Goal: Transaction & Acquisition: Book appointment/travel/reservation

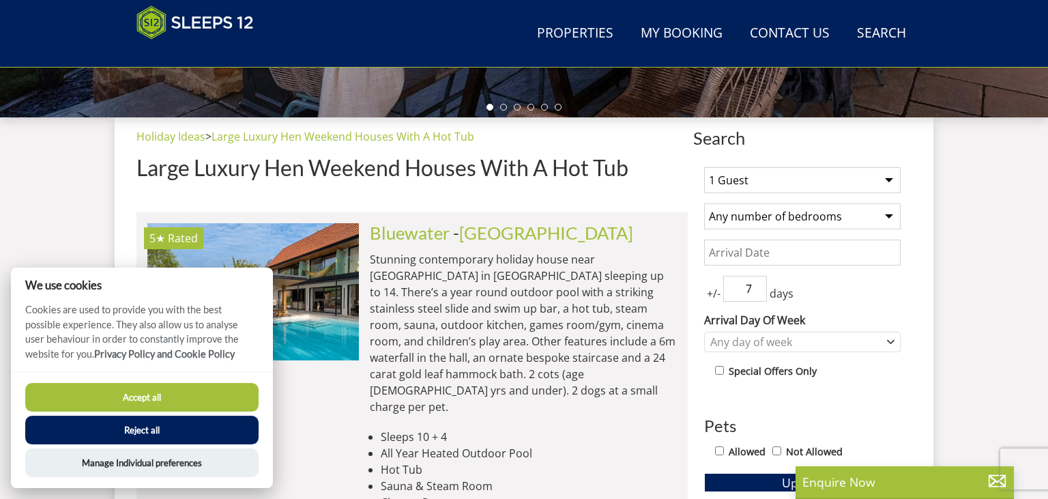
scroll to position [520, 0]
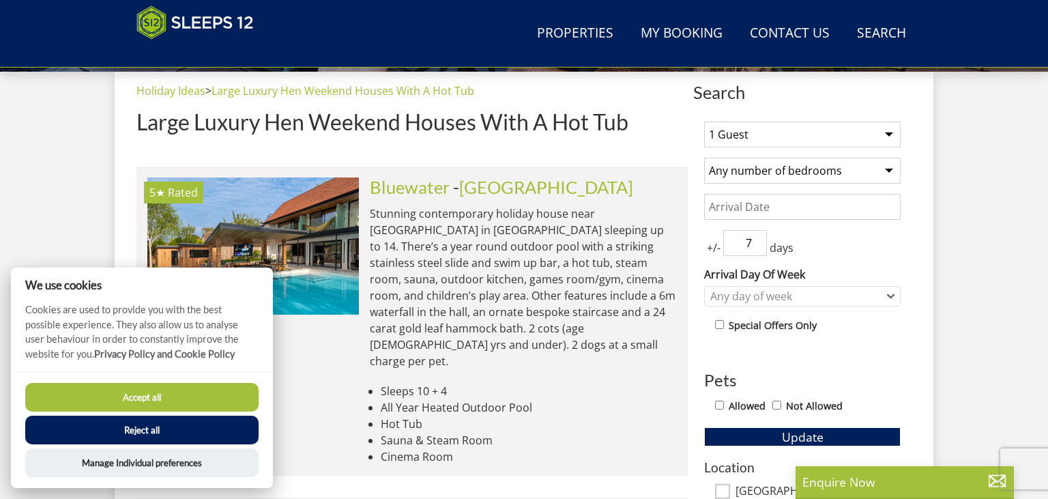
click at [215, 398] on button "Accept all" at bounding box center [141, 397] width 233 height 29
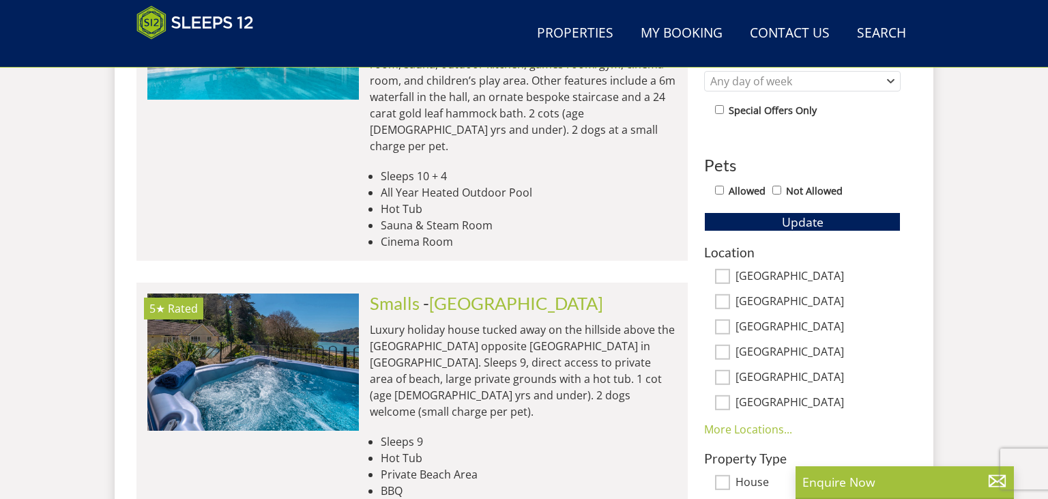
scroll to position [609, 0]
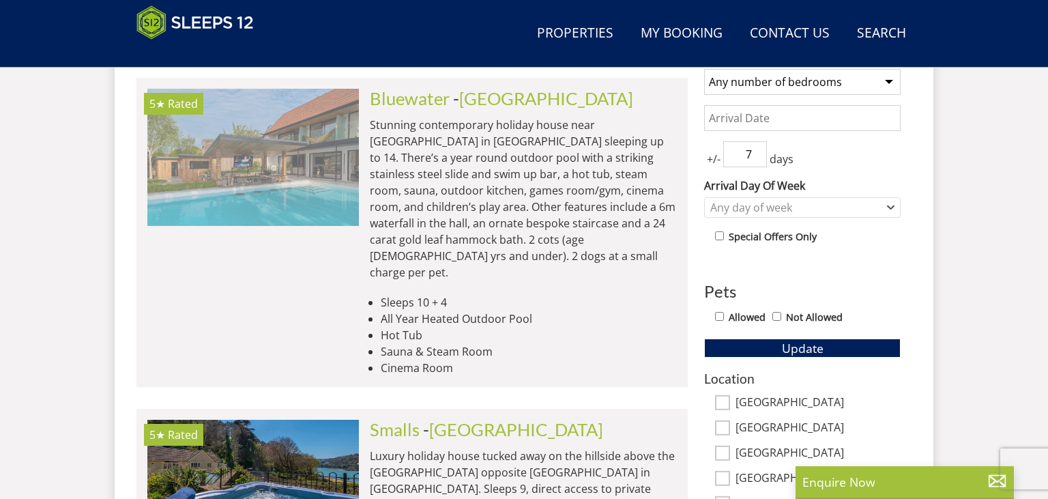
click at [259, 195] on img at bounding box center [253, 157] width 212 height 136
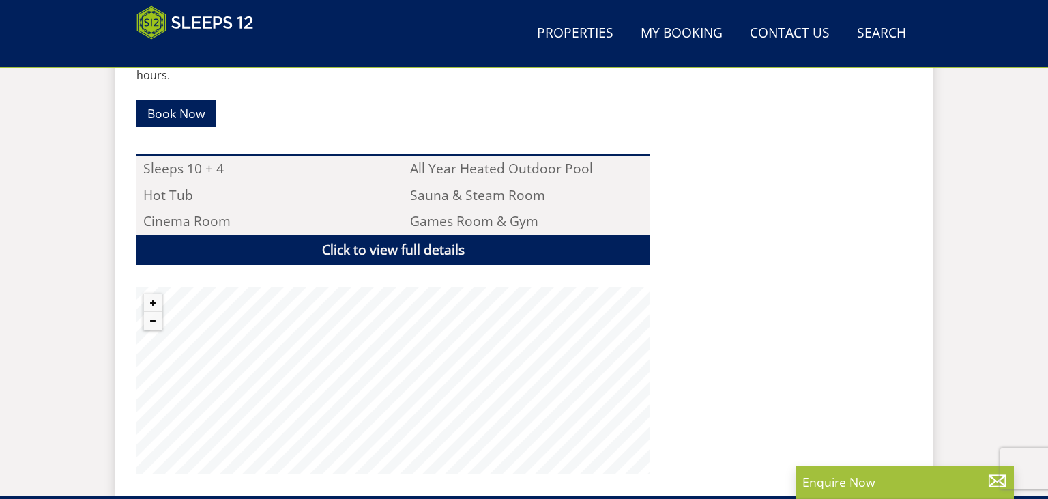
scroll to position [952, 0]
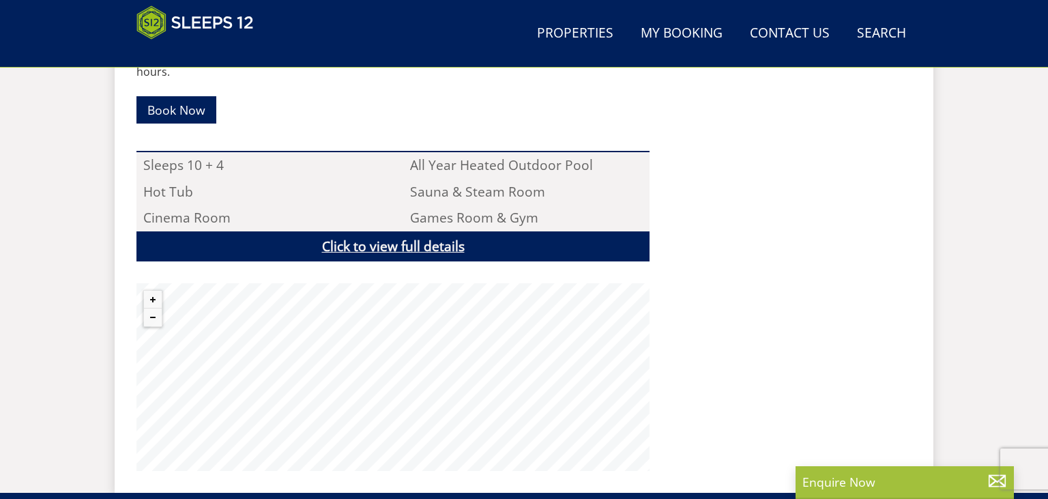
click at [422, 231] on link "Click to view full details" at bounding box center [392, 246] width 513 height 31
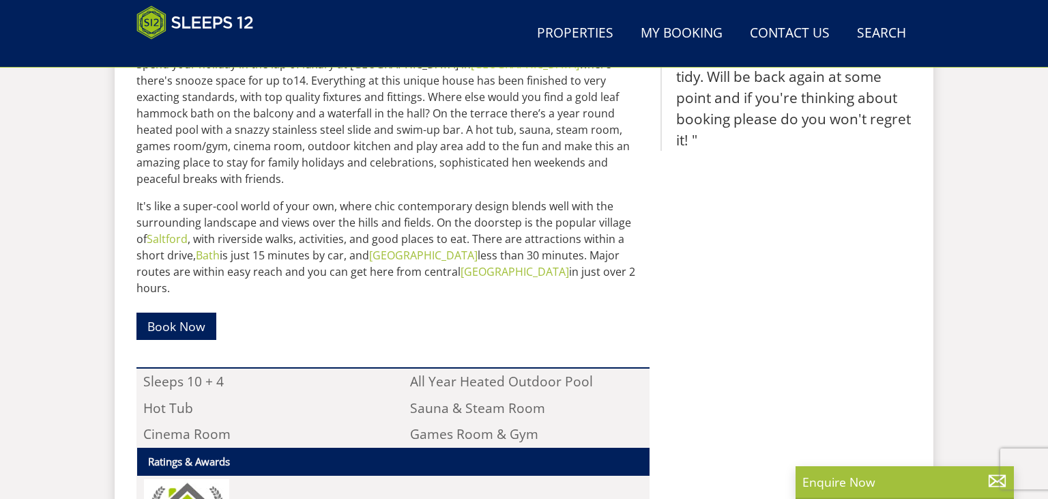
scroll to position [448, 0]
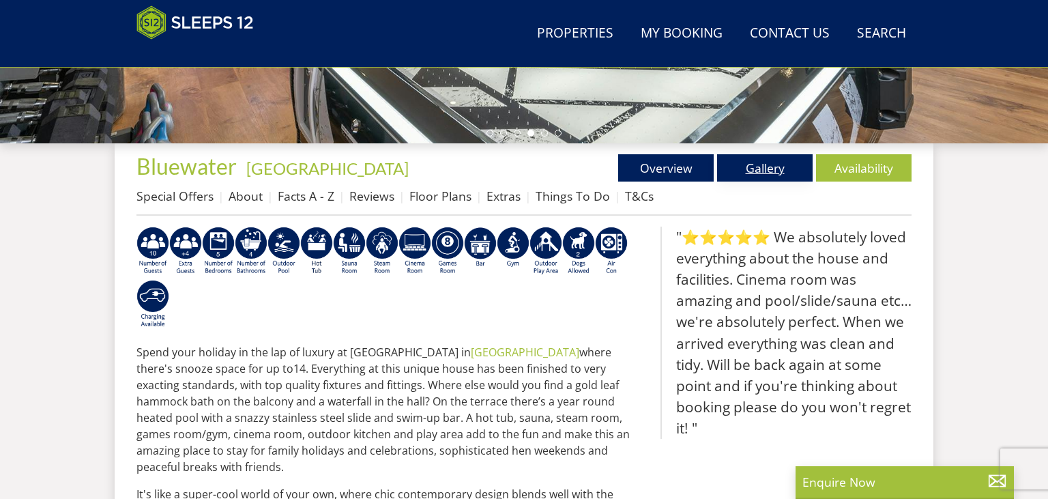
click at [761, 176] on link "Gallery" at bounding box center [765, 167] width 96 height 27
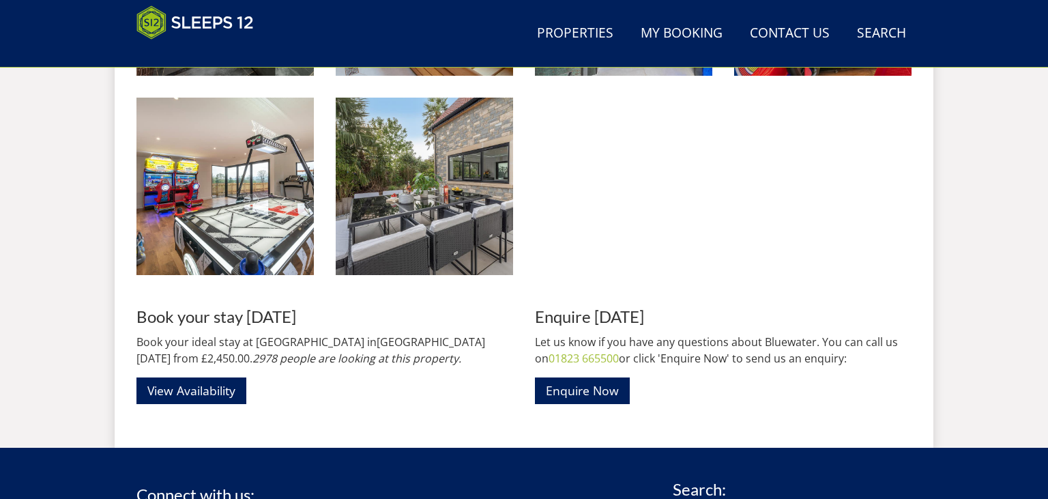
scroll to position [2177, 0]
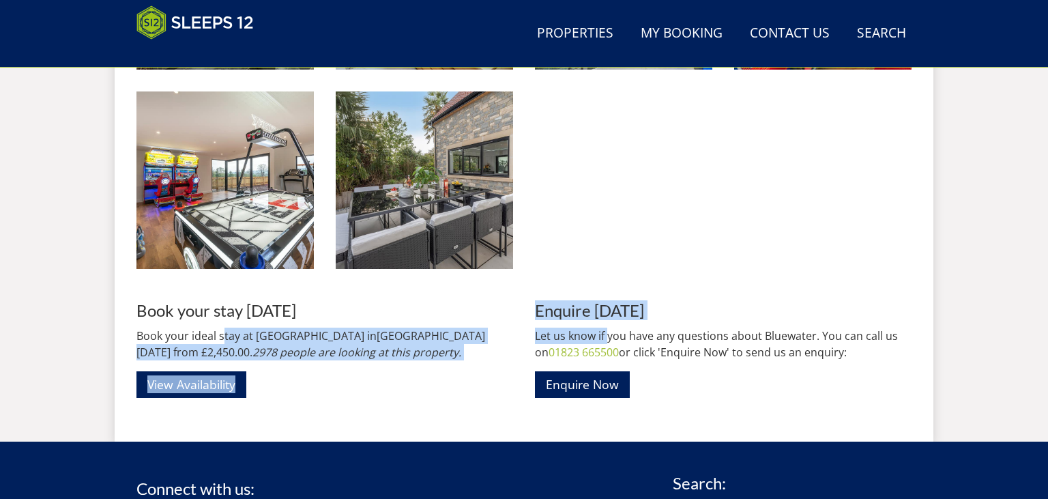
drag, startPoint x: 221, startPoint y: 337, endPoint x: 530, endPoint y: 337, distance: 309.1
click at [530, 337] on div "Book your stay today Book your ideal stay at Bluewater in Bristol today from £2…" at bounding box center [523, 350] width 775 height 97
click at [423, 358] on p "Book your ideal stay at Bluewater in Bristol today from £2,450.00. 2978 people …" at bounding box center [324, 343] width 377 height 33
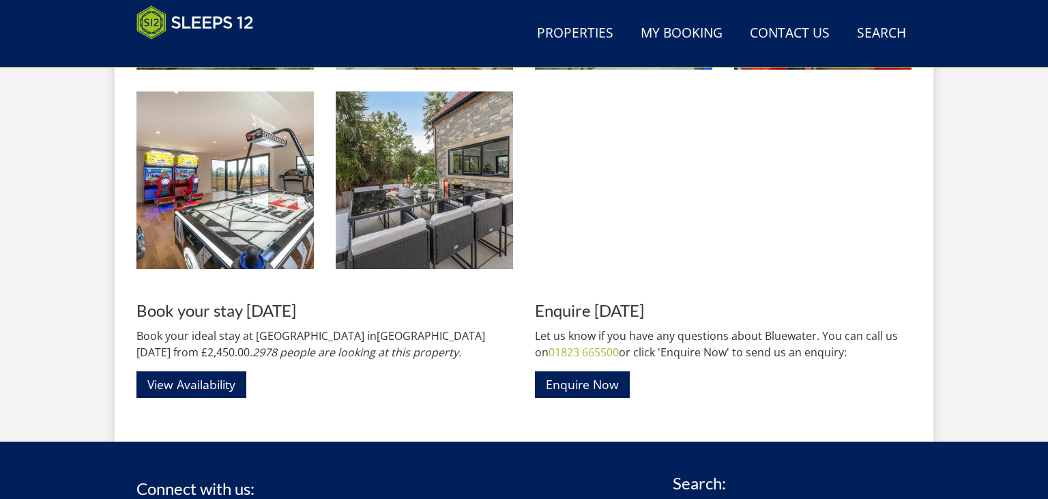
drag, startPoint x: 424, startPoint y: 336, endPoint x: 460, endPoint y: 329, distance: 36.1
click at [460, 329] on p "Book your ideal stay at Bluewater in Bristol today from £2,450.00. 2978 people …" at bounding box center [324, 343] width 377 height 33
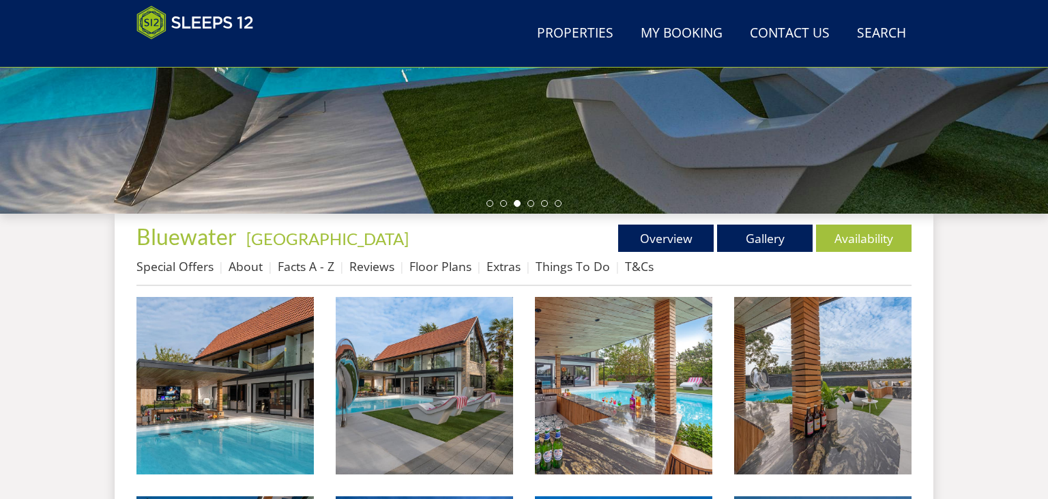
scroll to position [376, 0]
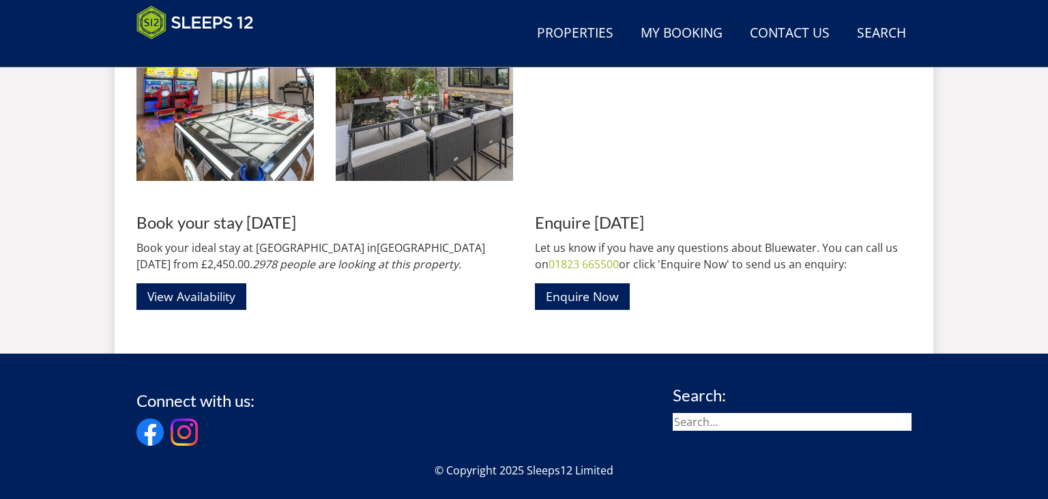
scroll to position [2249, 0]
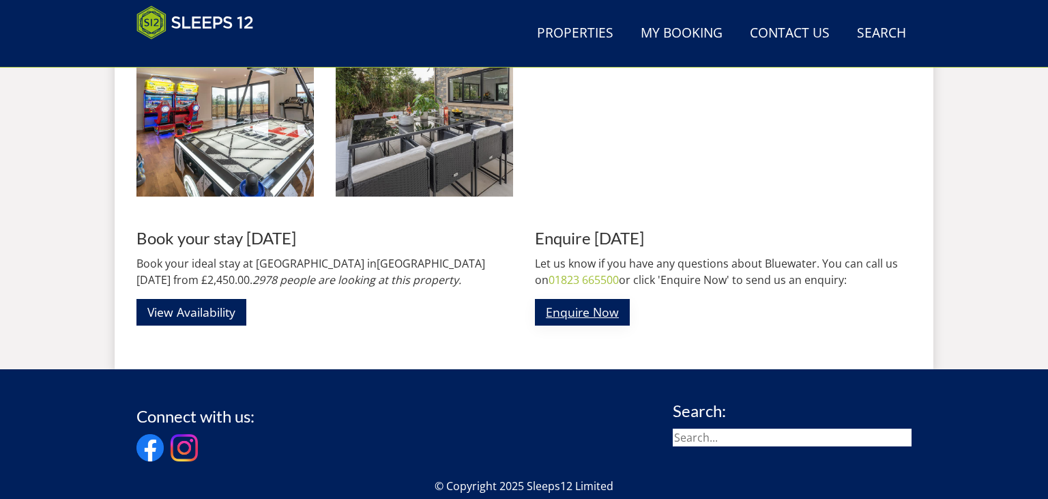
click at [592, 319] on link "Enquire Now" at bounding box center [582, 312] width 95 height 27
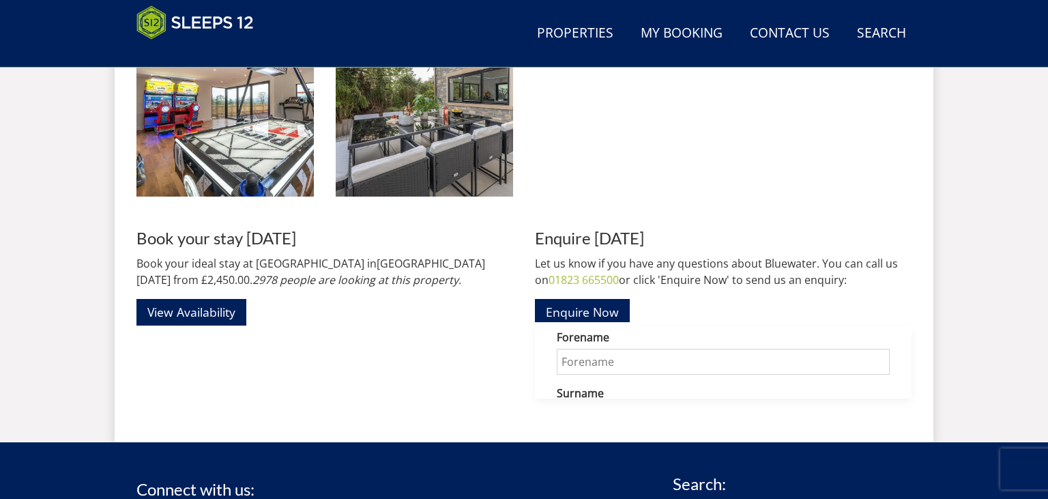
scroll to position [0, 0]
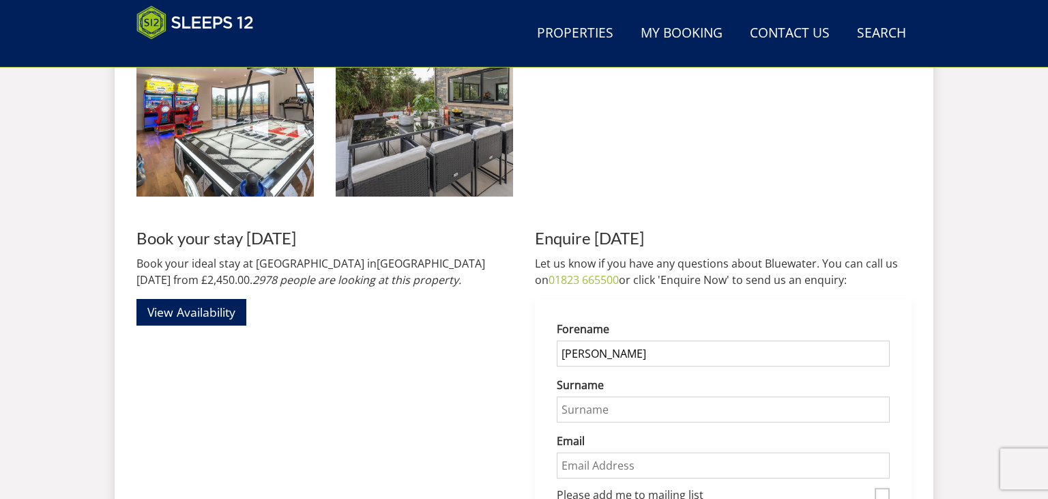
type input "Vicky"
type input "Jenney"
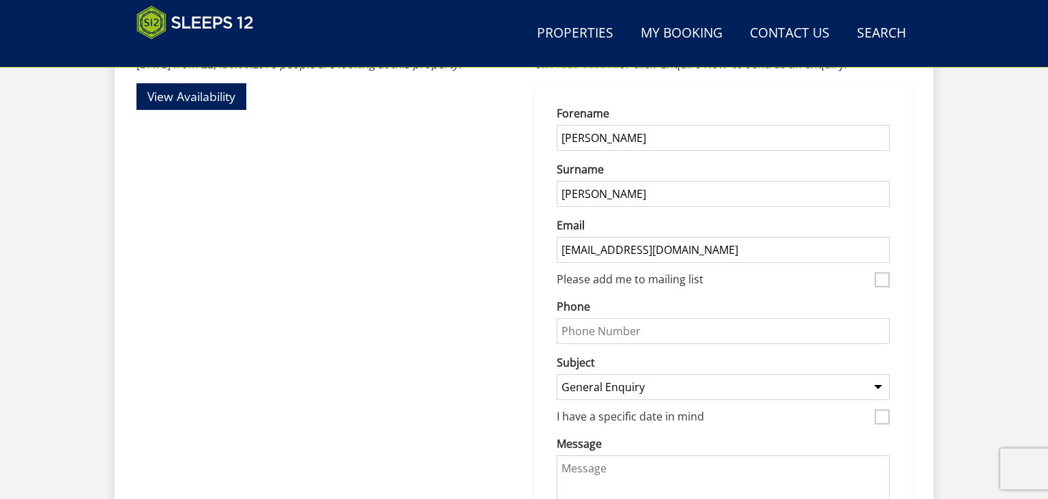
scroll to position [2393, 0]
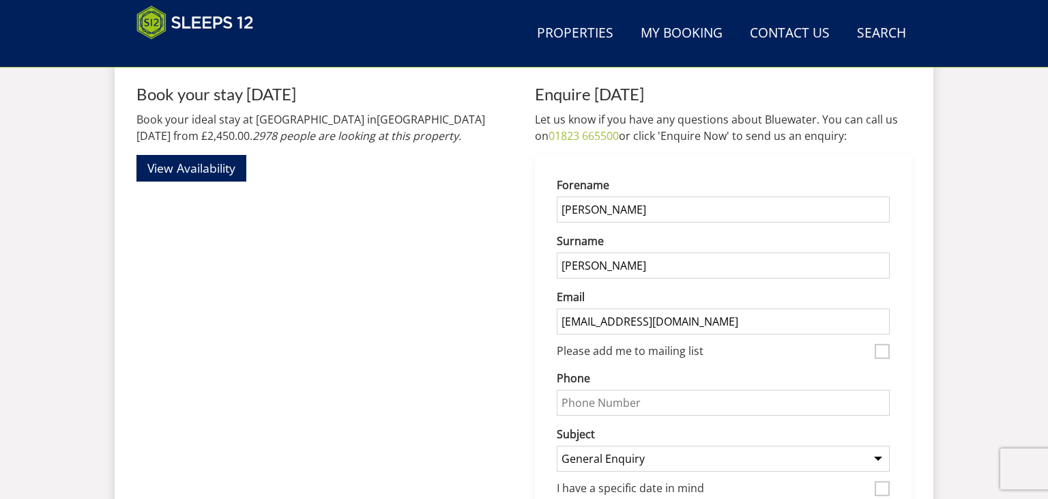
type input "vickyjenney@hotmail.co.uk"
click at [599, 390] on input "Phone" at bounding box center [723, 403] width 333 height 26
type input "07792700919"
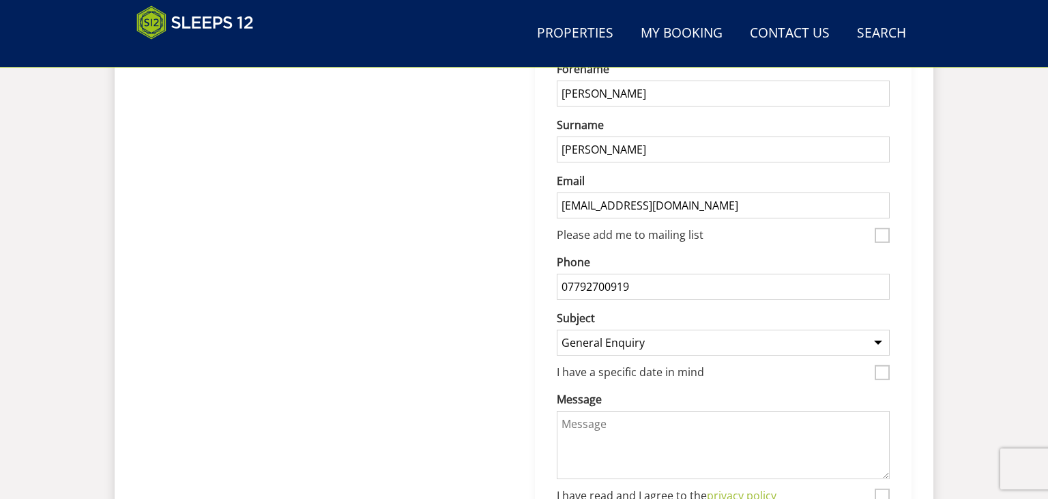
scroll to position [2537, 0]
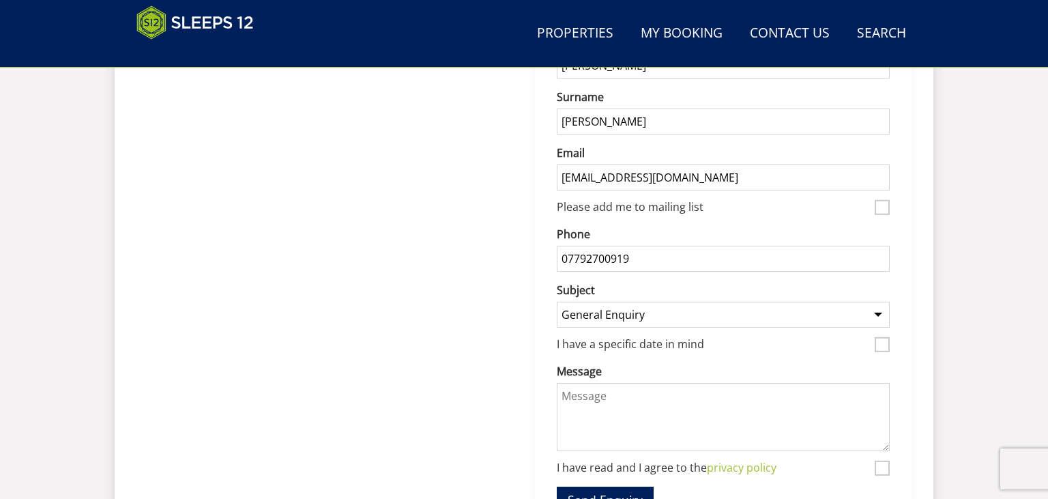
click at [557, 302] on select "General Enquiry Listing My Property Hunky-Dory Jollyoaks Cricklehaze The Plough…" at bounding box center [723, 315] width 333 height 26
click at [334, 248] on div "Book your stay today Book your ideal stay at Bluewater in Bristol today from £2…" at bounding box center [324, 241] width 377 height 601
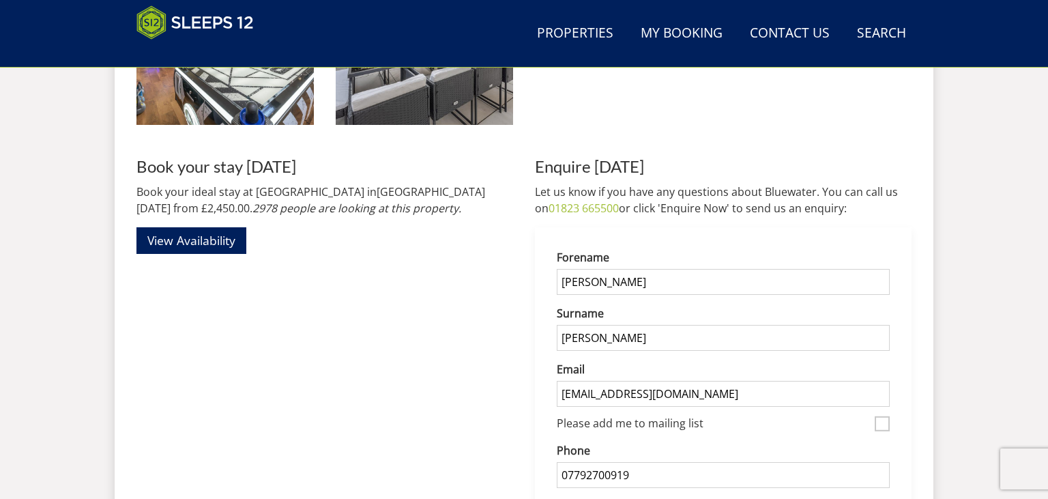
scroll to position [2610, 0]
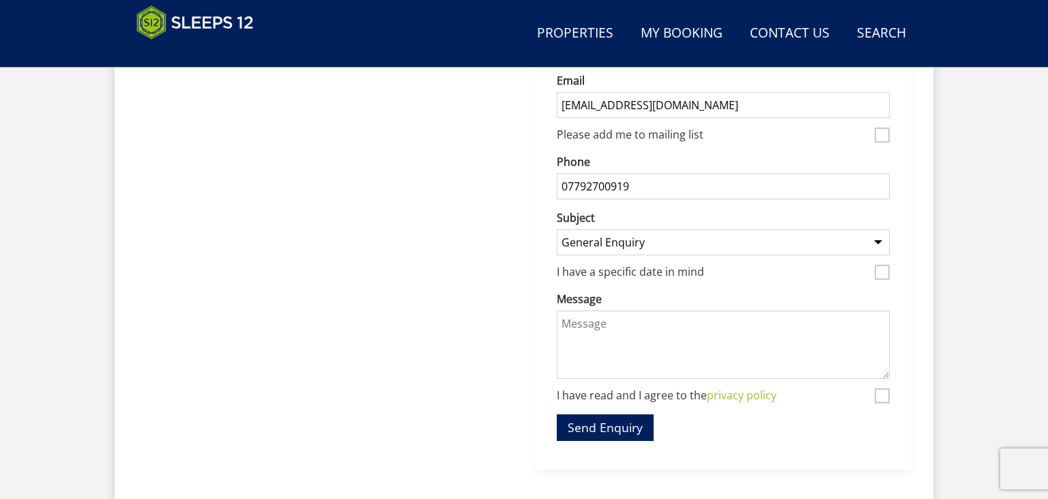
click at [557, 229] on select "General Enquiry Listing My Property Hunky-Dory Jollyoaks Cricklehaze The Plough…" at bounding box center [723, 242] width 333 height 26
click at [349, 408] on div "Book your stay today Book your ideal stay at Bluewater in Bristol today from £2…" at bounding box center [324, 169] width 377 height 601
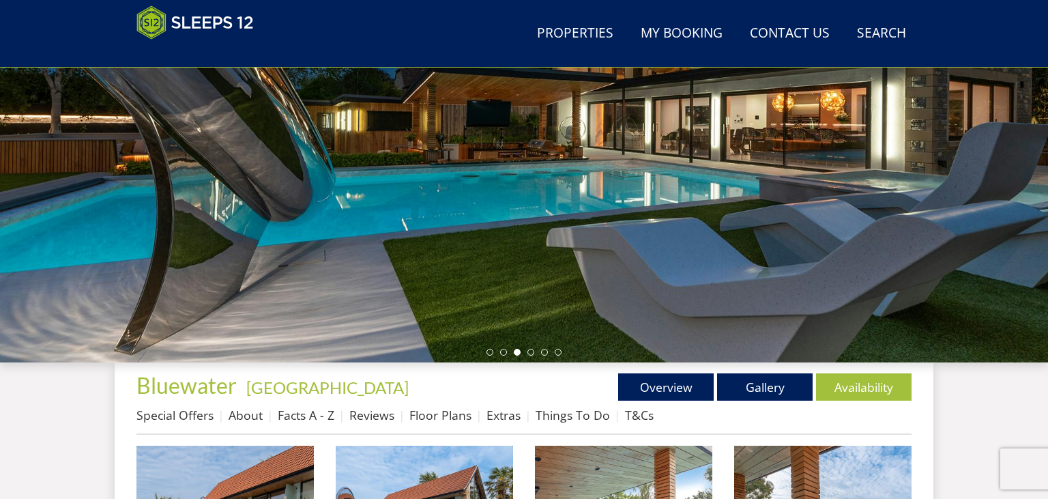
scroll to position [232, 0]
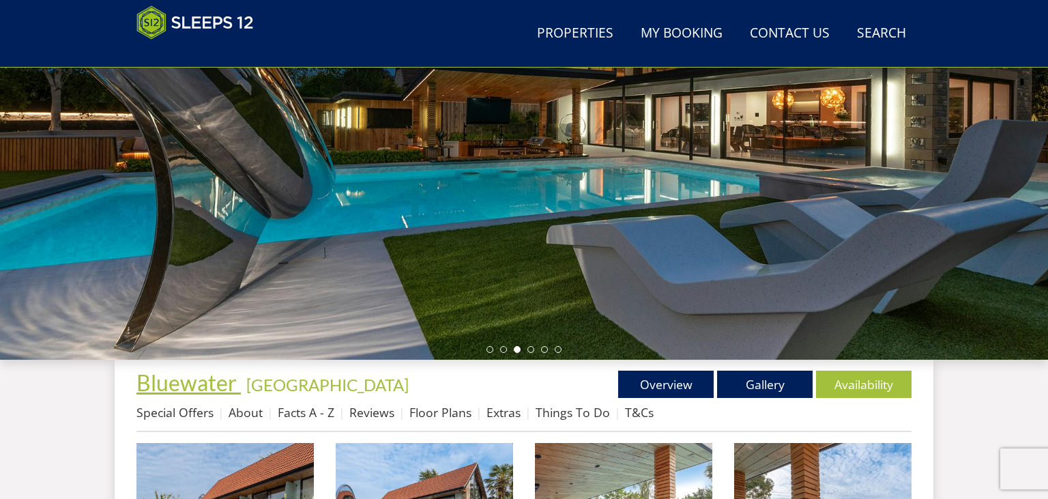
click at [185, 381] on span "Bluewater" at bounding box center [186, 382] width 100 height 27
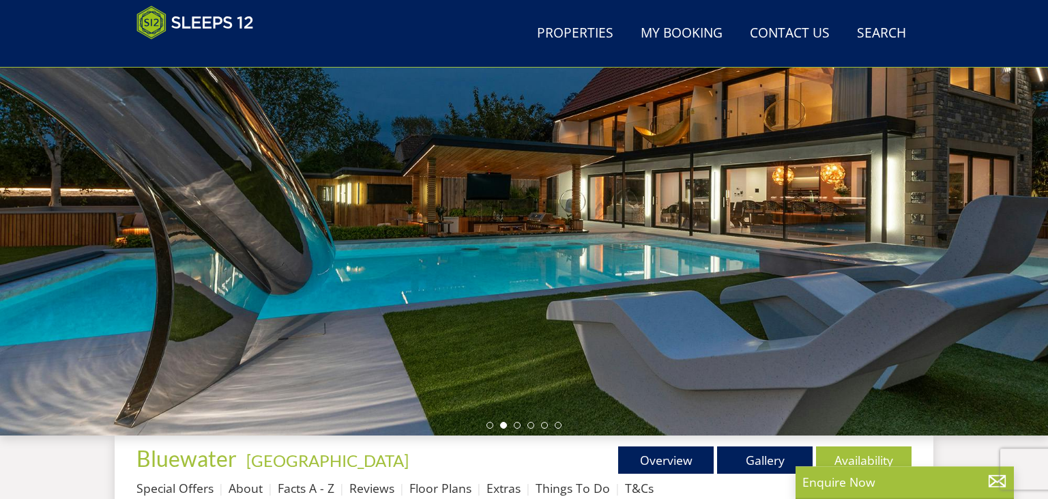
scroll to position [160, 0]
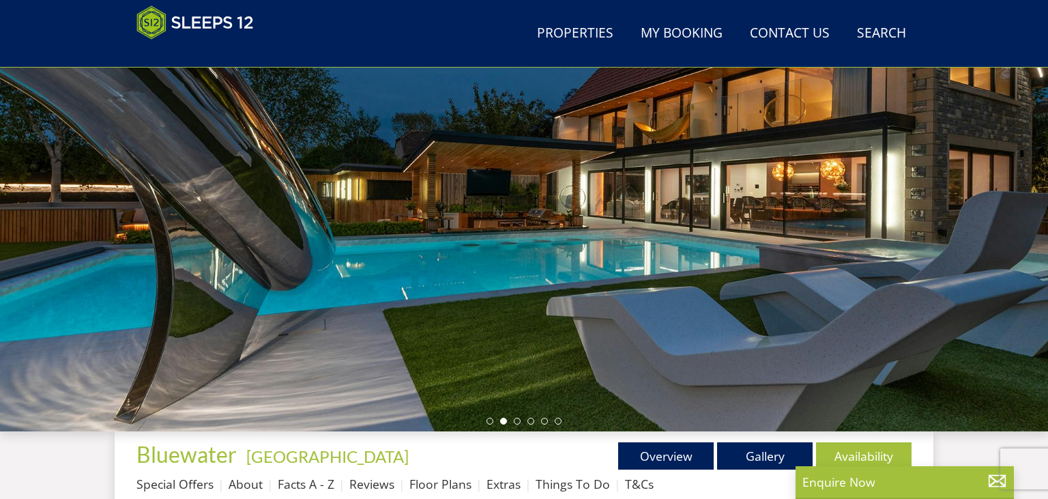
click at [6, 147] on div at bounding box center [524, 193] width 1048 height 478
click at [7, 177] on div at bounding box center [524, 193] width 1048 height 478
click at [490, 422] on li at bounding box center [489, 421] width 7 height 7
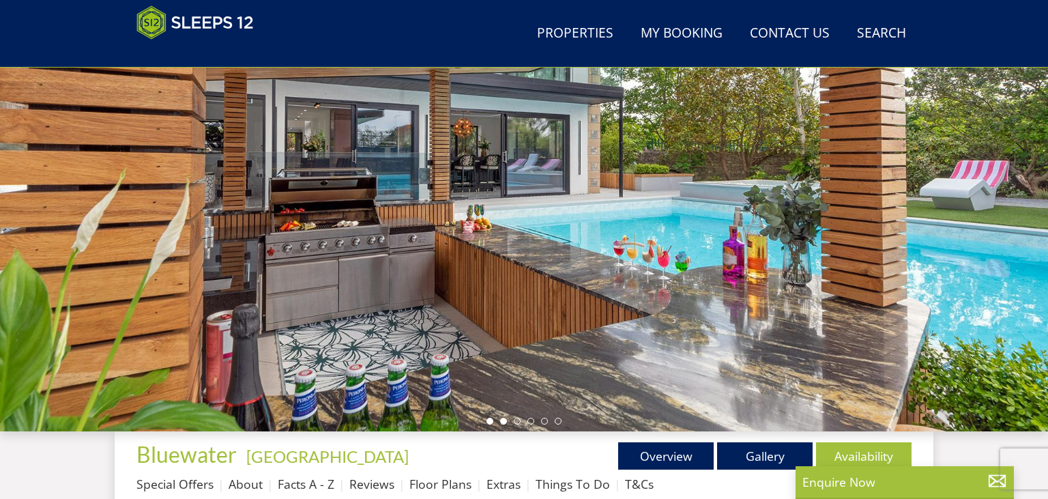
click at [504, 422] on li at bounding box center [503, 421] width 7 height 7
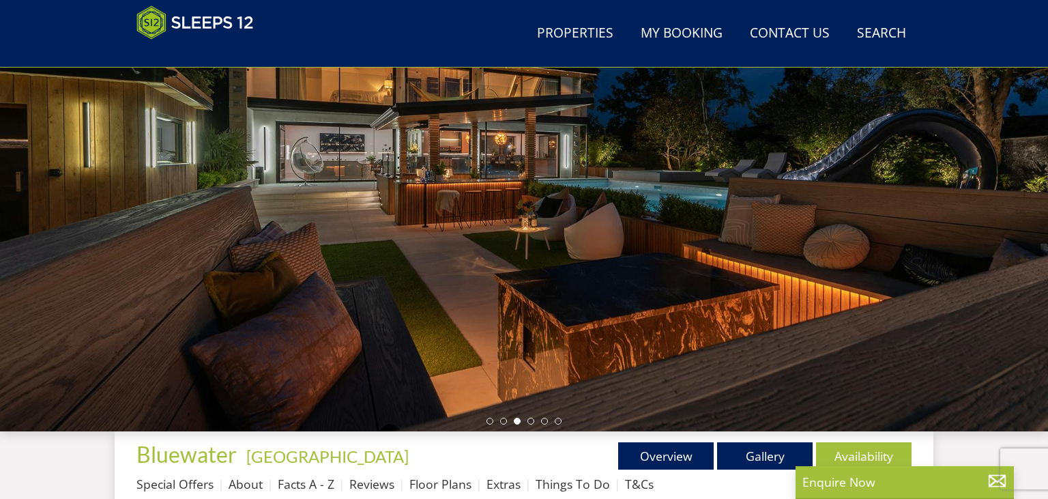
click at [527, 419] on ul at bounding box center [523, 421] width 75 height 7
click at [531, 422] on li at bounding box center [530, 421] width 7 height 7
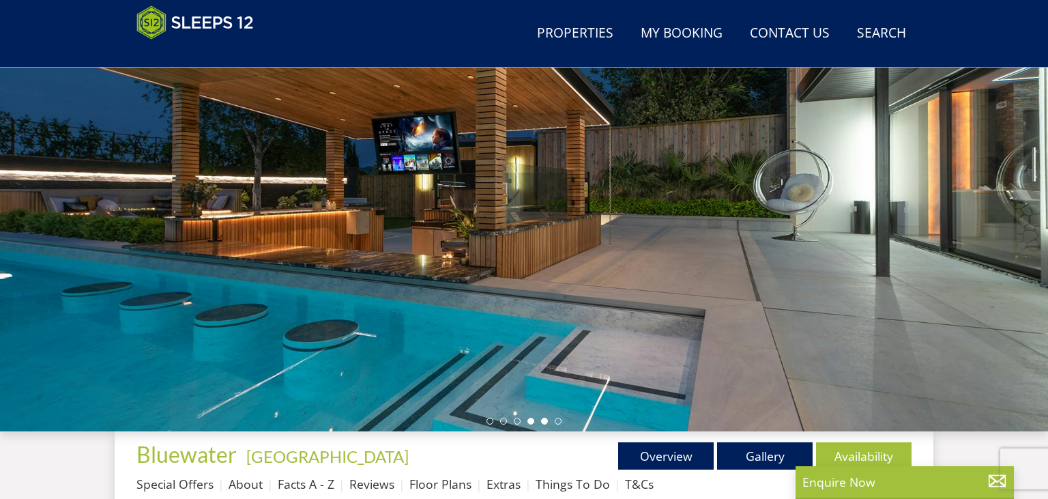
click at [544, 420] on li at bounding box center [544, 421] width 7 height 7
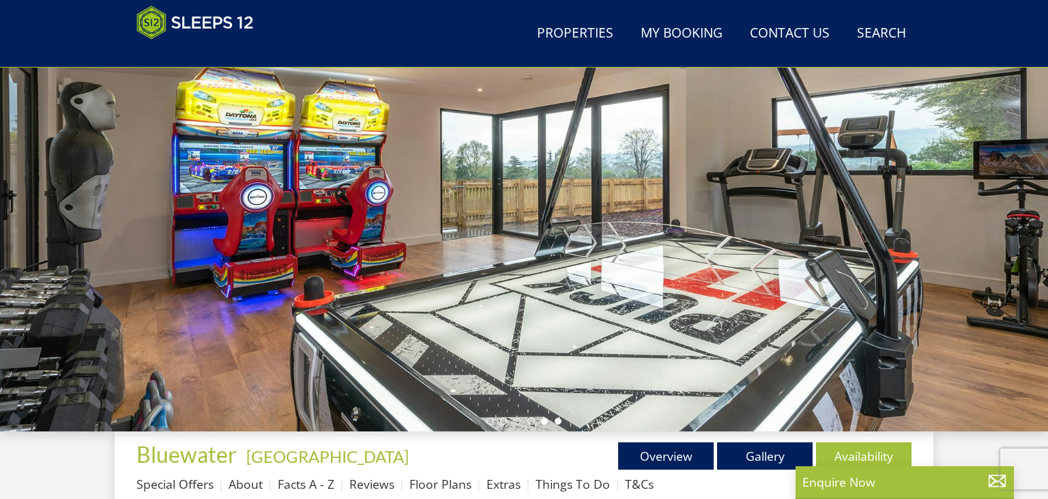
click at [558, 421] on li at bounding box center [558, 421] width 7 height 7
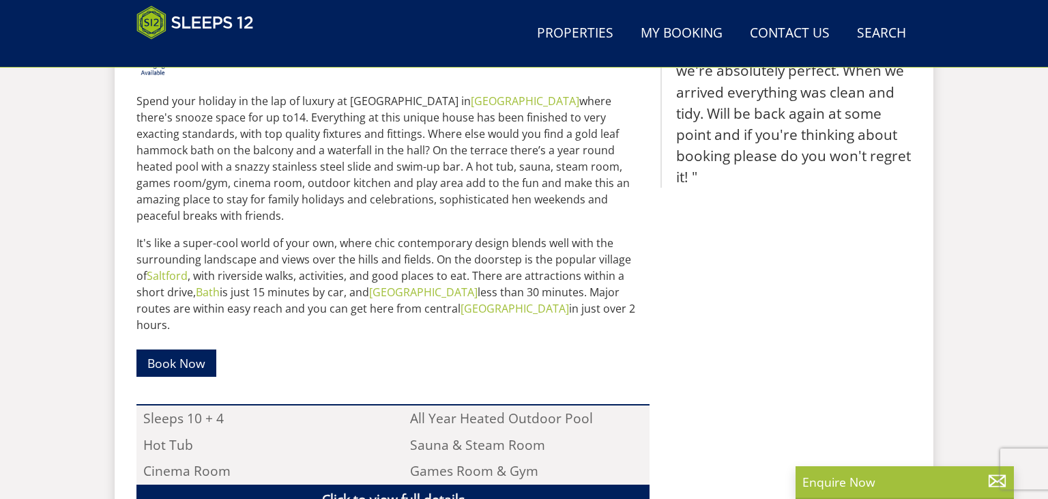
scroll to position [736, 0]
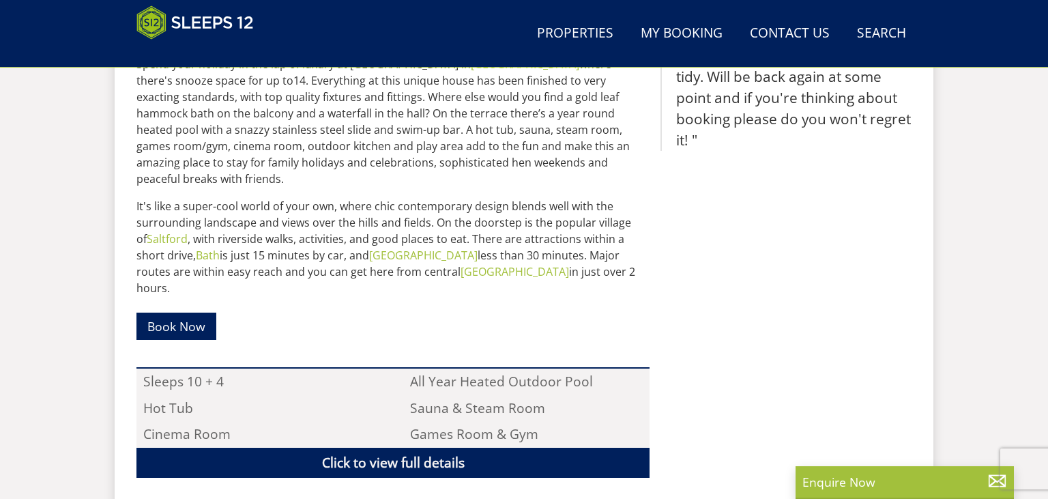
click at [207, 368] on li "Sleeps 10 + 4" at bounding box center [259, 381] width 246 height 26
drag, startPoint x: 419, startPoint y: 353, endPoint x: 468, endPoint y: 351, distance: 49.2
click at [458, 368] on li "All Year Heated Outdoor Pool" at bounding box center [526, 381] width 246 height 26
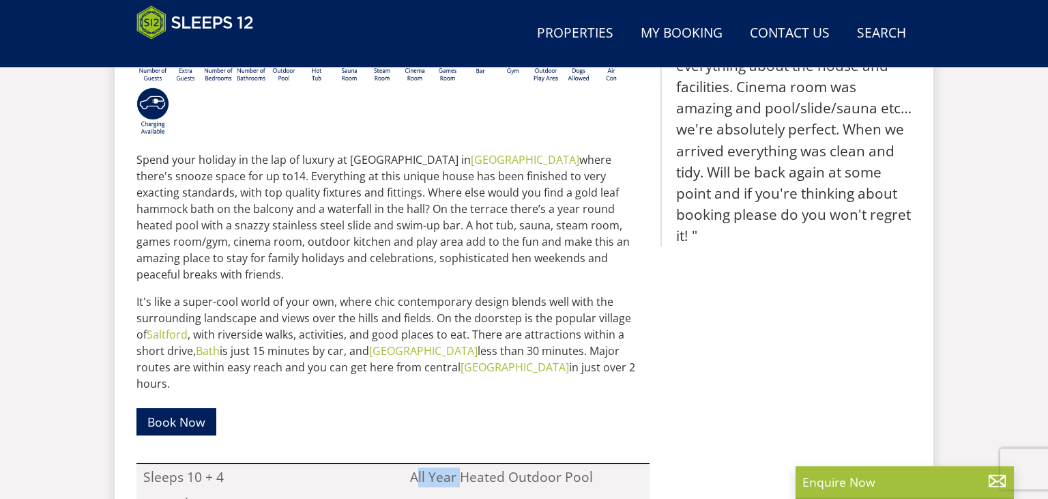
scroll to position [665, 0]
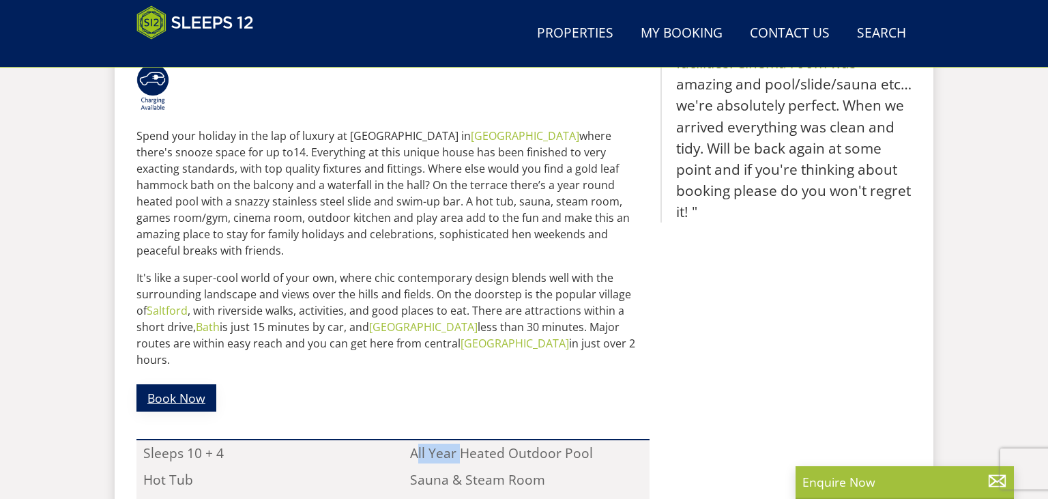
click at [173, 384] on link "Book Now" at bounding box center [176, 397] width 80 height 27
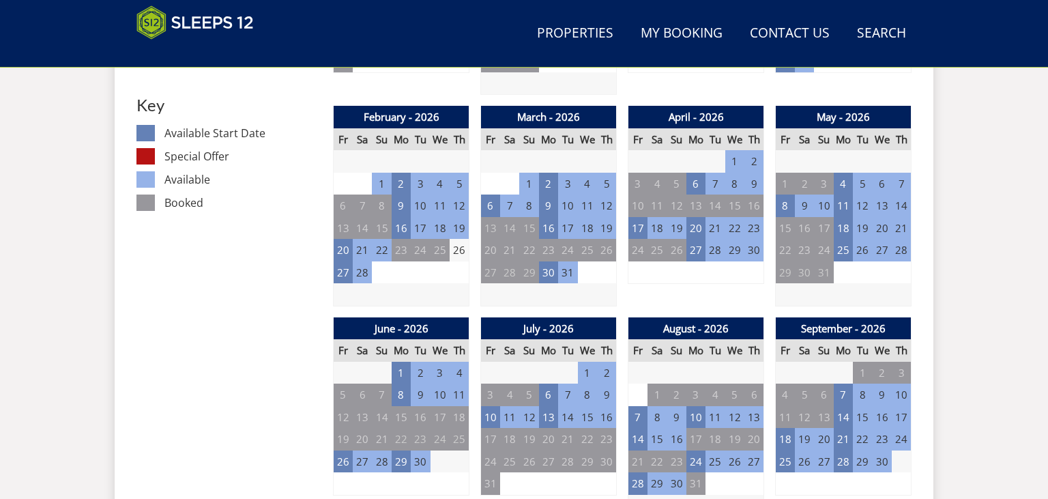
scroll to position [736, 0]
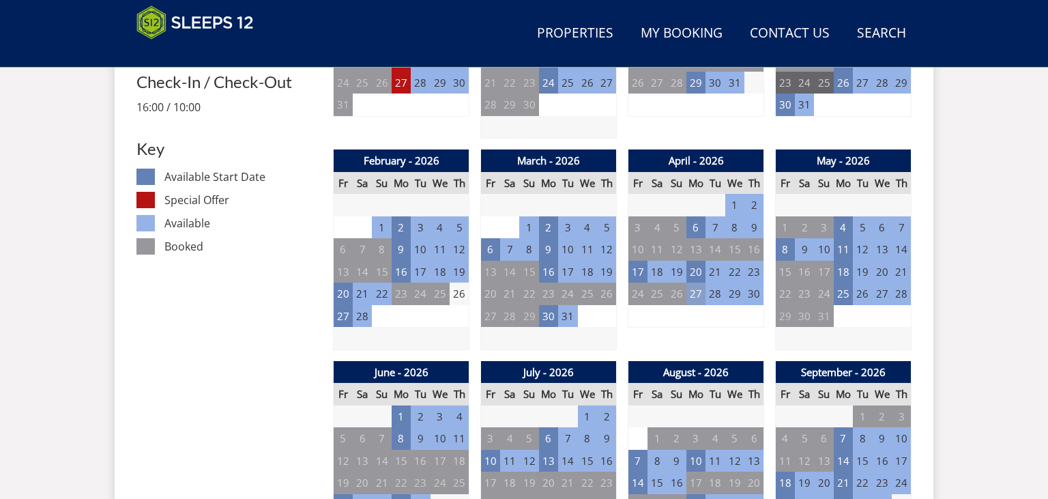
click at [697, 296] on td "27" at bounding box center [695, 293] width 19 height 23
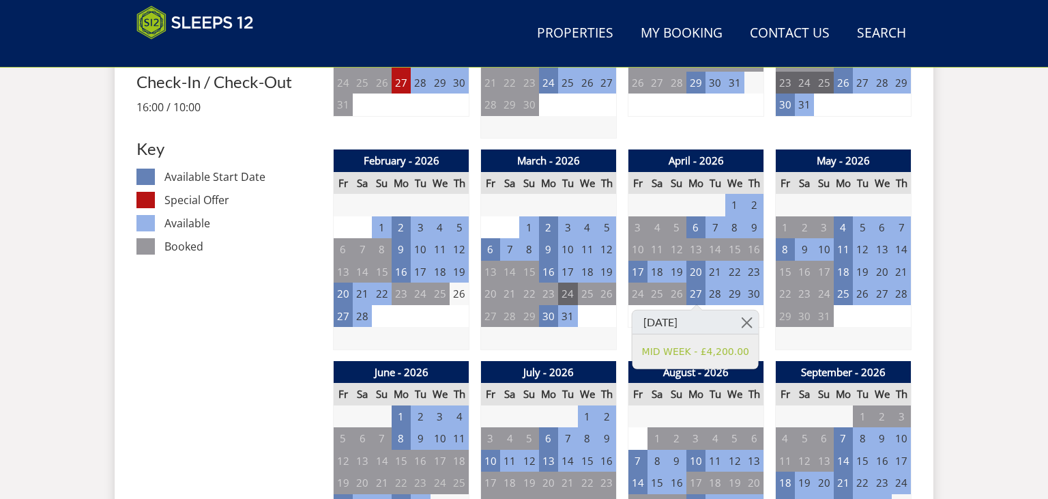
click at [567, 298] on td "24" at bounding box center [567, 293] width 19 height 23
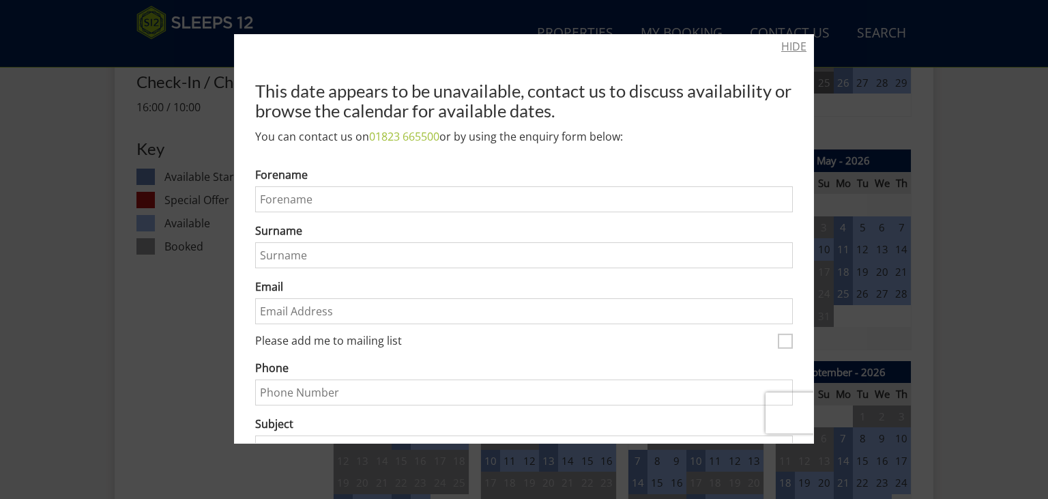
click at [789, 46] on link "HIDE" at bounding box center [793, 46] width 25 height 16
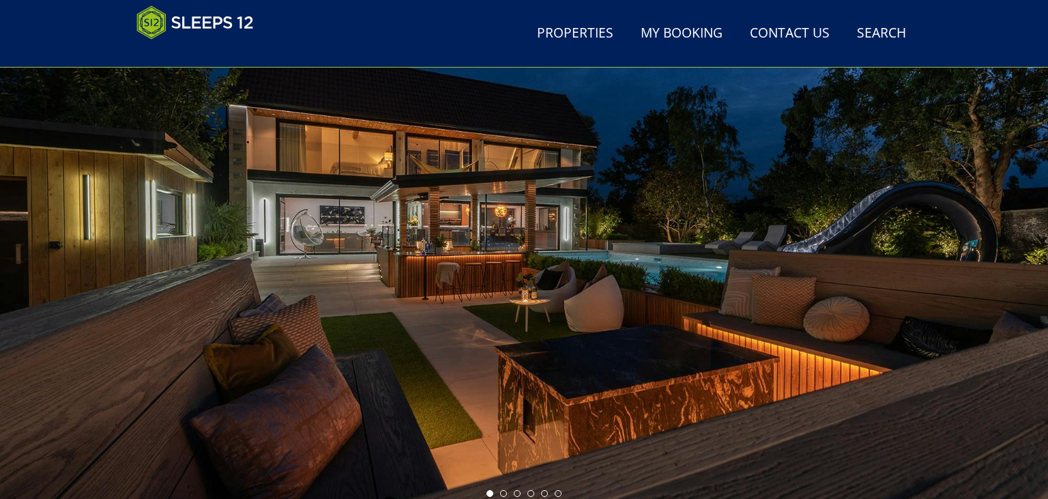
scroll to position [0, 0]
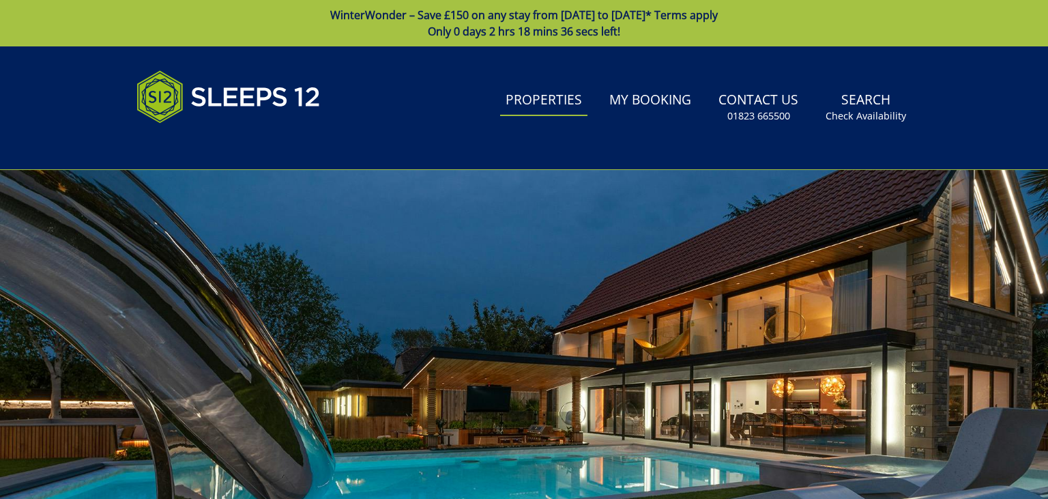
click at [558, 95] on link "Properties" at bounding box center [543, 100] width 87 height 31
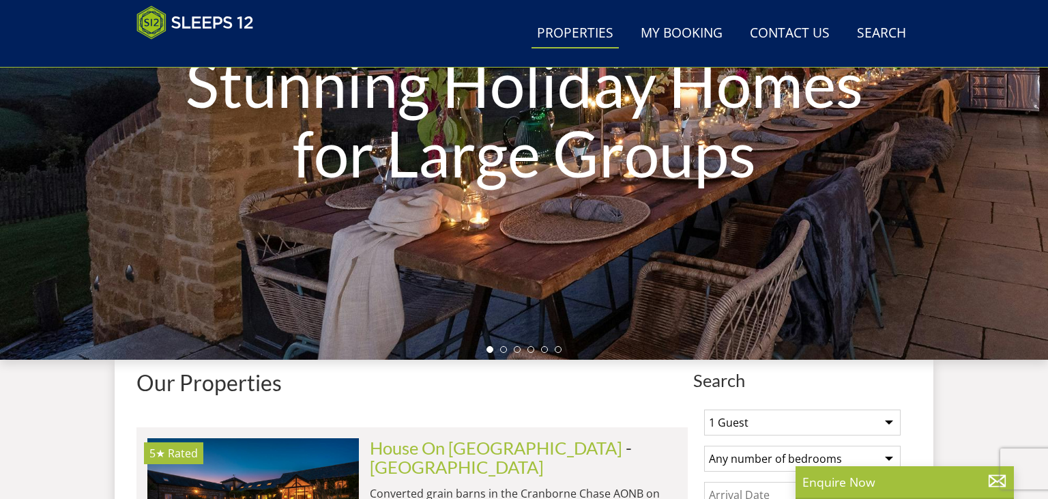
scroll to position [448, 0]
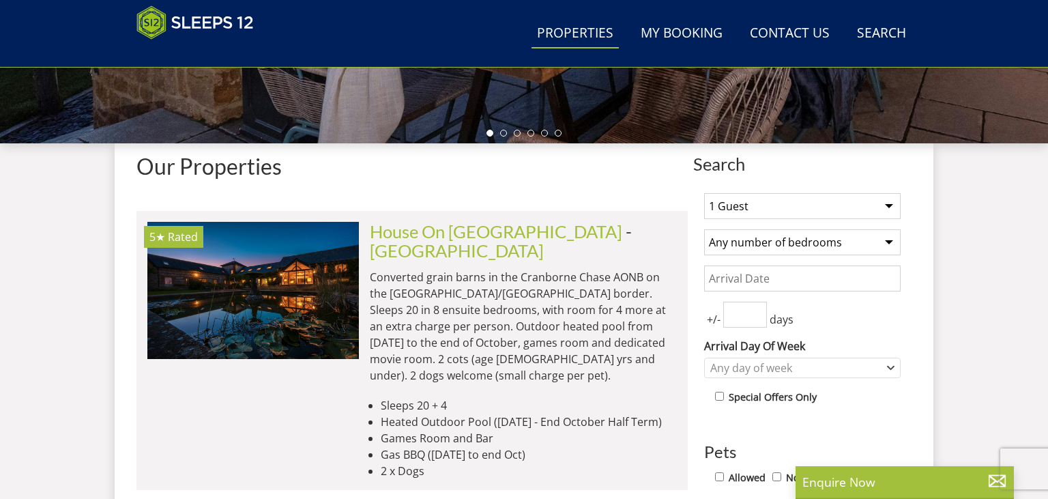
click at [704, 229] on select "Any number of bedrooms 4 Bedrooms 5 Bedrooms 6 Bedrooms 7 Bedrooms 8 Bedrooms 9…" at bounding box center [802, 242] width 196 height 26
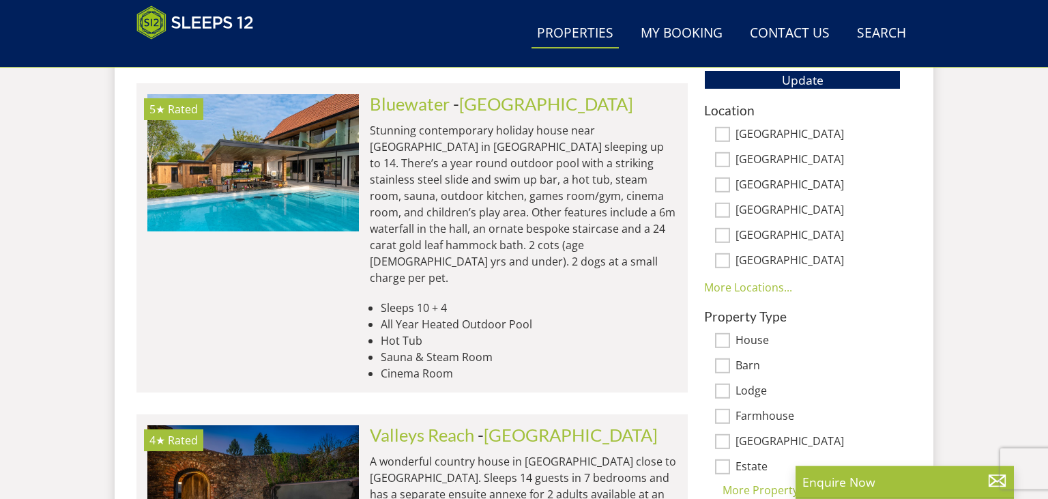
scroll to position [880, 0]
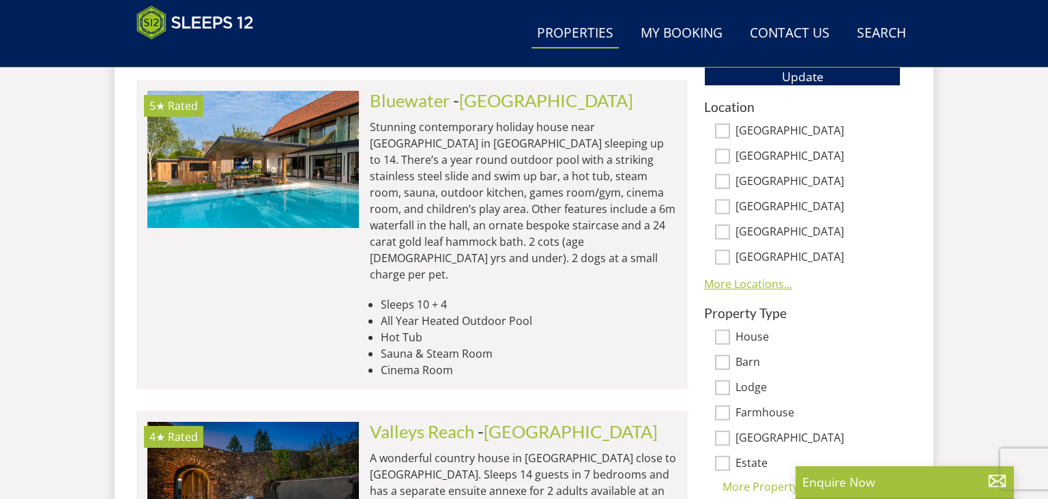
click at [733, 288] on link "More Locations..." at bounding box center [748, 283] width 88 height 15
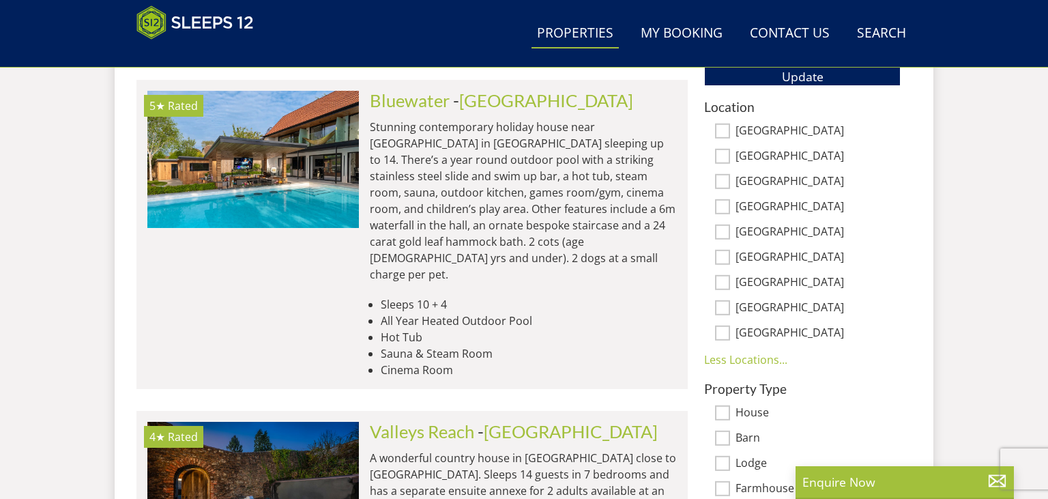
click at [722, 233] on input "[GEOGRAPHIC_DATA]" at bounding box center [722, 231] width 15 height 15
checkbox input "true"
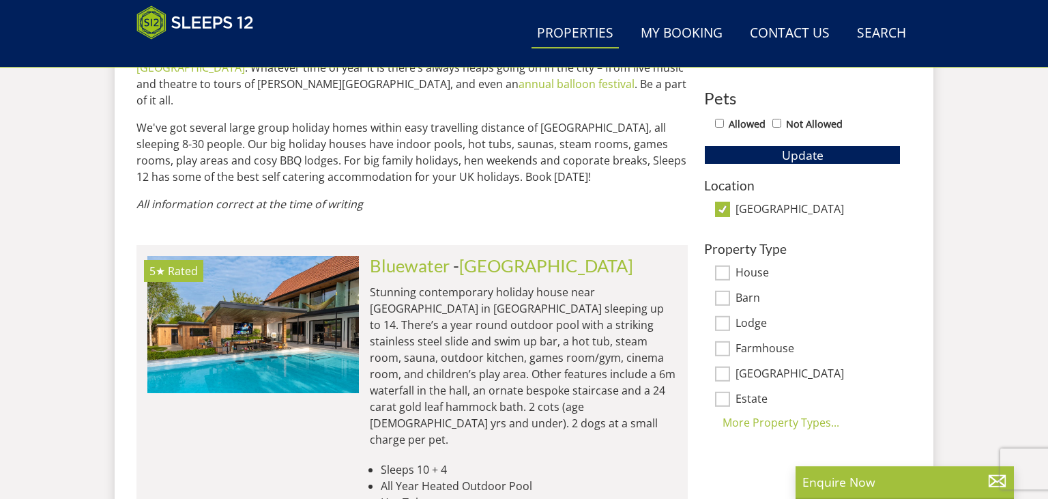
scroll to position [665, 0]
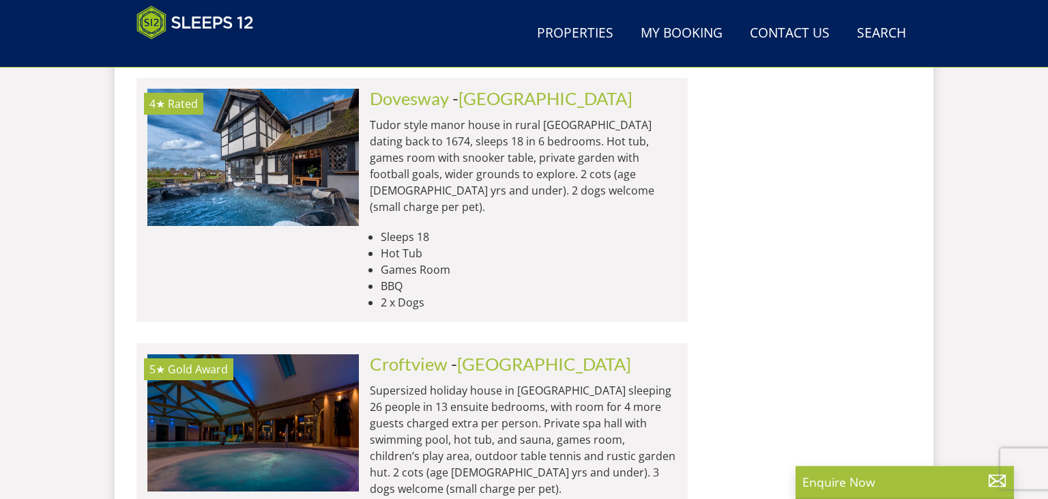
scroll to position [1601, 0]
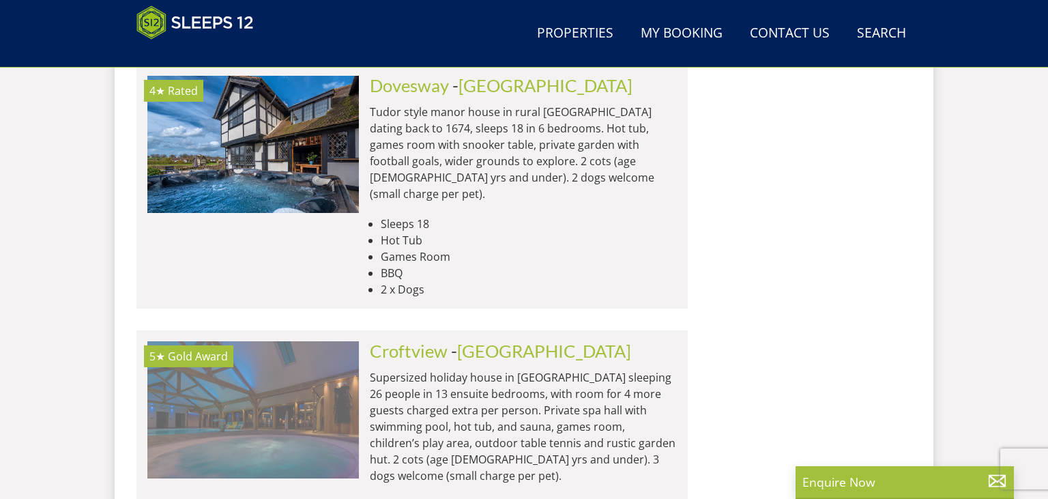
click at [236, 341] on img at bounding box center [253, 409] width 212 height 136
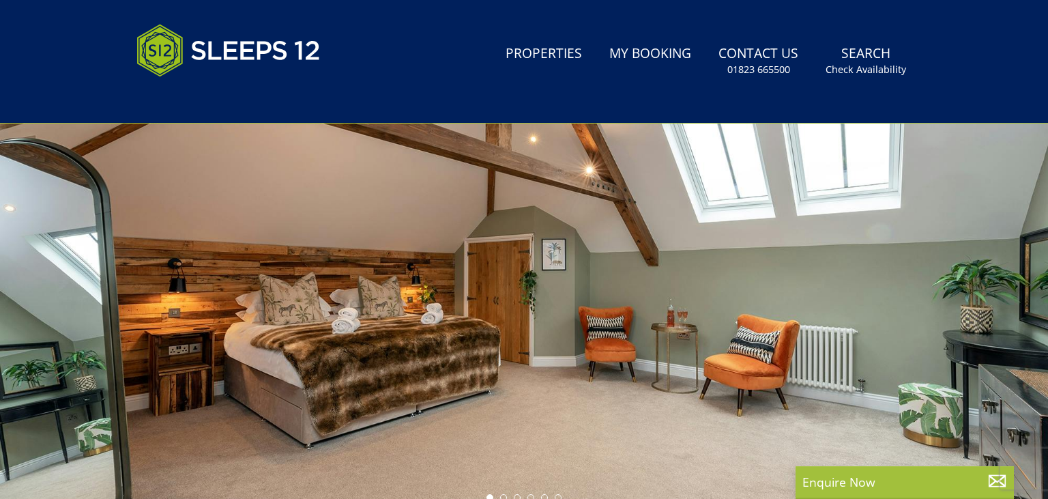
scroll to position [160, 0]
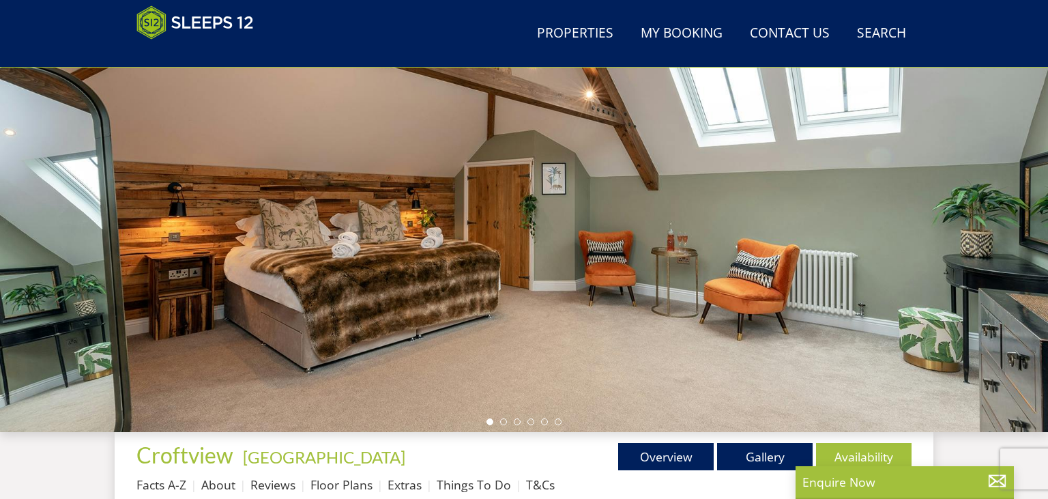
click at [1028, 223] on div at bounding box center [524, 193] width 1048 height 478
click at [505, 422] on li at bounding box center [503, 421] width 7 height 7
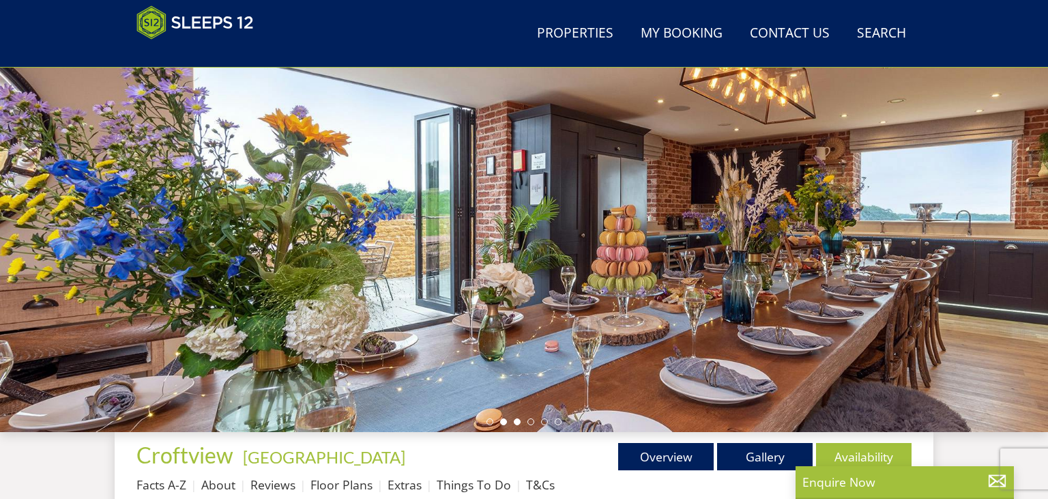
click at [520, 422] on li at bounding box center [517, 421] width 7 height 7
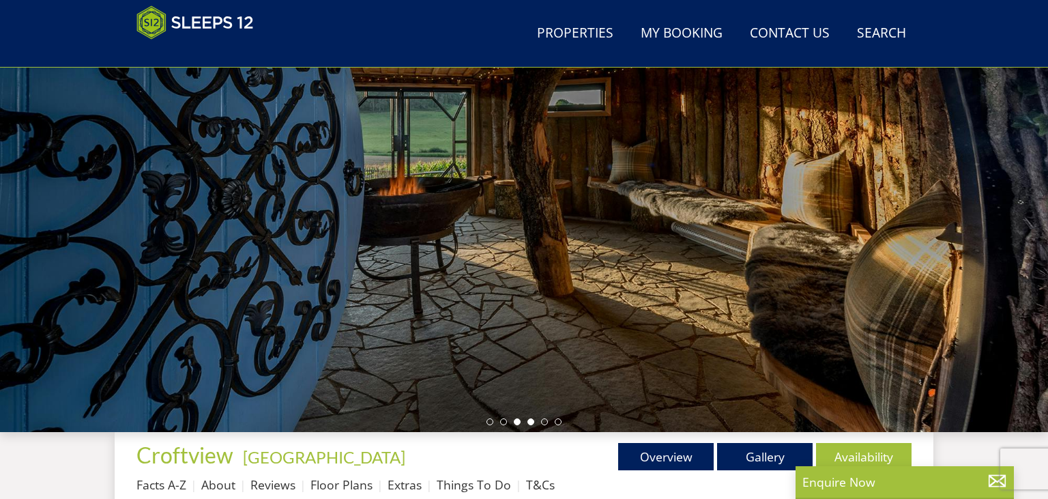
click at [533, 424] on li at bounding box center [530, 421] width 7 height 7
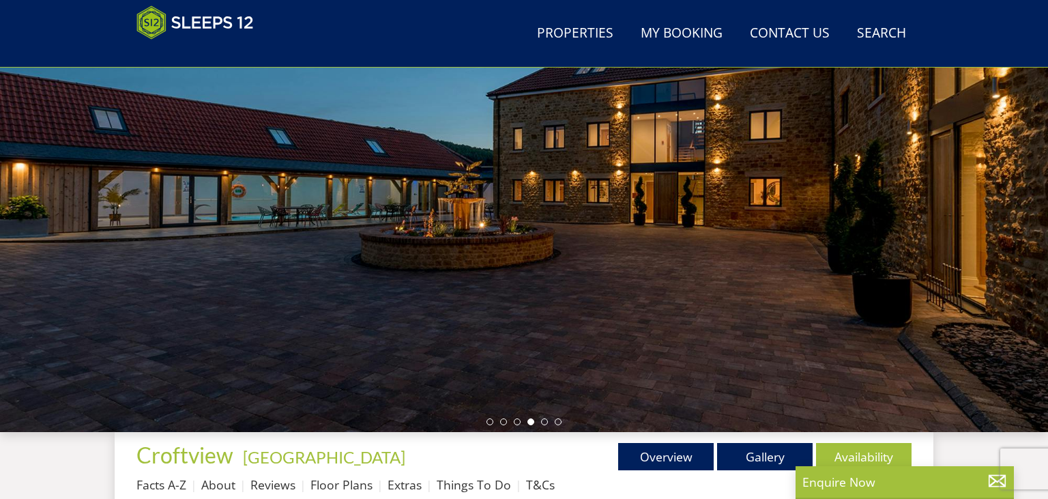
click at [550, 422] on ul at bounding box center [523, 421] width 75 height 7
click at [543, 422] on li at bounding box center [544, 421] width 7 height 7
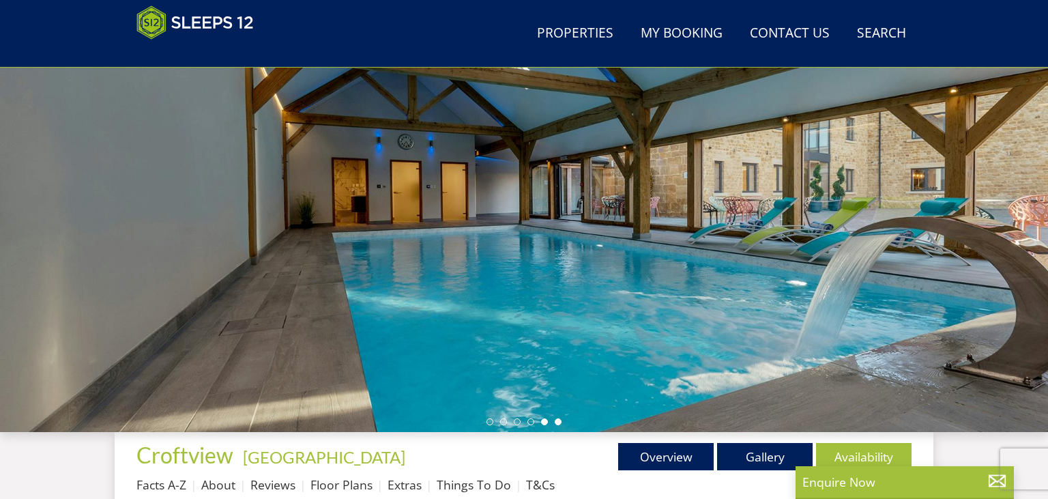
click at [557, 422] on li at bounding box center [558, 421] width 7 height 7
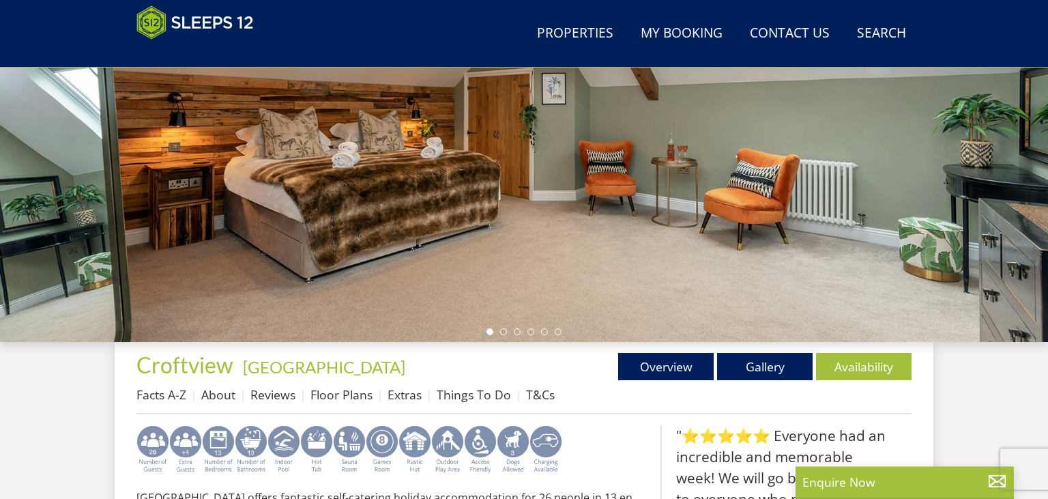
scroll to position [304, 0]
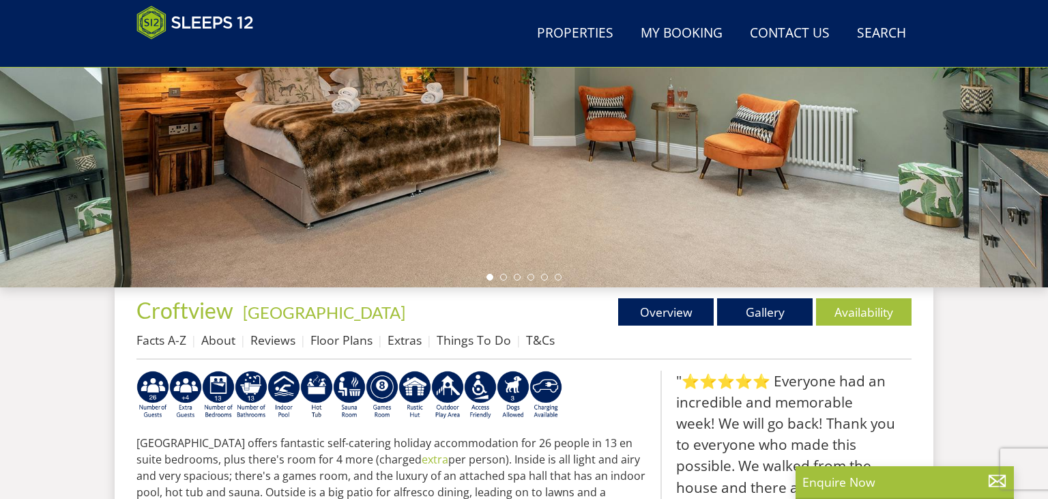
click at [491, 277] on li at bounding box center [489, 277] width 7 height 7
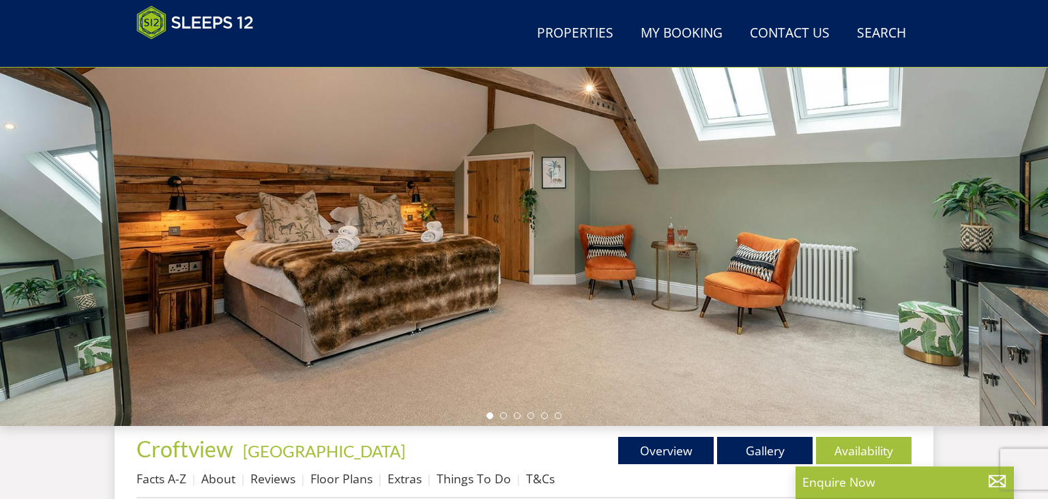
scroll to position [160, 0]
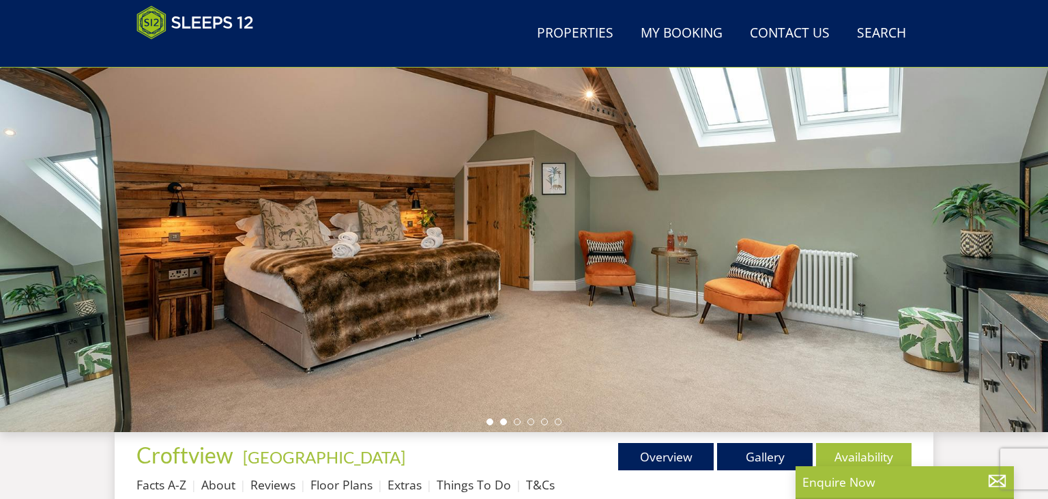
click at [506, 421] on li at bounding box center [503, 421] width 7 height 7
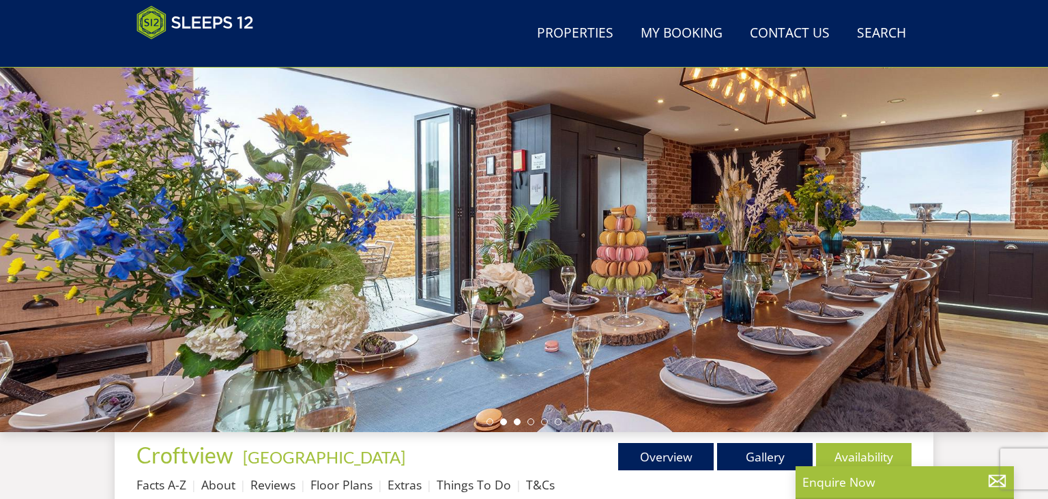
click at [516, 421] on li at bounding box center [517, 421] width 7 height 7
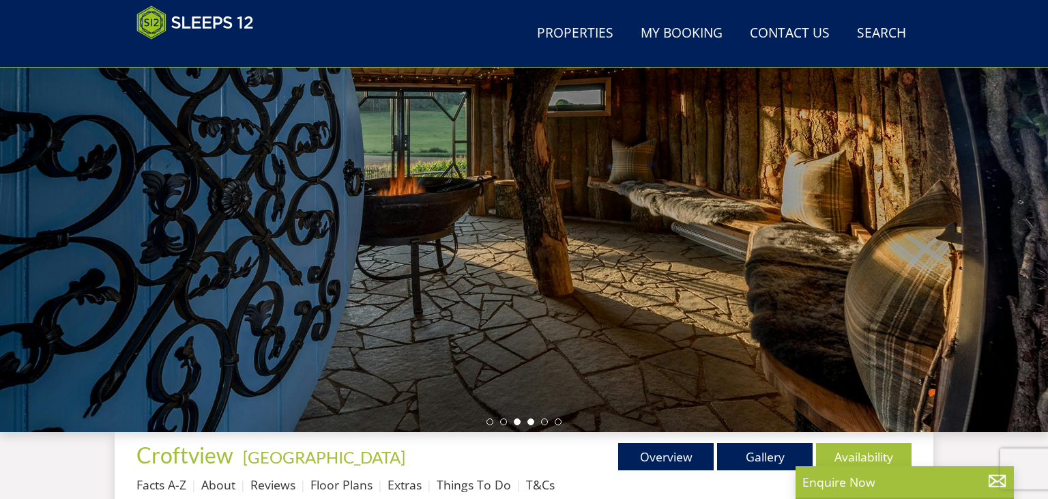
click at [530, 422] on li at bounding box center [530, 421] width 7 height 7
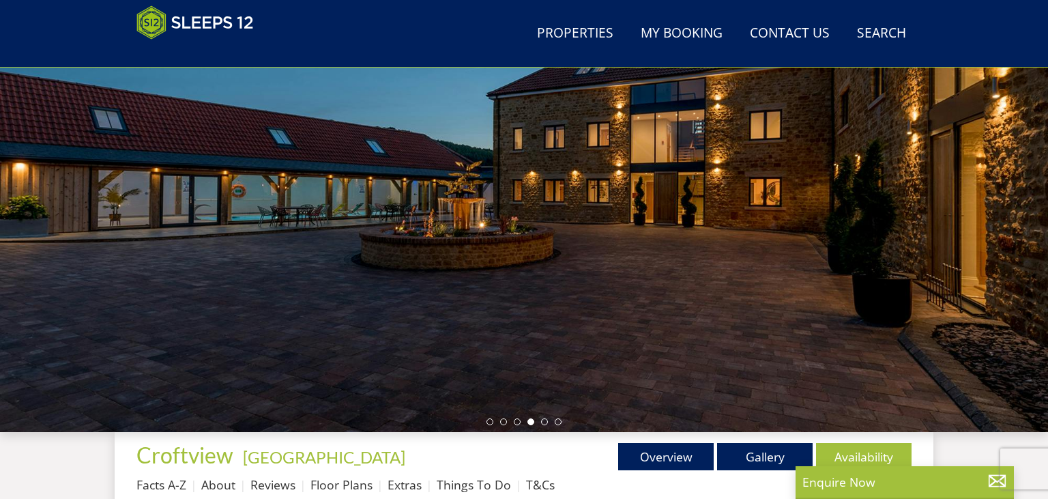
click at [540, 422] on ul at bounding box center [523, 421] width 75 height 7
click at [542, 422] on li at bounding box center [544, 421] width 7 height 7
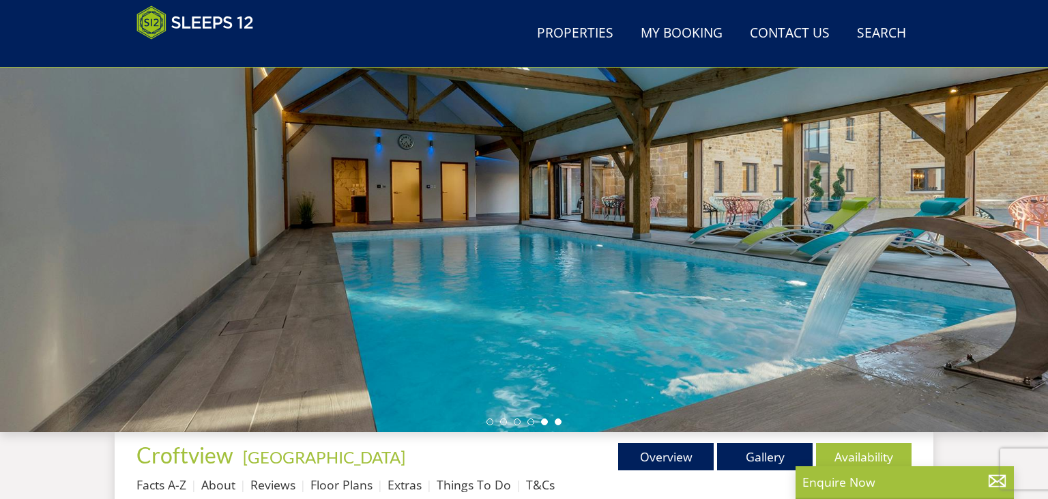
click at [556, 422] on li at bounding box center [558, 421] width 7 height 7
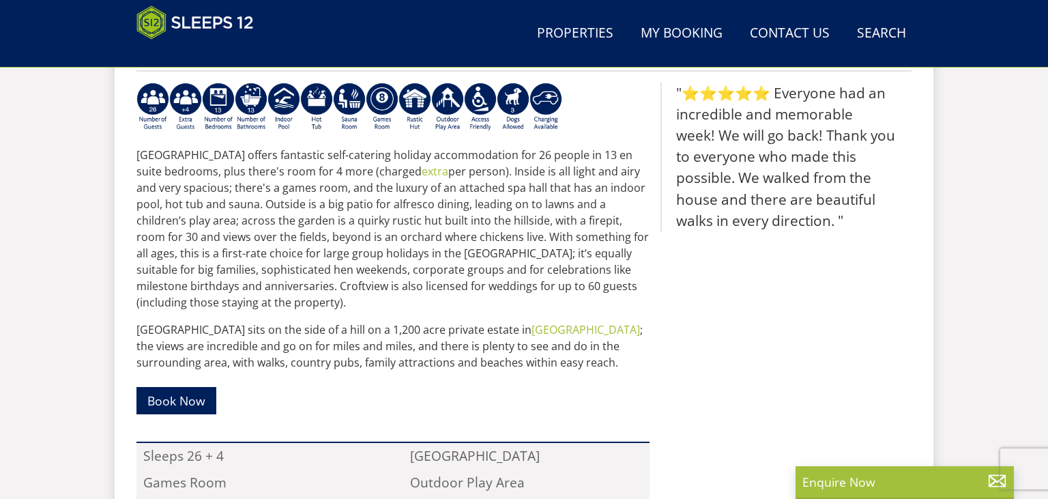
scroll to position [665, 0]
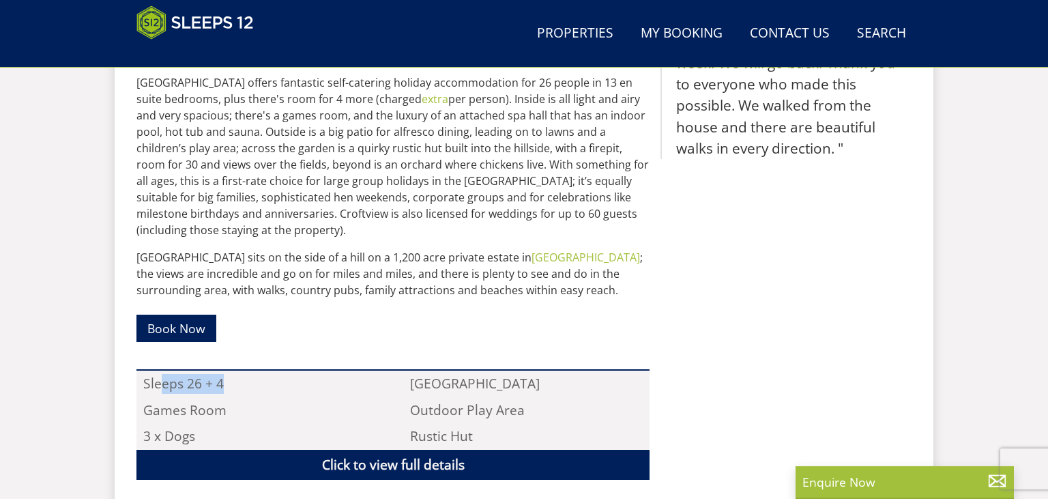
drag, startPoint x: 164, startPoint y: 379, endPoint x: 252, endPoint y: 379, distance: 88.7
click at [236, 377] on li "Sleeps 26 + 4" at bounding box center [259, 383] width 246 height 26
click at [287, 388] on li "Sleeps 26 + 4" at bounding box center [259, 383] width 246 height 26
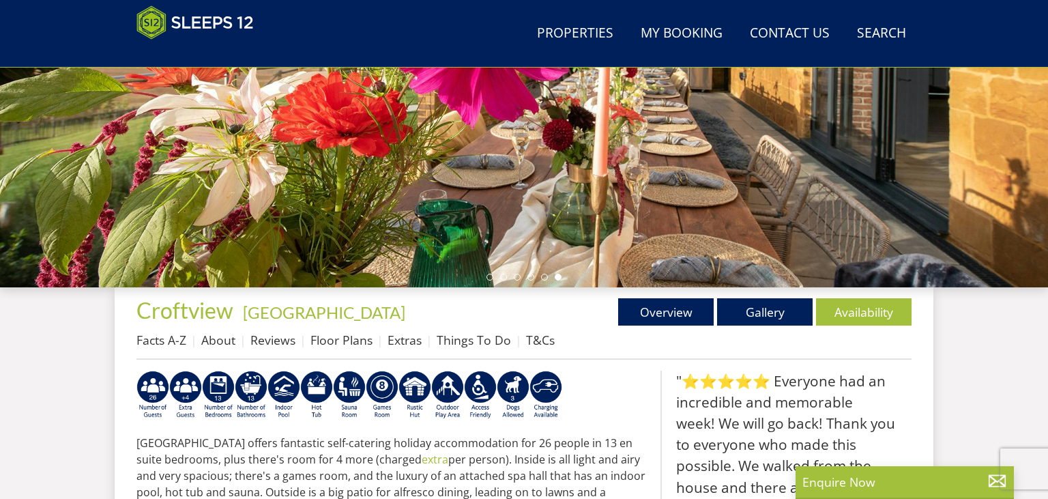
scroll to position [88, 0]
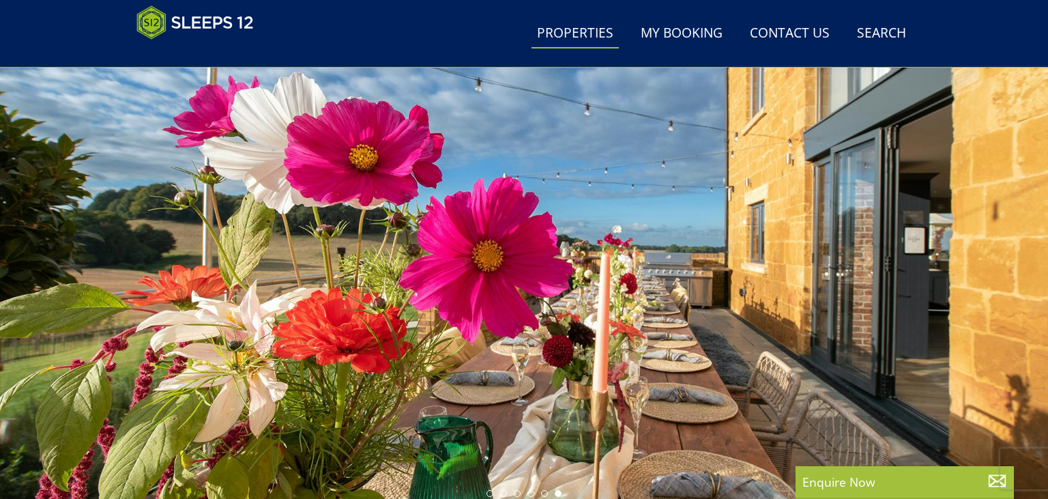
click at [569, 21] on link "Properties" at bounding box center [574, 33] width 87 height 31
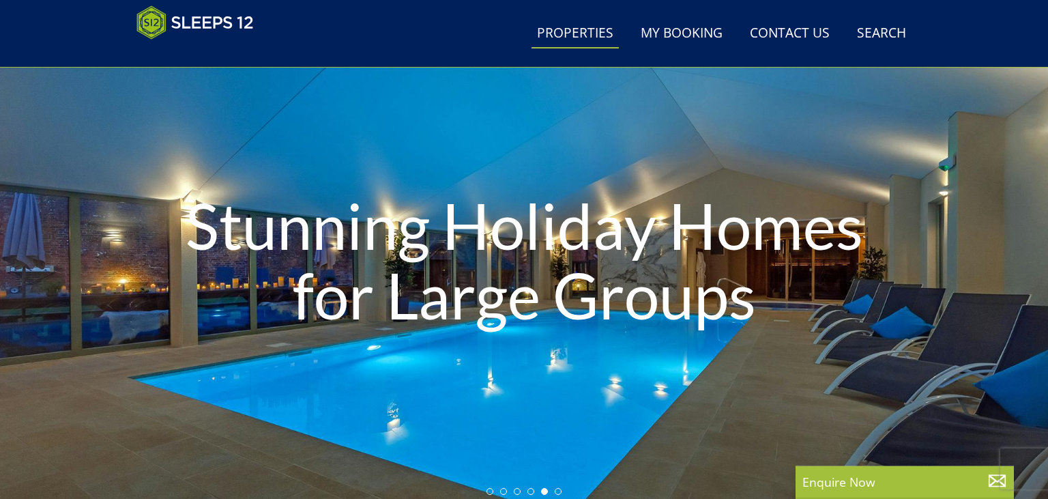
scroll to position [89, 0]
click at [557, 493] on li at bounding box center [558, 491] width 7 height 7
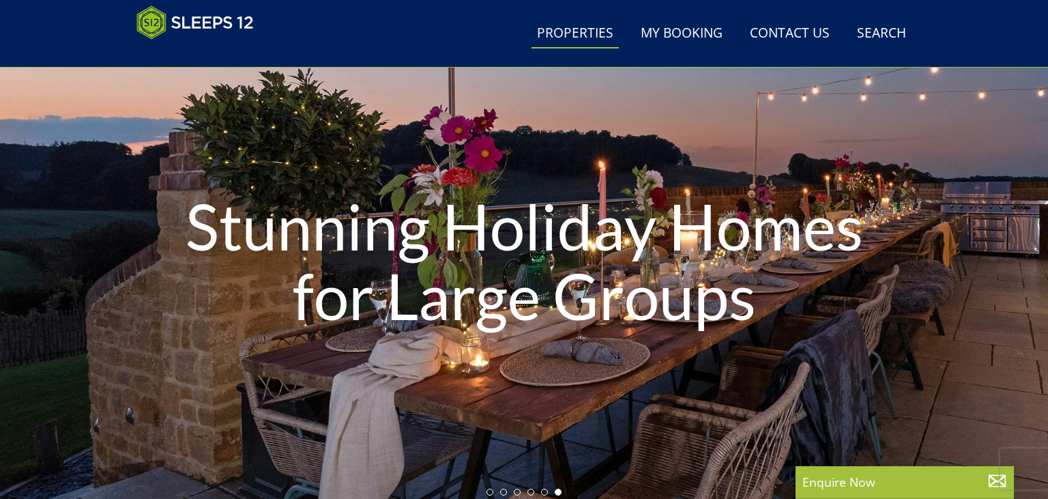
click at [534, 492] on ul at bounding box center [523, 491] width 75 height 7
click at [529, 495] on div "Stunning Holiday Homes for Large Groups" at bounding box center [524, 264] width 1048 height 478
click at [529, 493] on li at bounding box center [530, 491] width 7 height 7
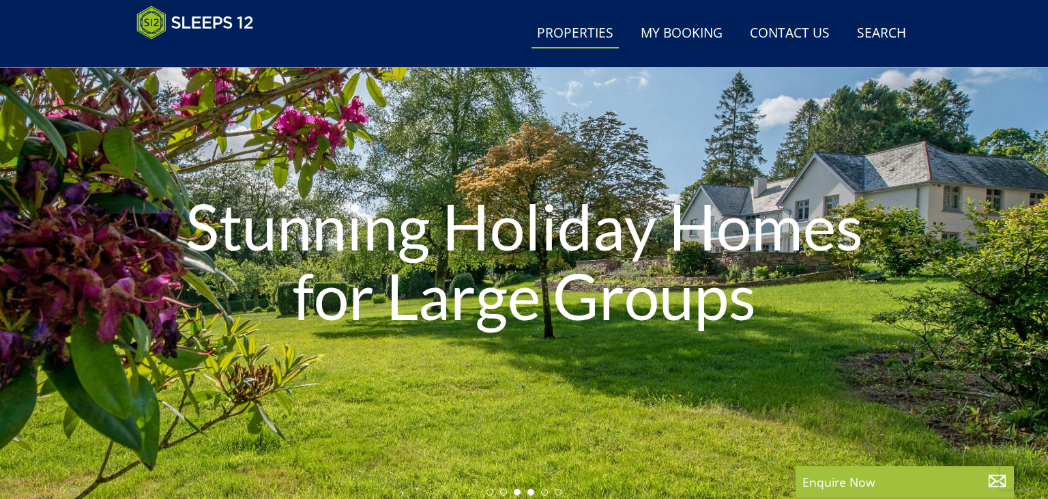
click at [516, 493] on li at bounding box center [517, 491] width 7 height 7
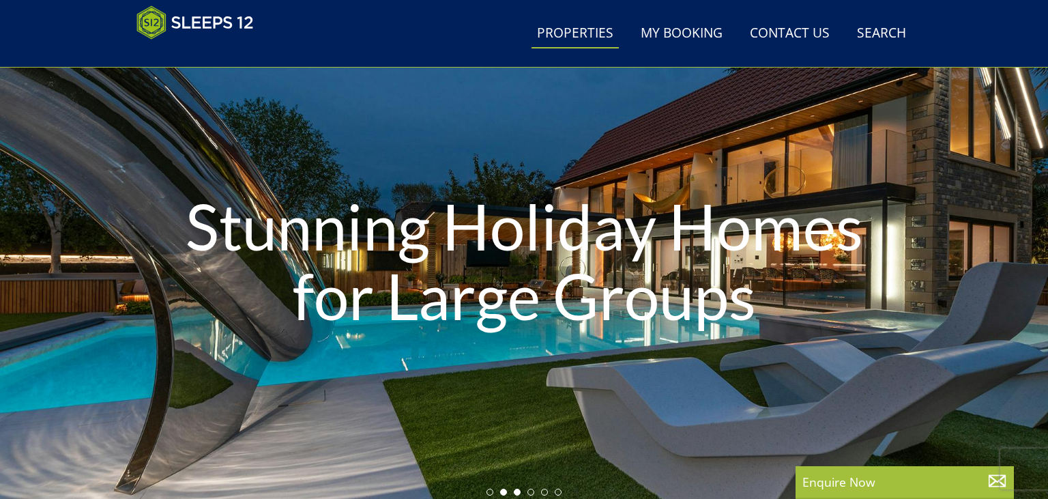
click at [505, 492] on li at bounding box center [503, 491] width 7 height 7
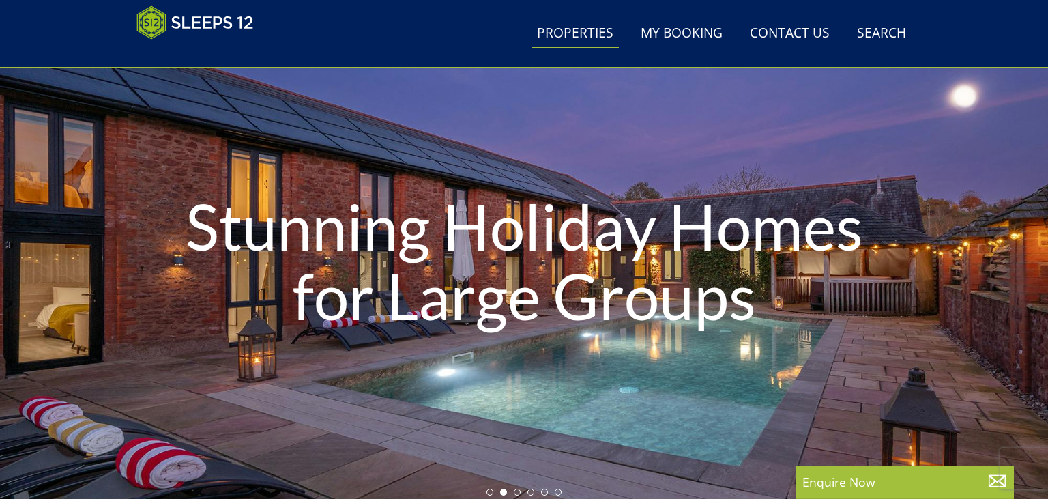
click at [484, 493] on div "Stunning Holiday Homes for Large Groups" at bounding box center [524, 264] width 1048 height 478
click at [488, 493] on li at bounding box center [489, 491] width 7 height 7
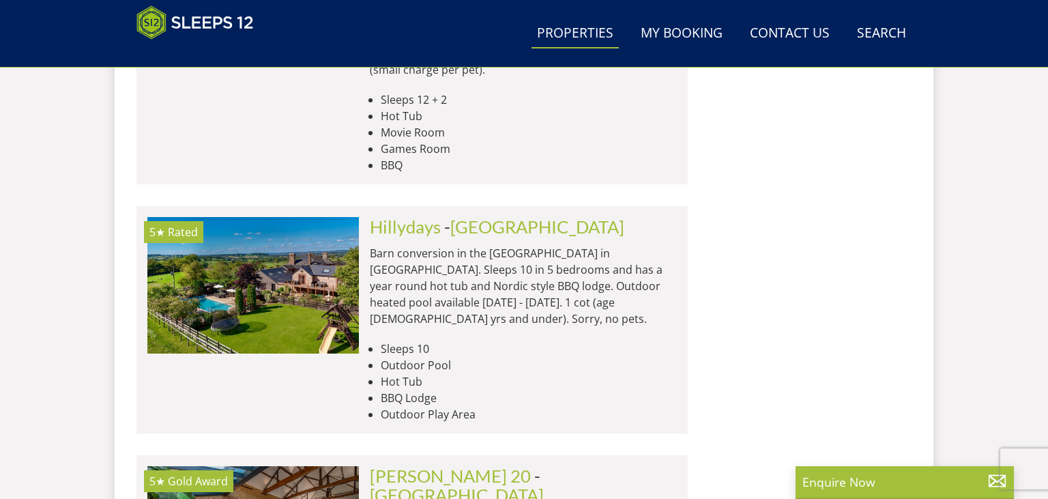
scroll to position [3115, 0]
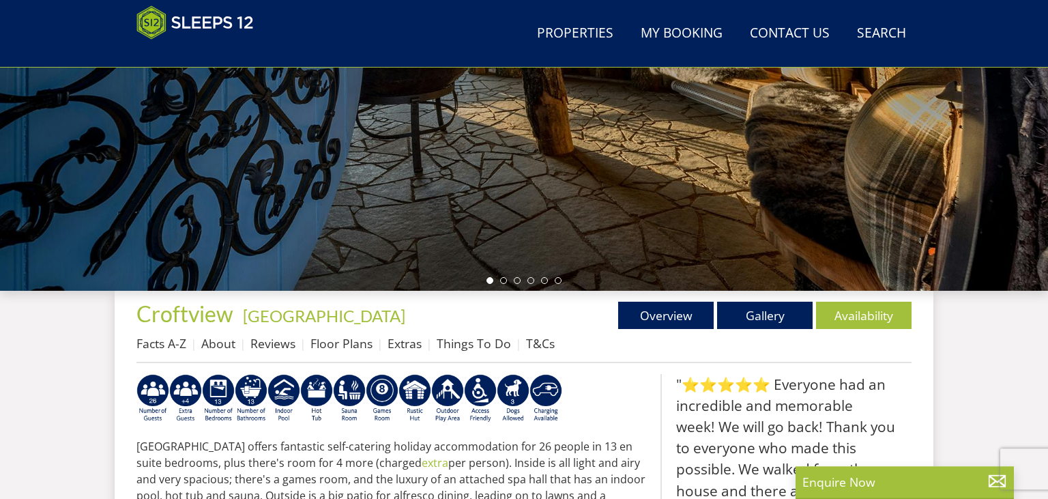
scroll to position [304, 0]
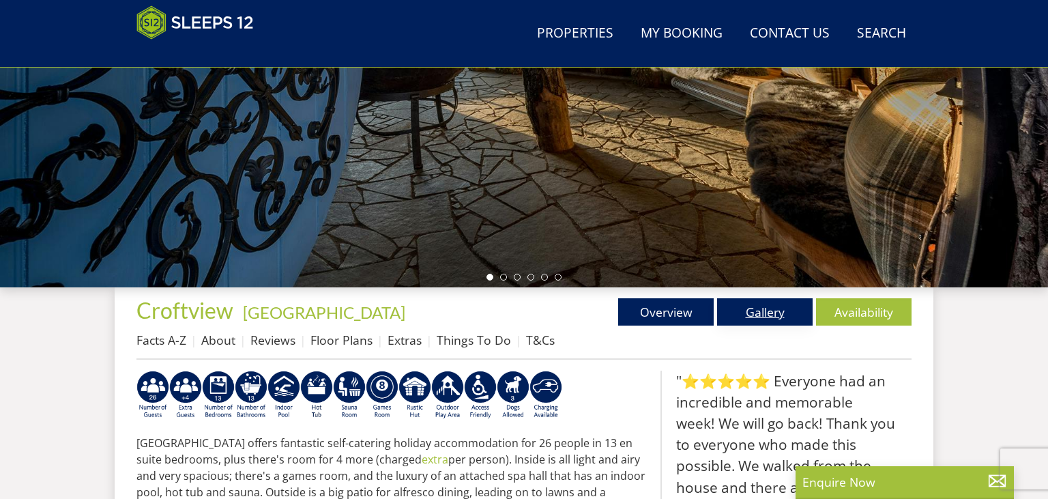
click at [725, 307] on link "Gallery" at bounding box center [765, 311] width 96 height 27
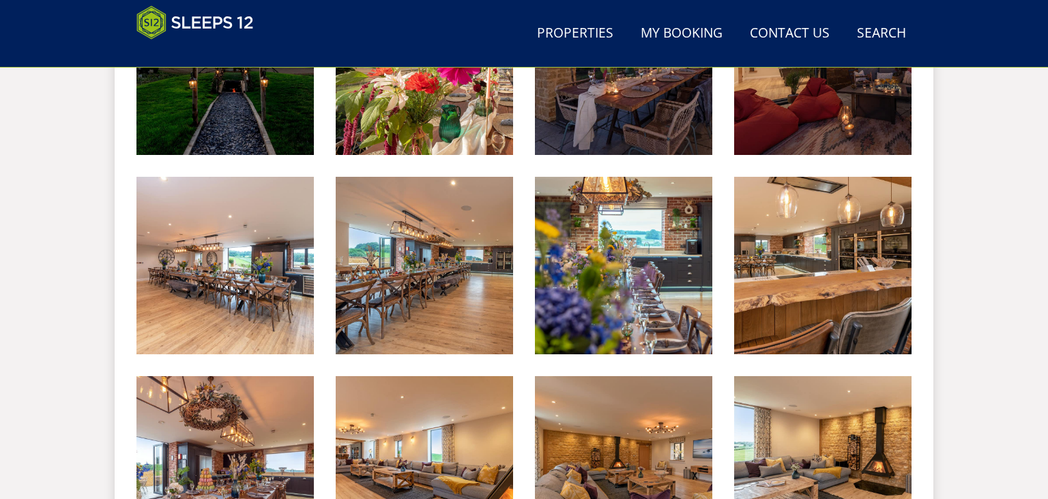
scroll to position [1096, 0]
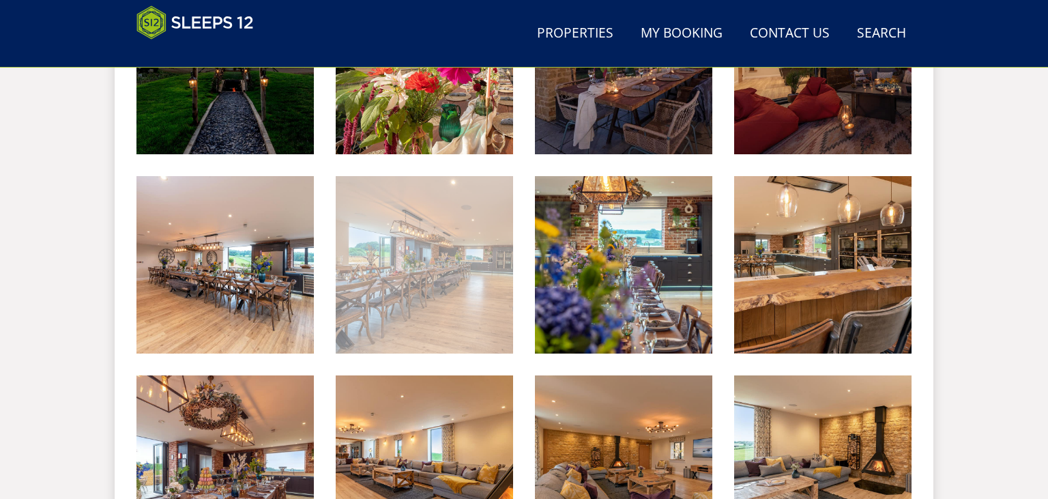
click at [471, 297] on img at bounding box center [424, 264] width 177 height 177
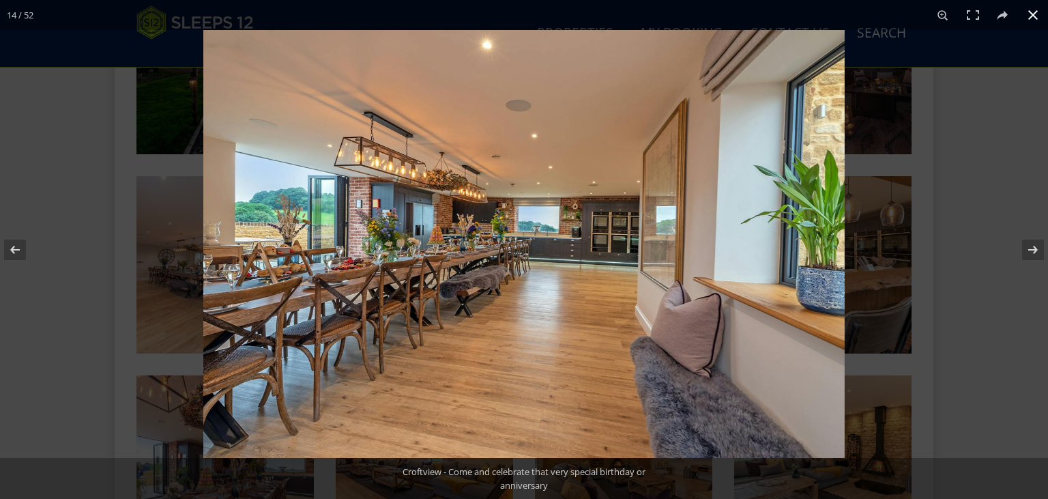
click at [914, 242] on div at bounding box center [727, 279] width 1048 height 499
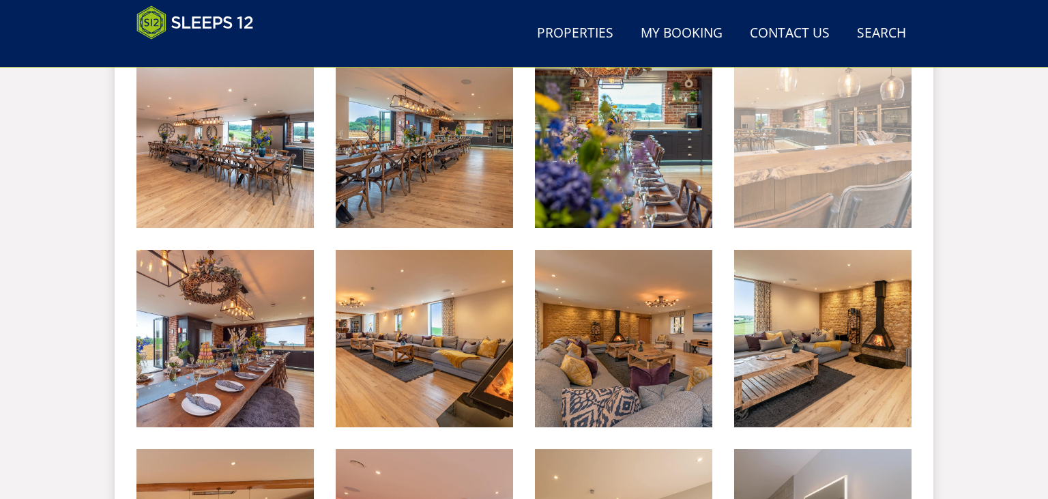
scroll to position [1240, 0]
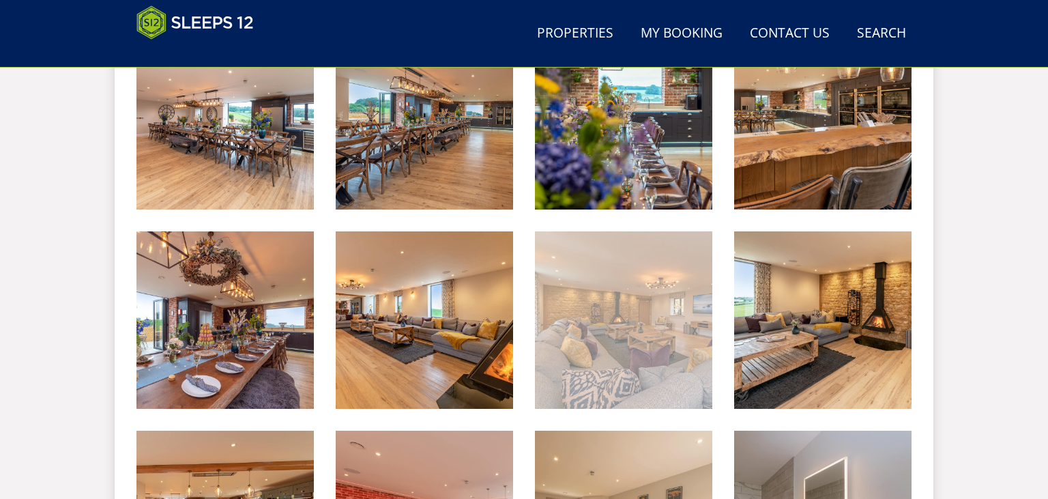
click at [645, 337] on img at bounding box center [623, 319] width 177 height 177
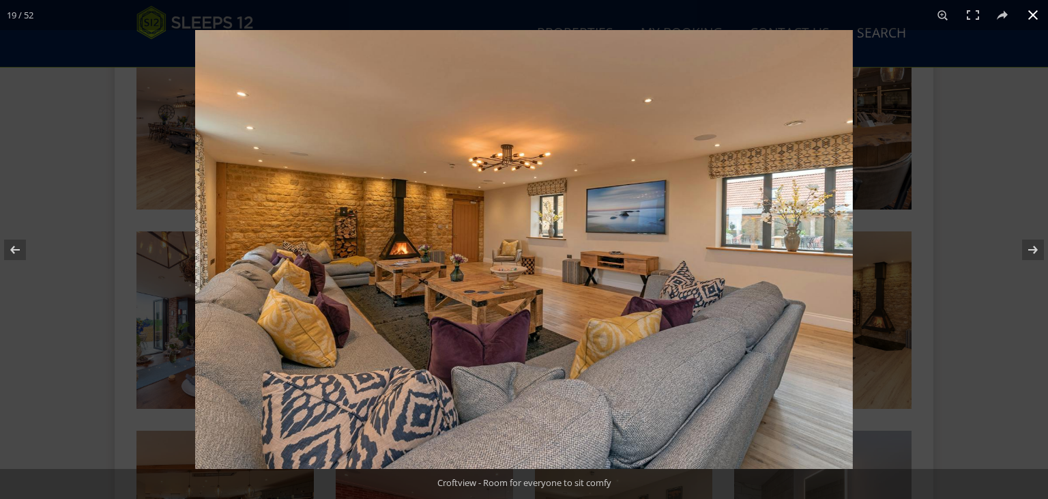
click at [66, 181] on div at bounding box center [524, 249] width 1048 height 499
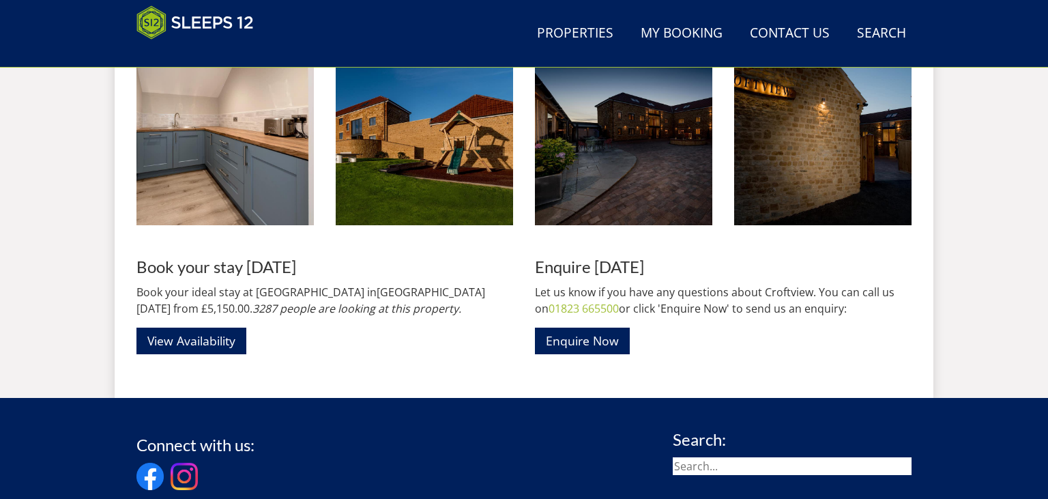
scroll to position [3042, 0]
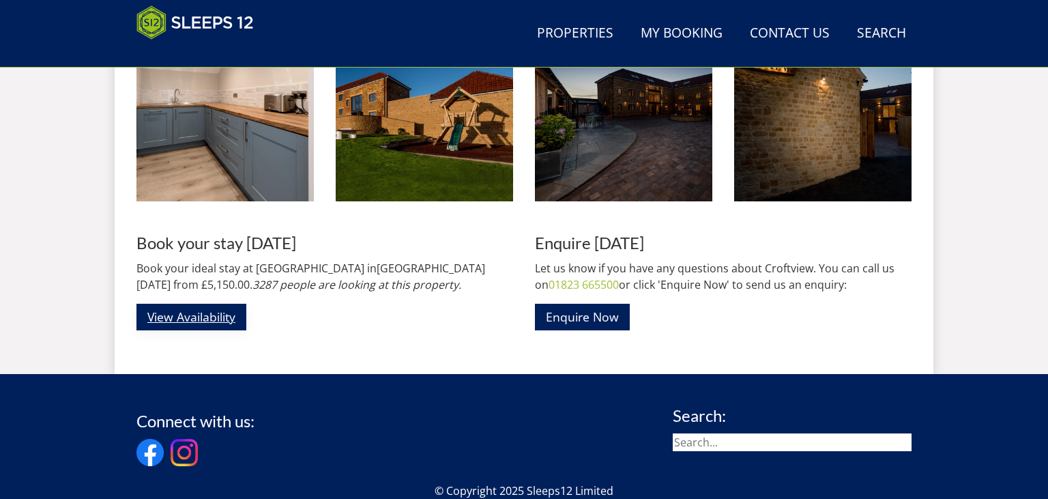
click at [204, 327] on link "View Availability" at bounding box center [191, 317] width 110 height 27
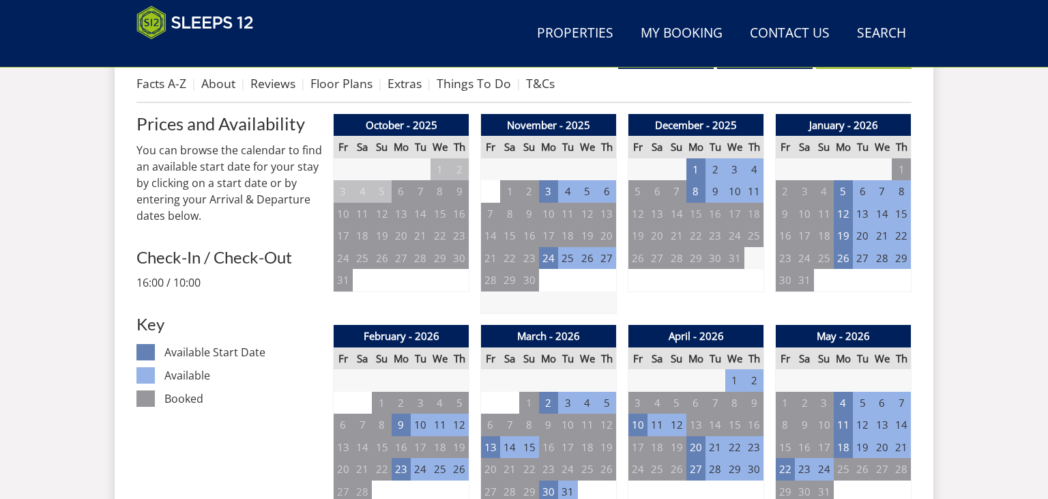
scroll to position [592, 0]
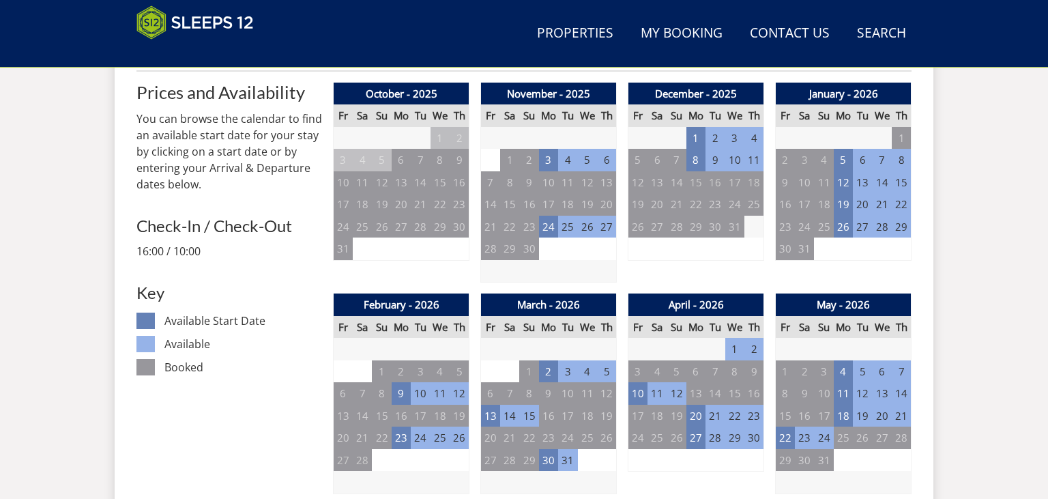
click at [714, 433] on td "28" at bounding box center [714, 437] width 19 height 23
click at [695, 411] on td "20" at bounding box center [695, 416] width 19 height 23
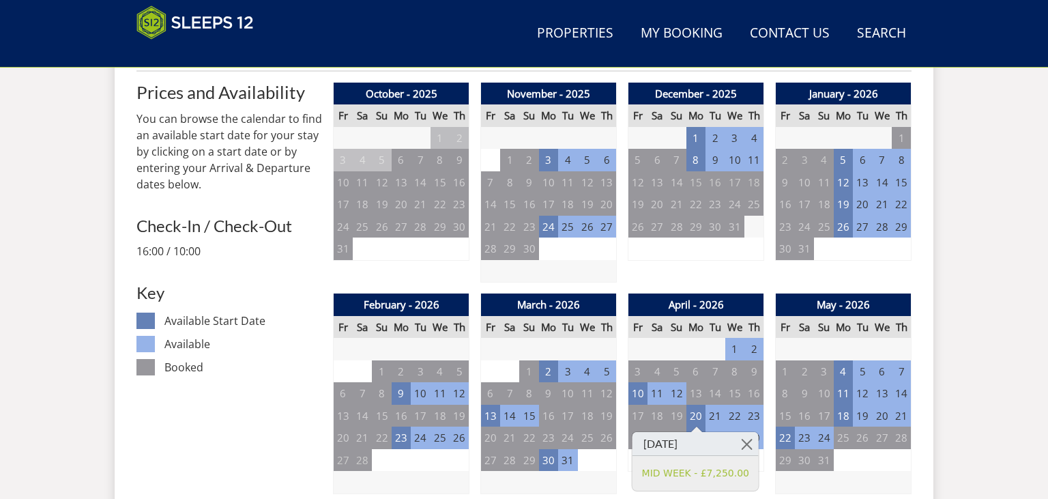
click at [713, 411] on td "21" at bounding box center [714, 416] width 19 height 23
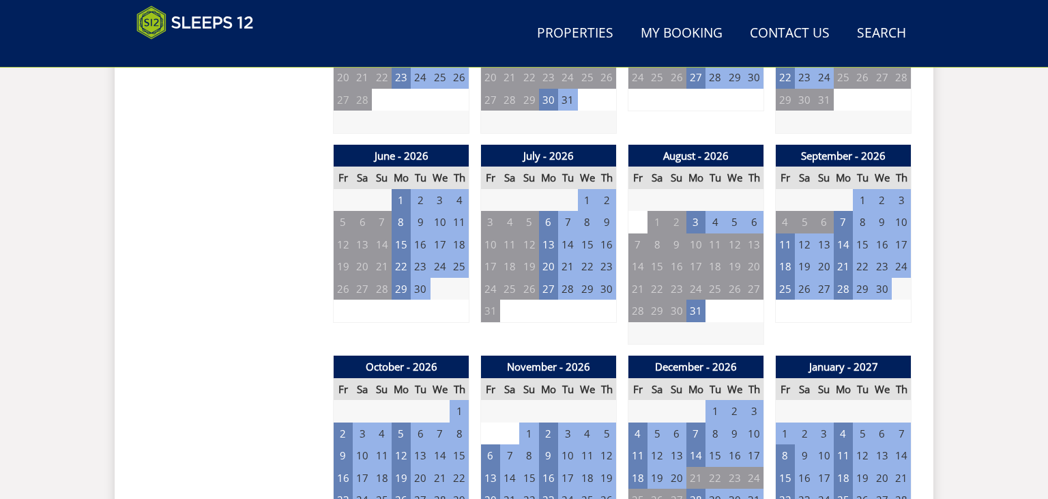
scroll to position [808, 0]
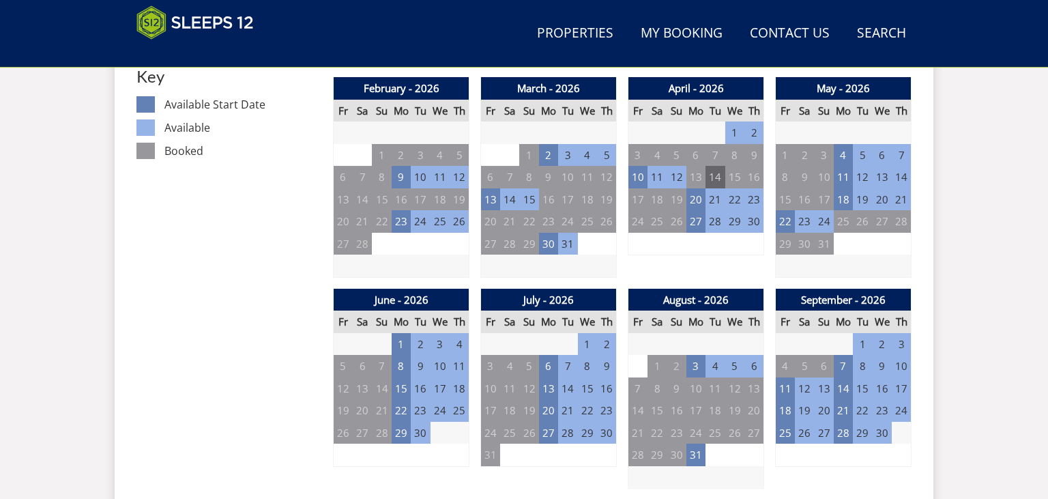
click at [720, 181] on td "14" at bounding box center [714, 177] width 19 height 23
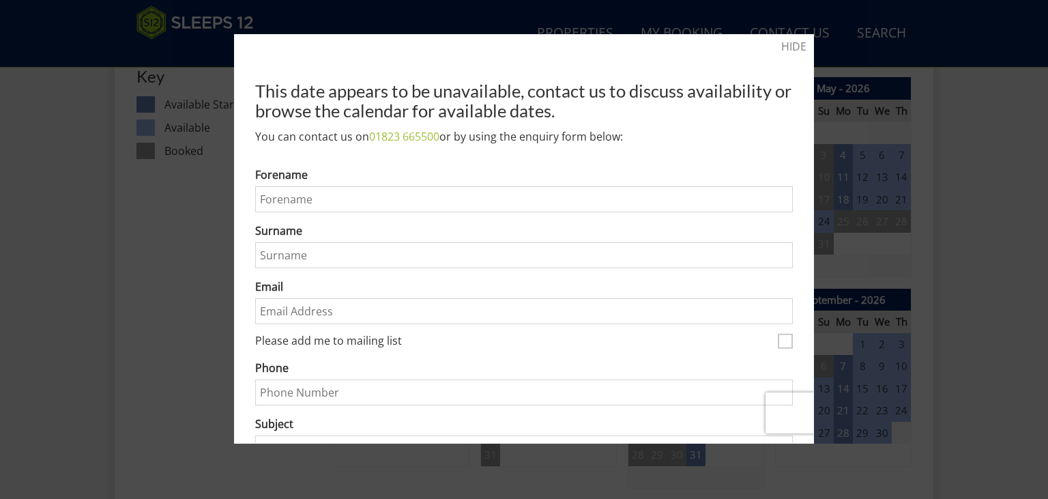
click at [963, 147] on div at bounding box center [524, 249] width 1048 height 499
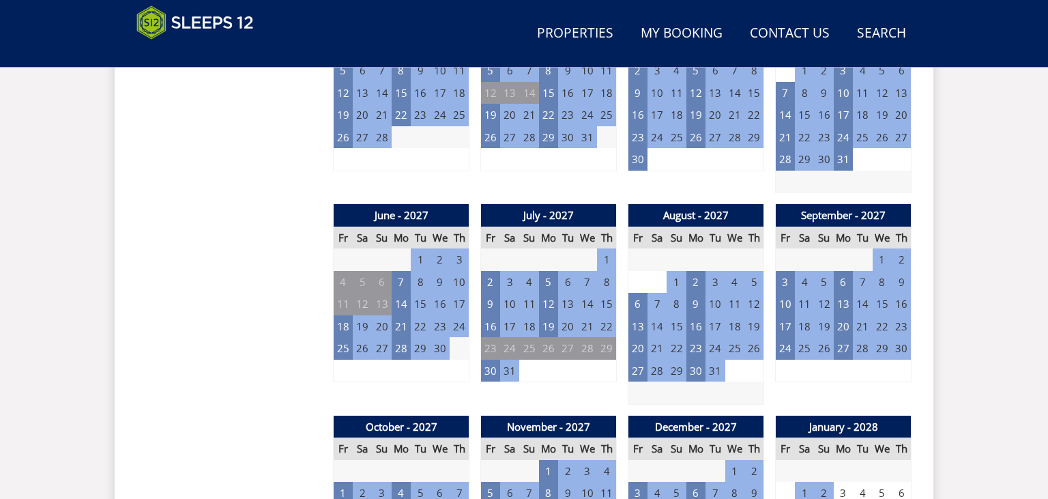
scroll to position [1529, 0]
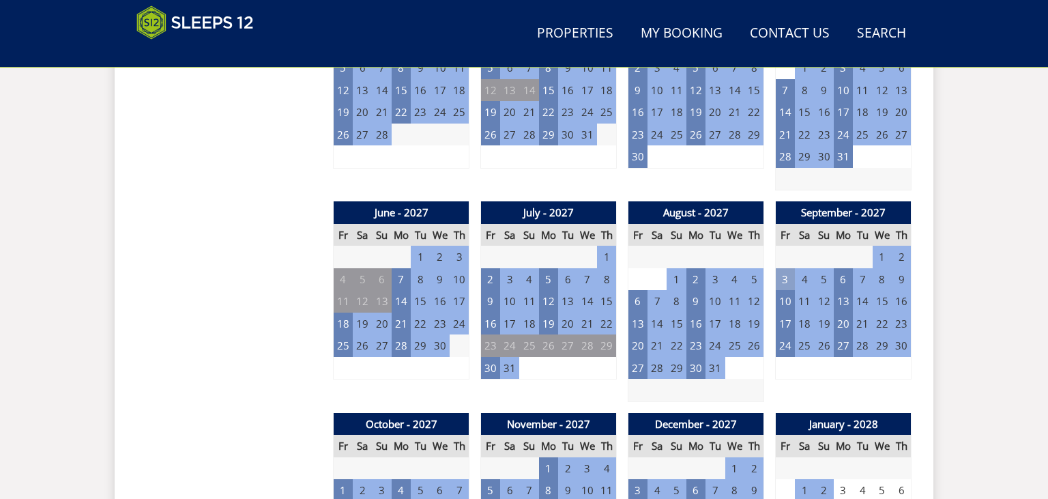
click at [782, 281] on td "3" at bounding box center [785, 279] width 19 height 23
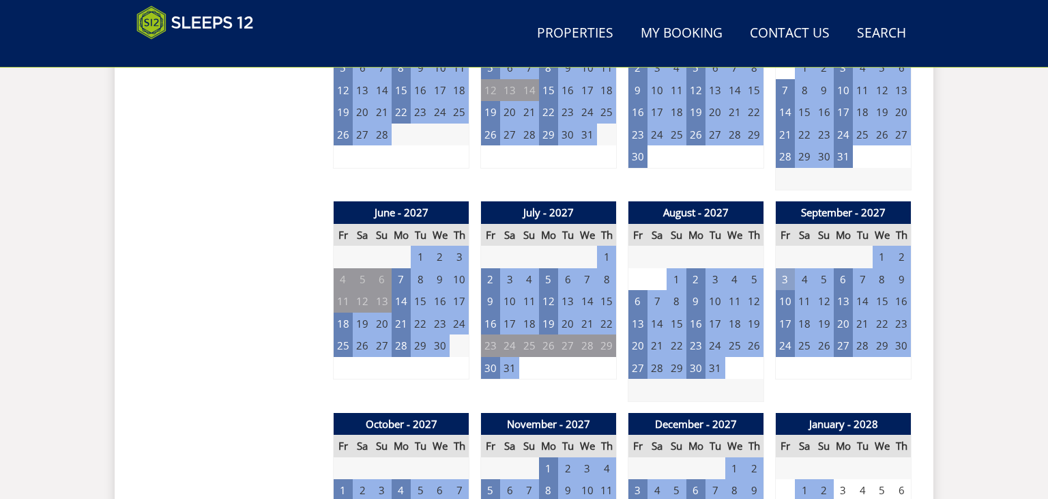
click at [791, 272] on td "3" at bounding box center [785, 279] width 19 height 23
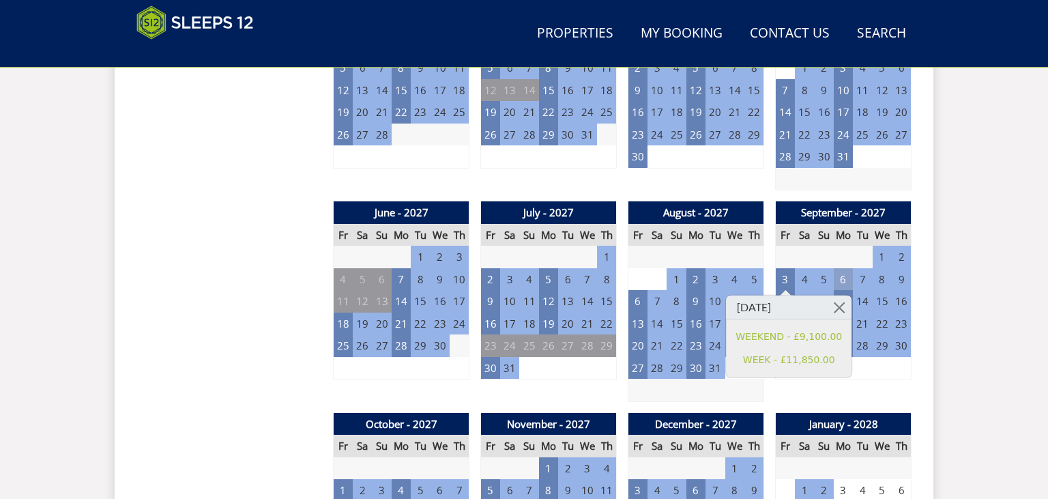
click at [843, 277] on td "6" at bounding box center [843, 279] width 19 height 23
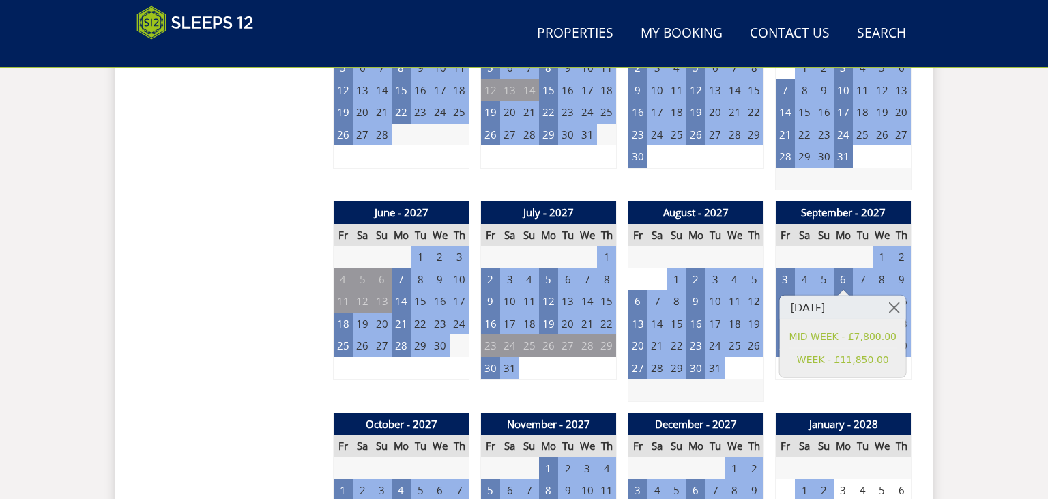
click at [867, 275] on td "7" at bounding box center [862, 279] width 19 height 23
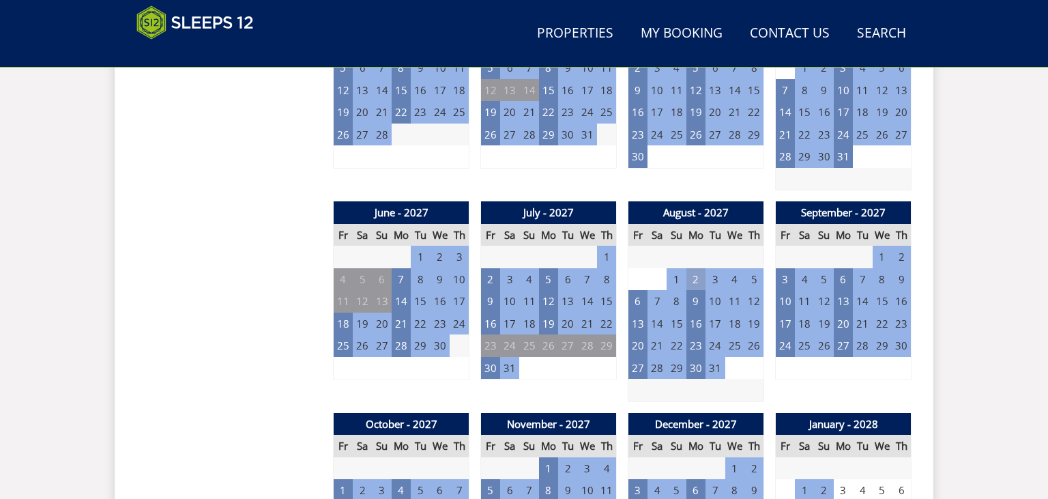
click at [692, 273] on td "2" at bounding box center [695, 279] width 19 height 23
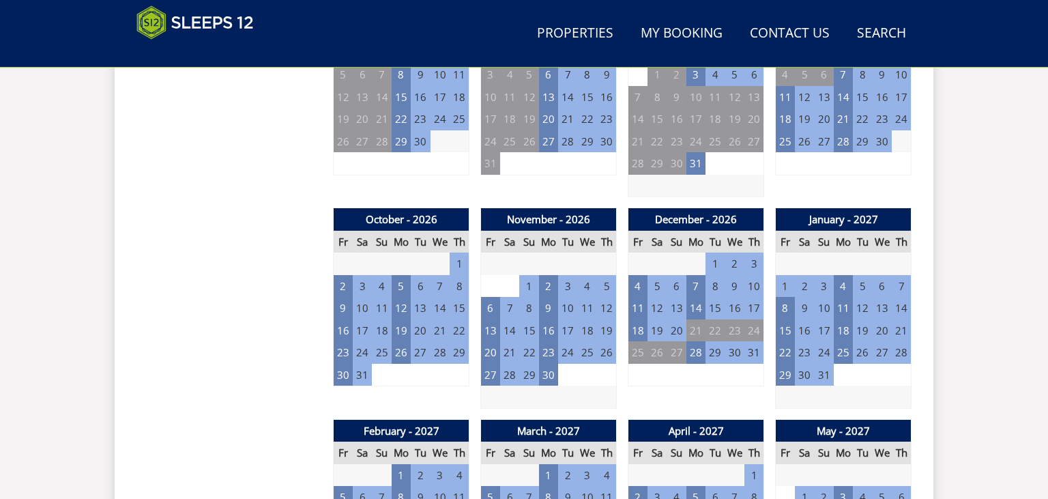
scroll to position [1090, 0]
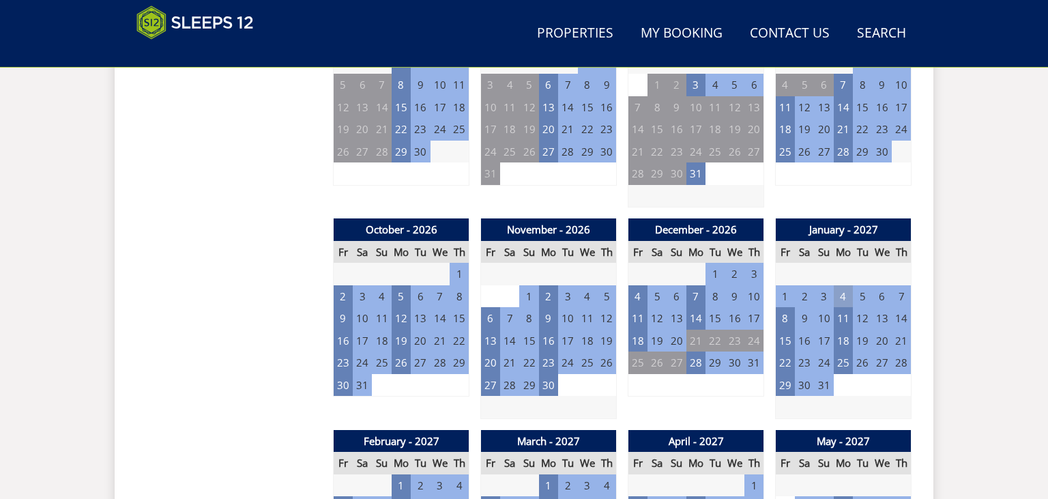
click at [843, 297] on td "4" at bounding box center [843, 296] width 19 height 23
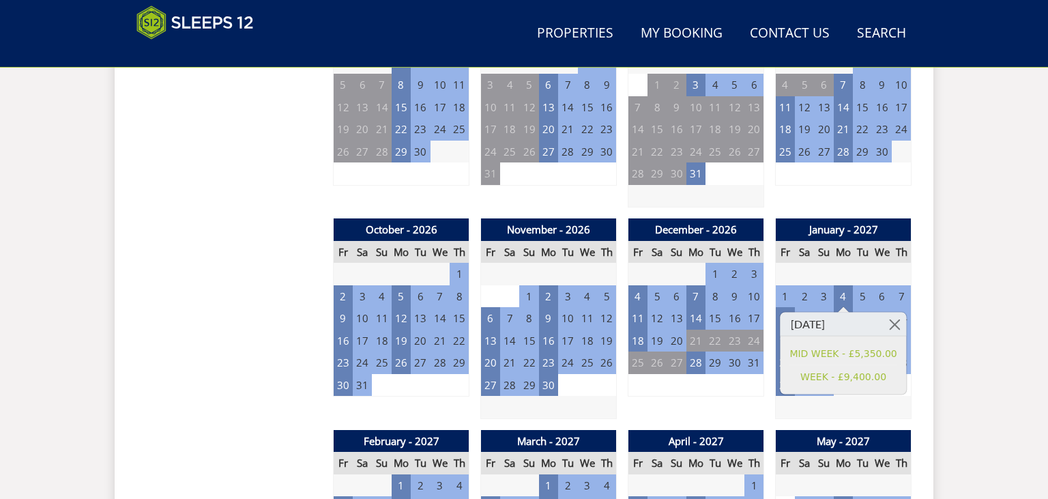
click at [860, 297] on td "5" at bounding box center [862, 296] width 19 height 23
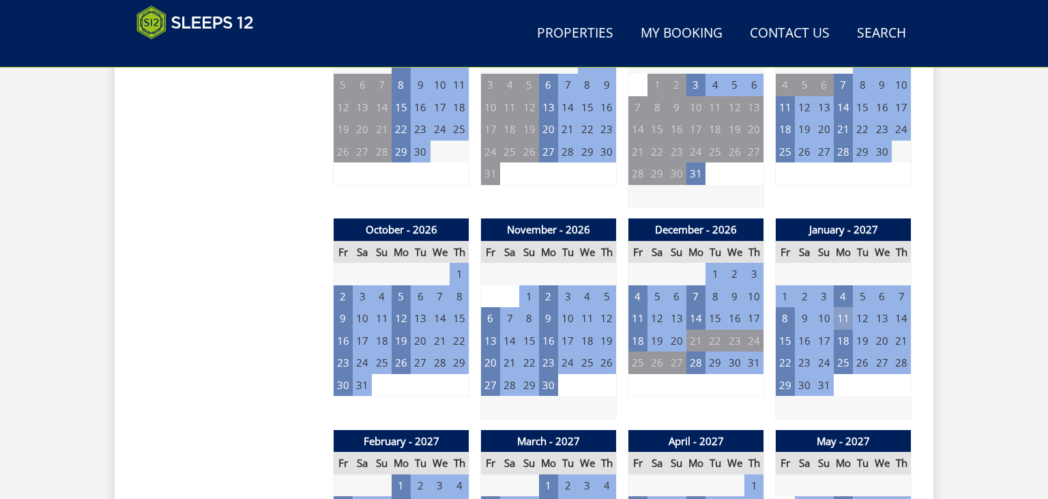
click at [843, 311] on td "11" at bounding box center [843, 318] width 19 height 23
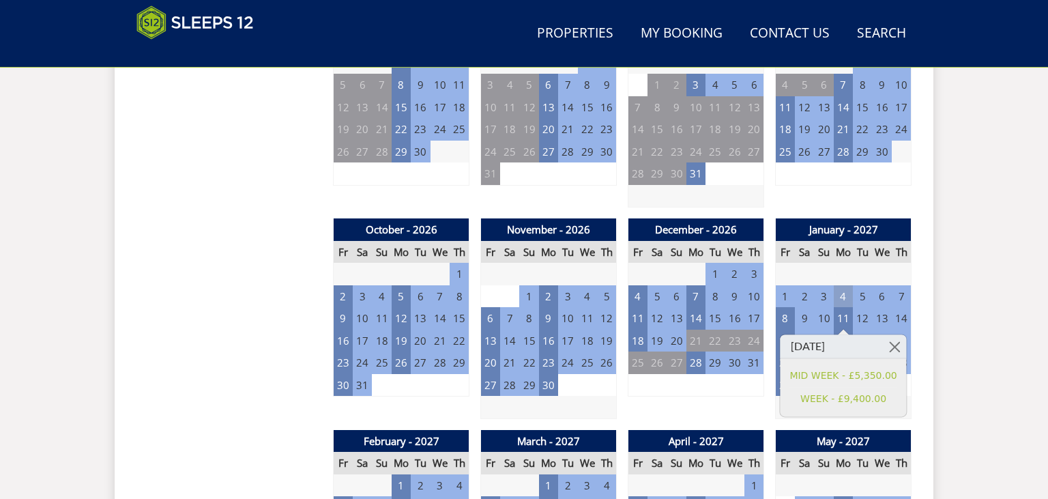
click at [839, 295] on td "4" at bounding box center [843, 296] width 19 height 23
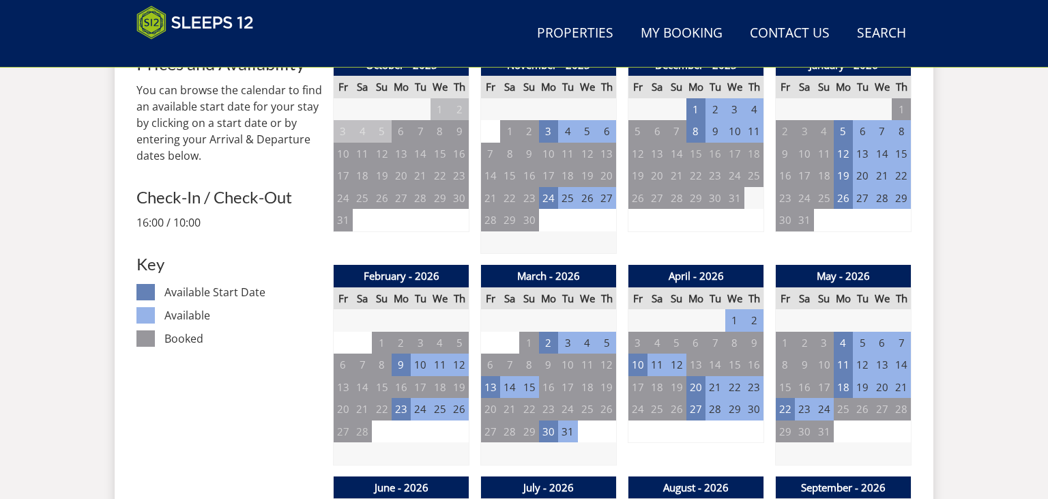
scroll to position [657, 0]
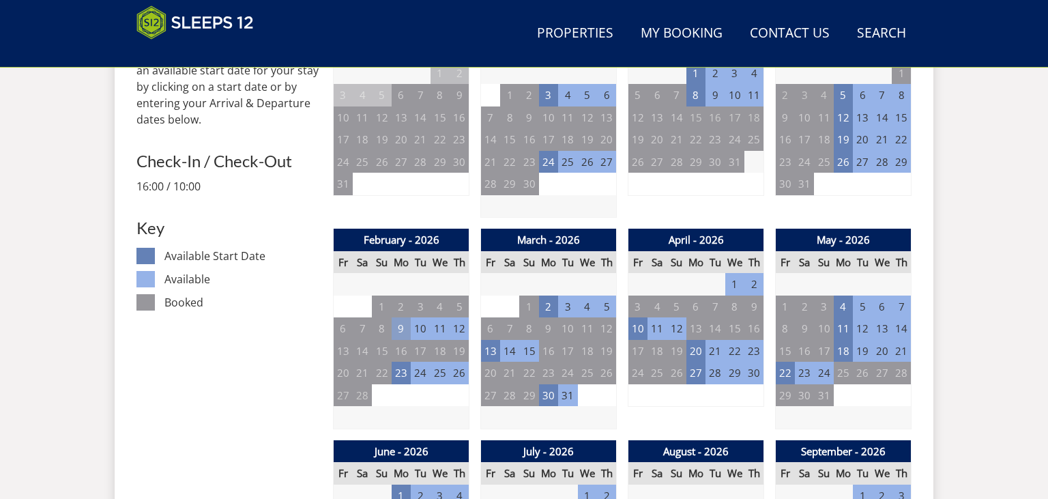
click at [406, 332] on td "9" at bounding box center [401, 328] width 19 height 23
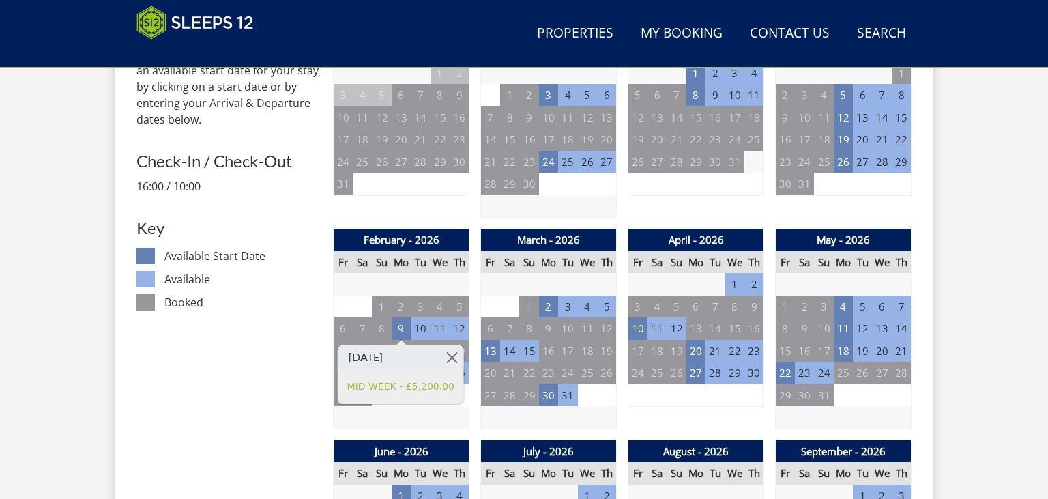
click at [452, 326] on td "12" at bounding box center [459, 328] width 19 height 23
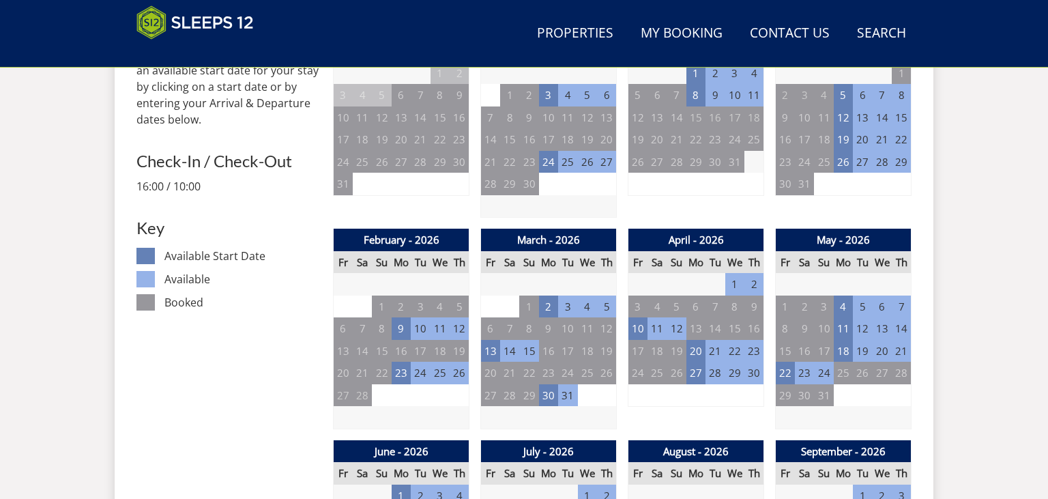
click at [457, 326] on td "12" at bounding box center [459, 328] width 19 height 23
click at [845, 138] on td "19" at bounding box center [843, 139] width 19 height 23
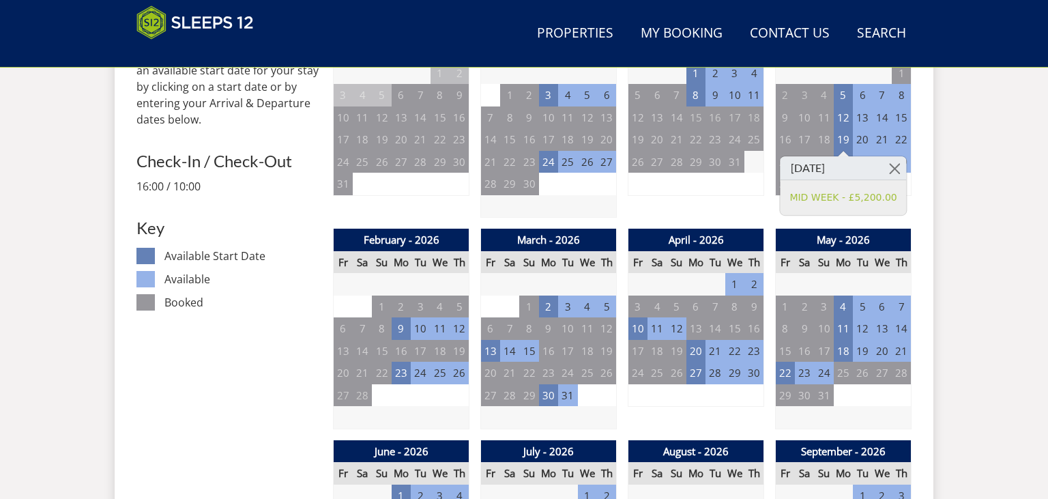
click at [901, 140] on td "22" at bounding box center [901, 139] width 19 height 23
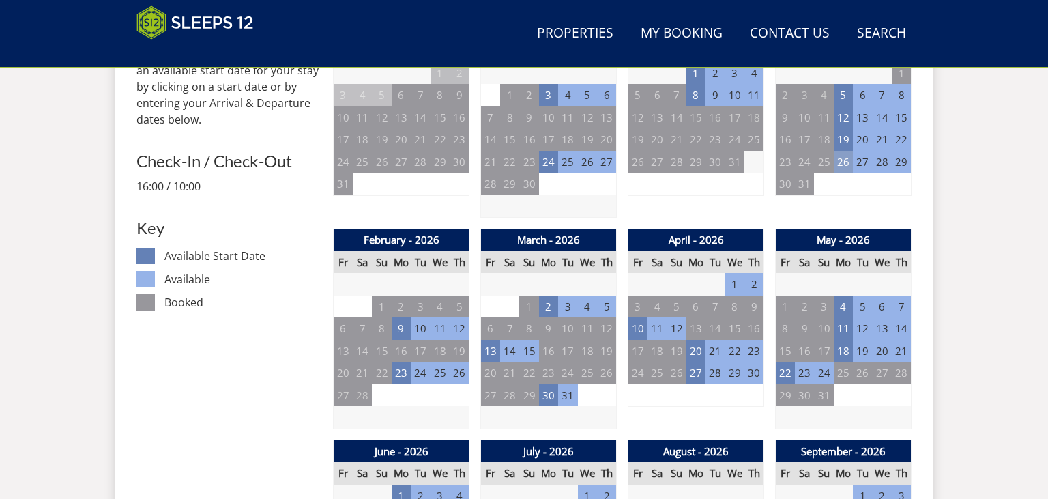
click at [837, 160] on td "26" at bounding box center [843, 162] width 19 height 23
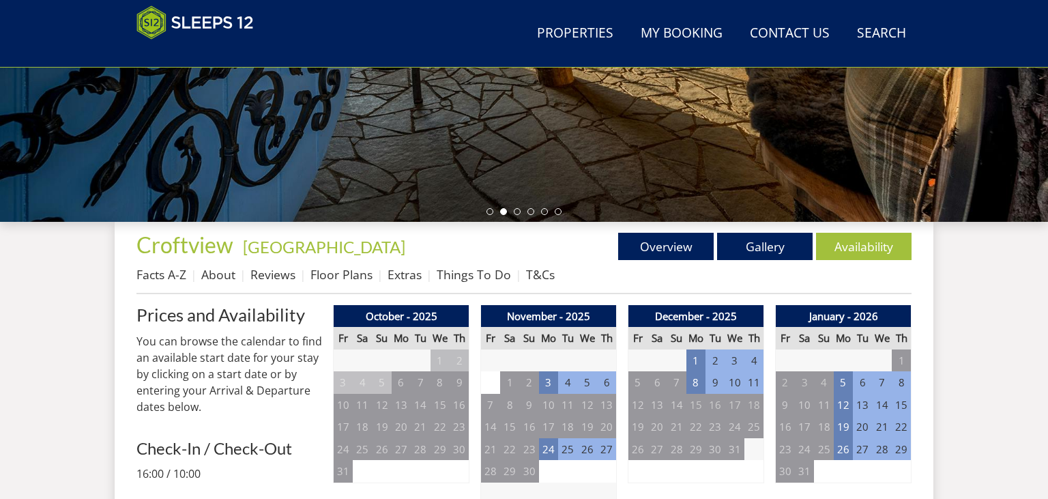
scroll to position [369, 0]
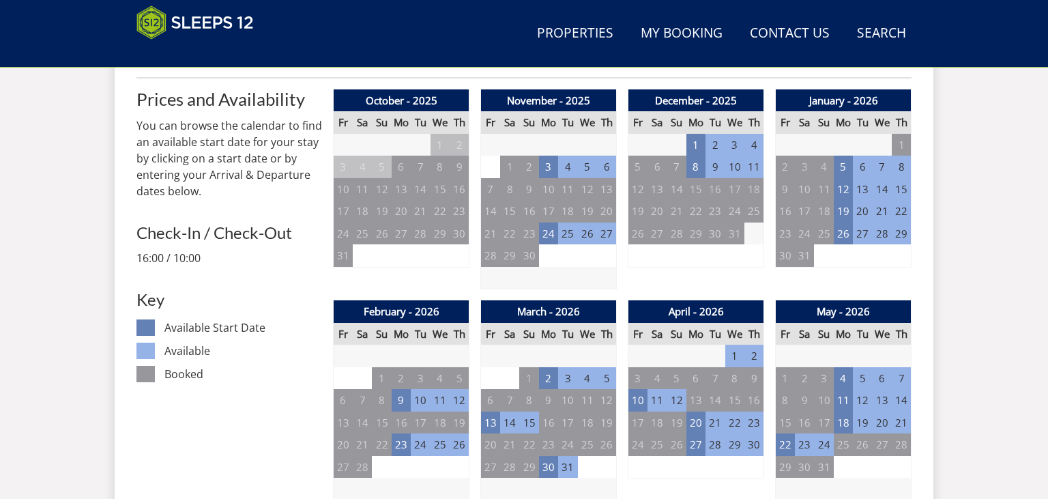
scroll to position [873, 0]
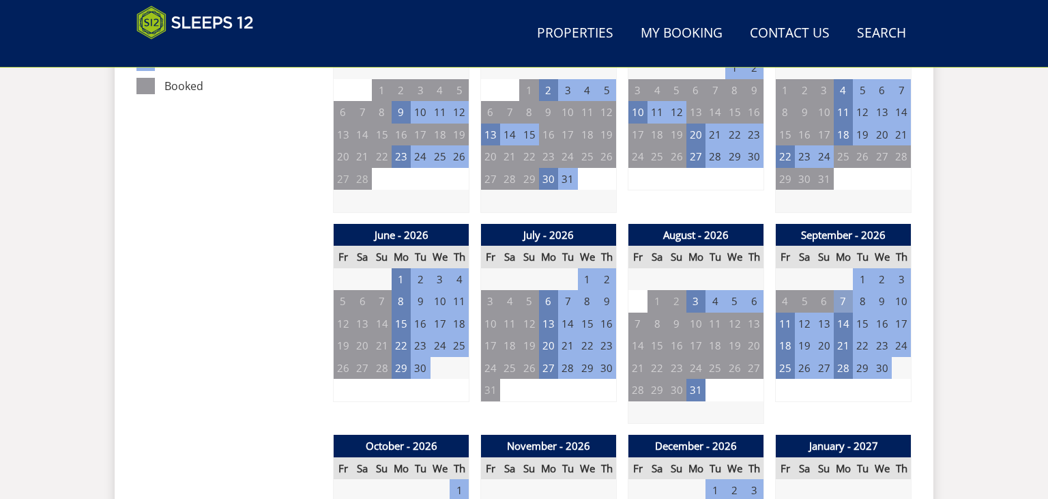
click at [850, 297] on td "7" at bounding box center [843, 301] width 19 height 23
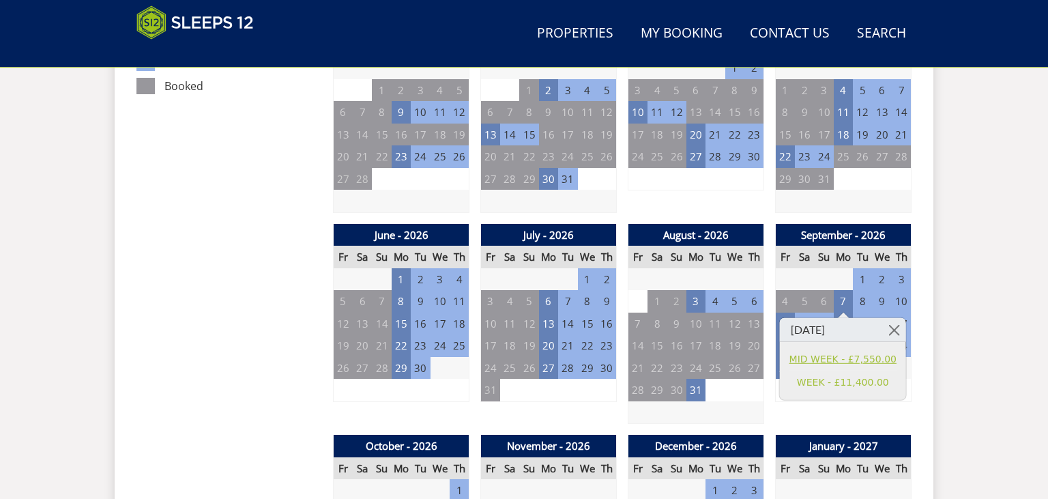
click at [845, 355] on link "MID WEEK - £7,550.00" at bounding box center [842, 358] width 107 height 14
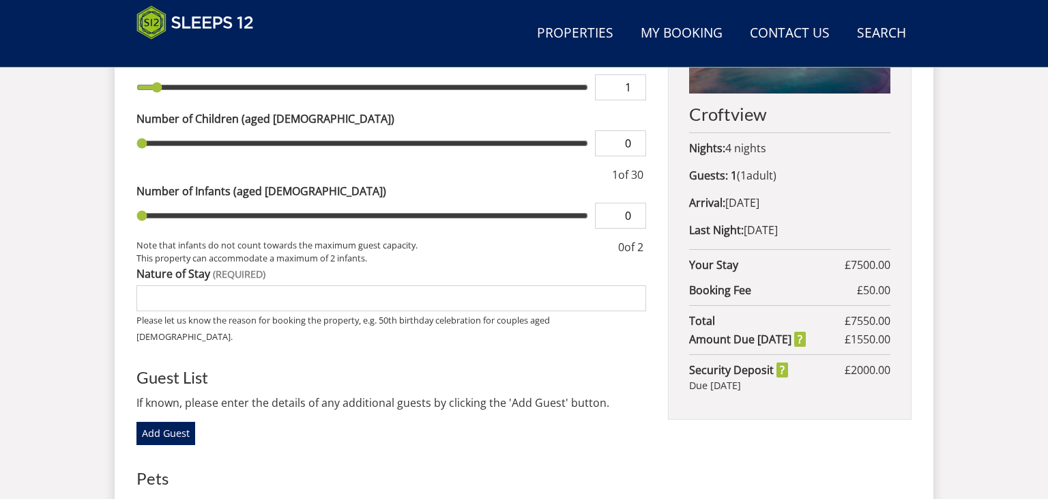
scroll to position [665, 0]
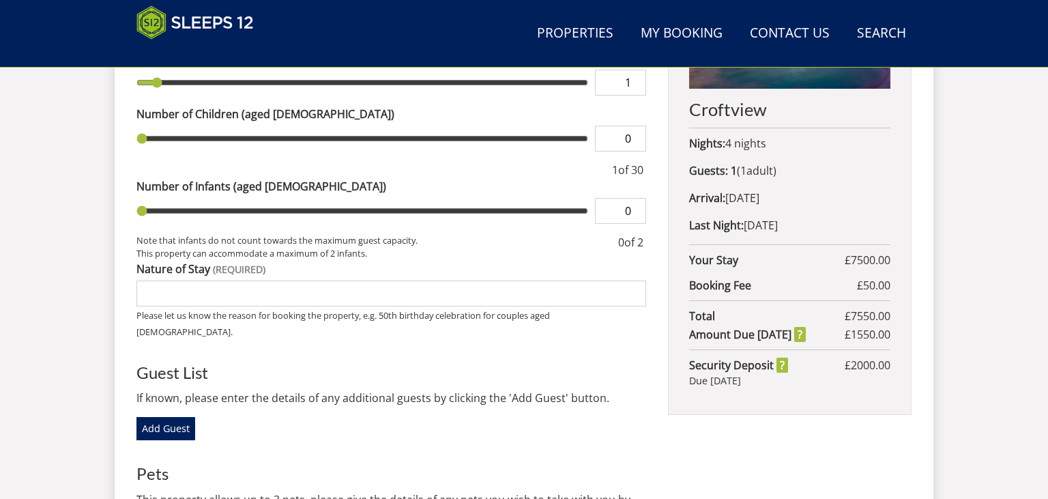
click at [101, 238] on div "Search Menu Properties My Booking Contact Us 01823 665500 Search Check Availabi…" at bounding box center [524, 18] width 1048 height 1273
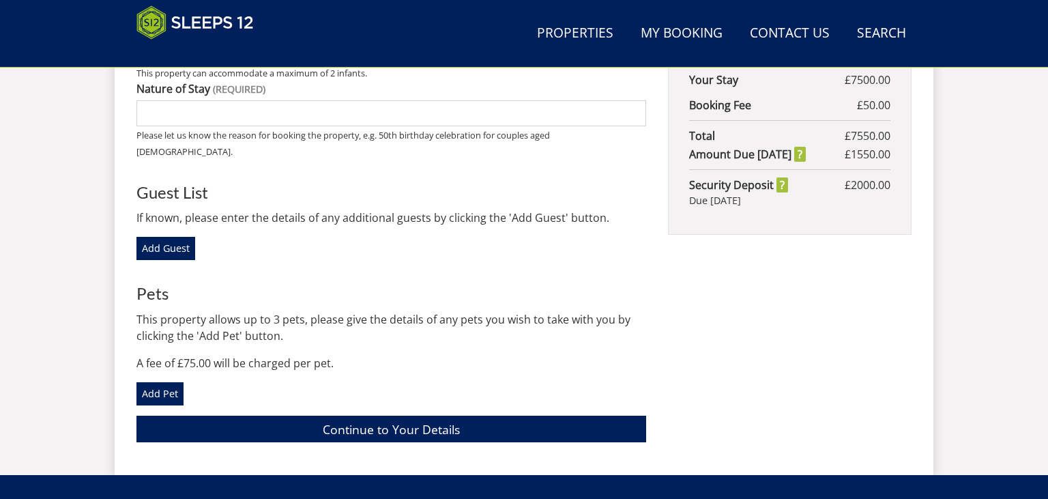
scroll to position [881, 0]
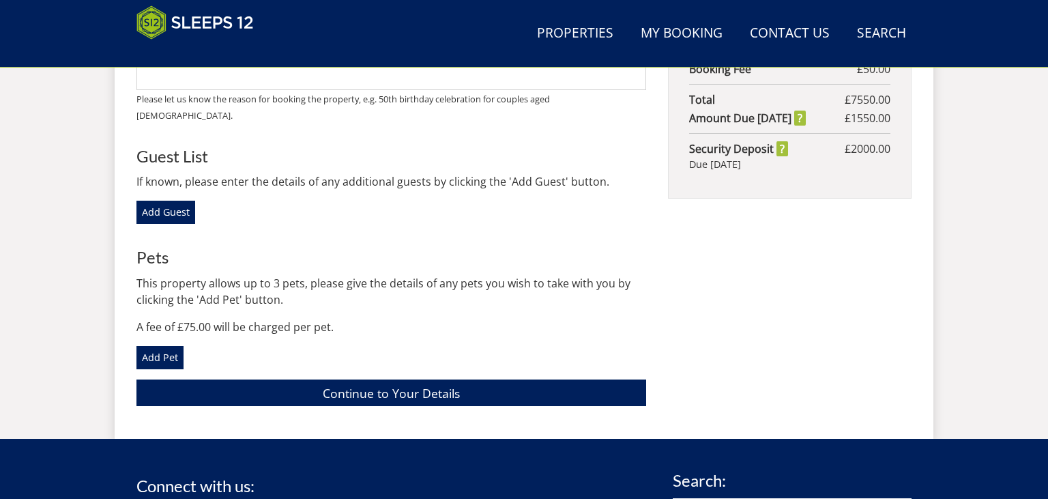
click at [340, 201] on div "Add Guest" at bounding box center [391, 212] width 510 height 23
drag, startPoint x: 267, startPoint y: 146, endPoint x: 323, endPoint y: 151, distance: 56.9
click at [323, 173] on p "If known, please enter the details of any additional guests by clicking the 'Ad…" at bounding box center [391, 181] width 510 height 16
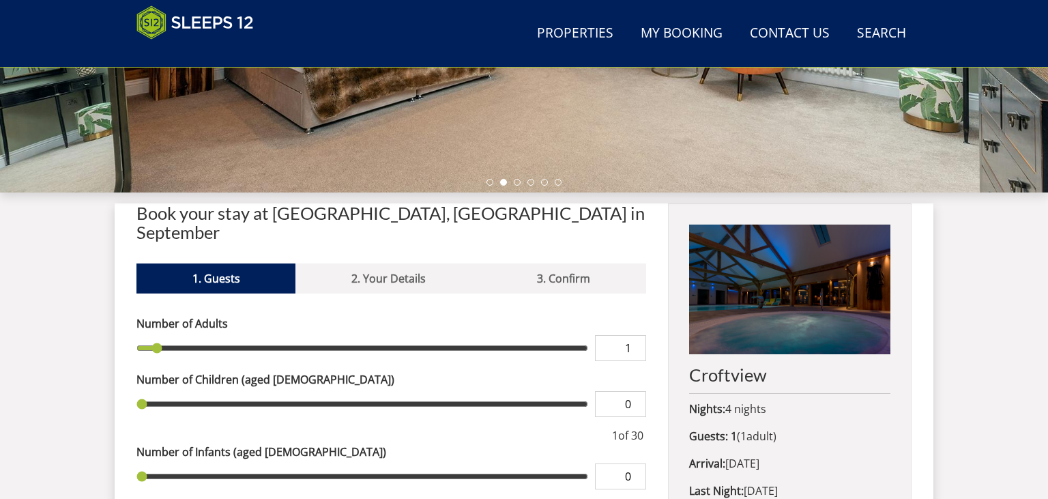
scroll to position [376, 0]
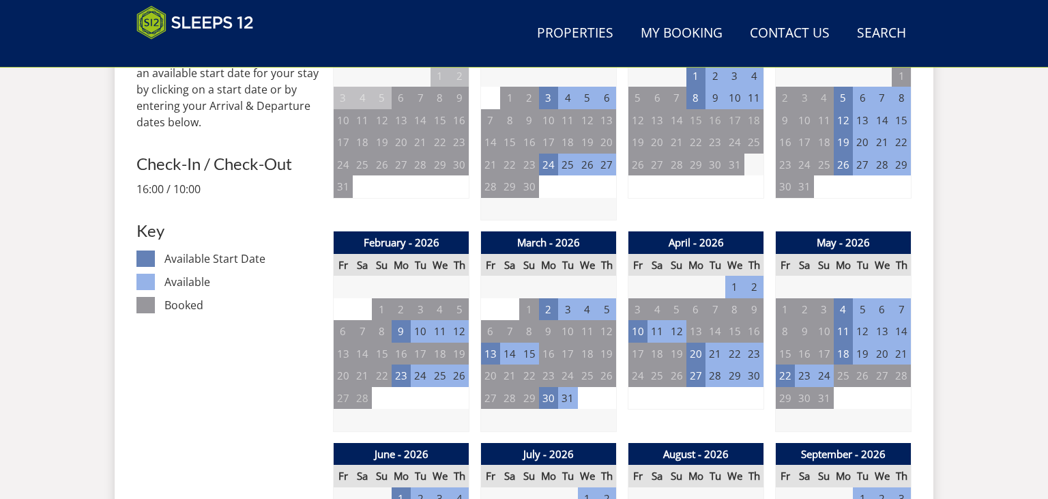
scroll to position [657, 0]
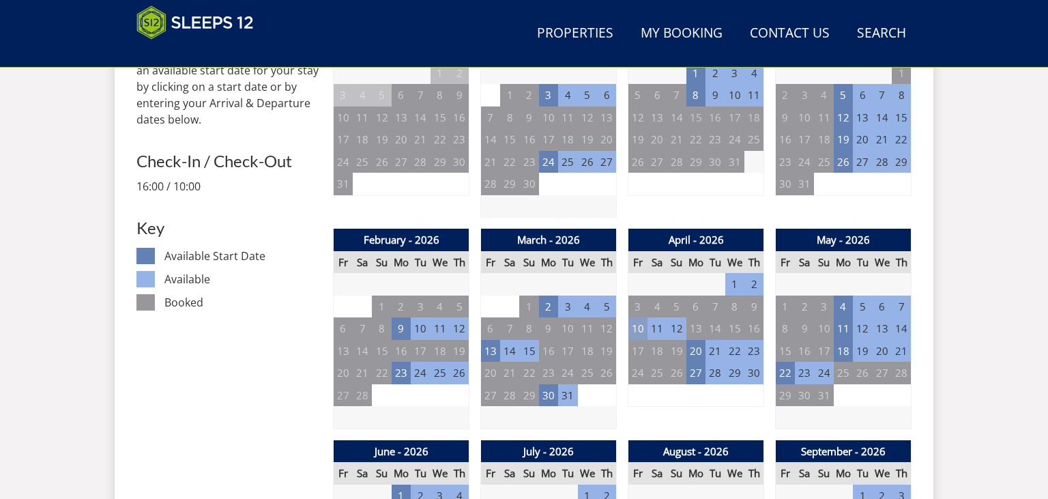
click at [643, 327] on td "10" at bounding box center [637, 328] width 19 height 23
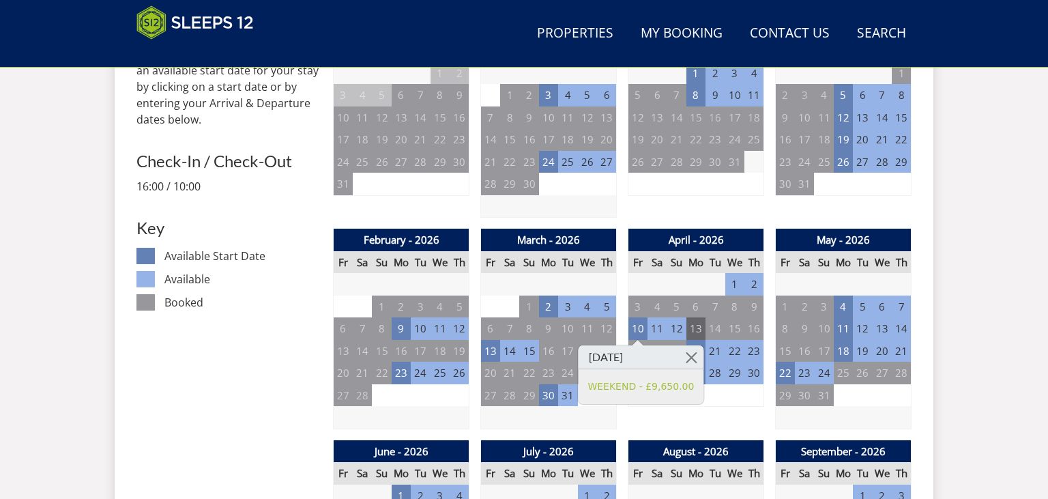
click at [695, 329] on td "13" at bounding box center [695, 328] width 19 height 23
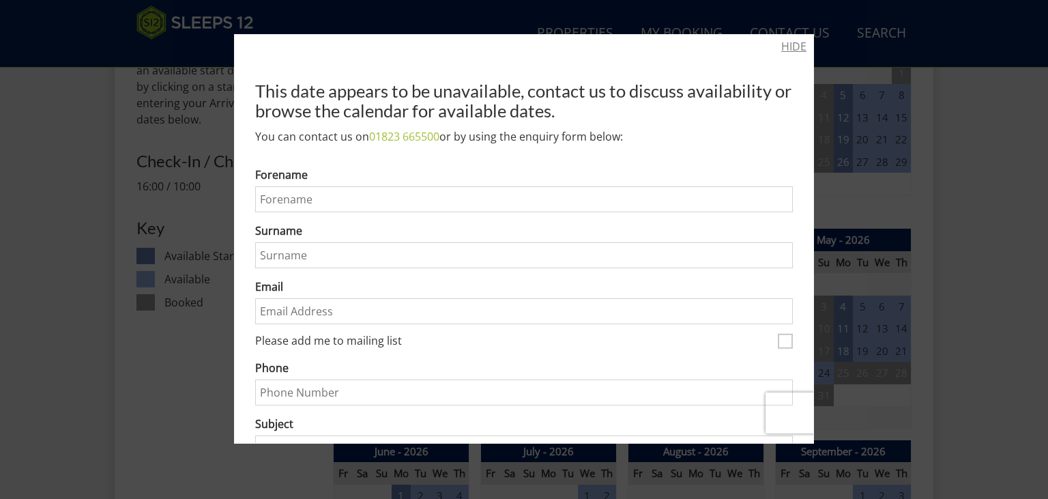
click at [798, 52] on link "HIDE" at bounding box center [793, 46] width 25 height 16
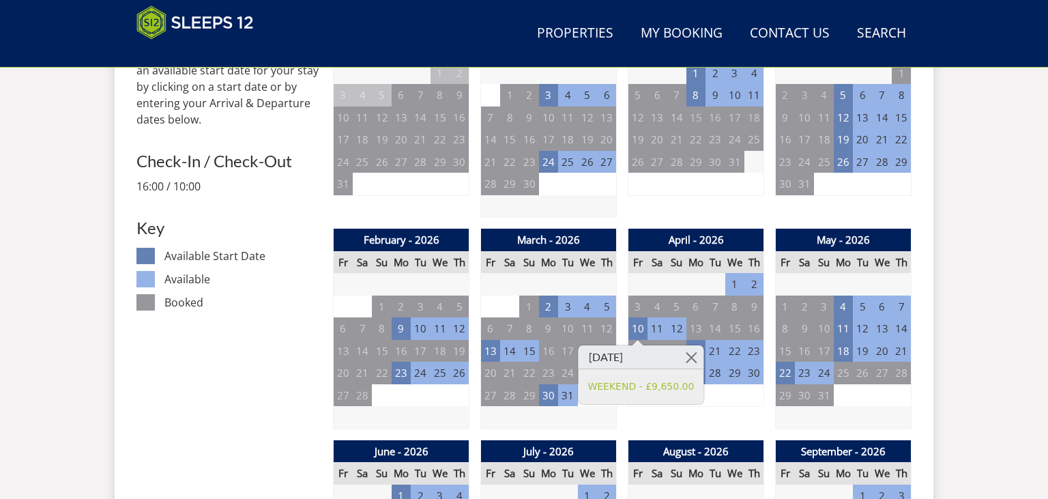
click at [716, 350] on td "21" at bounding box center [714, 351] width 19 height 23
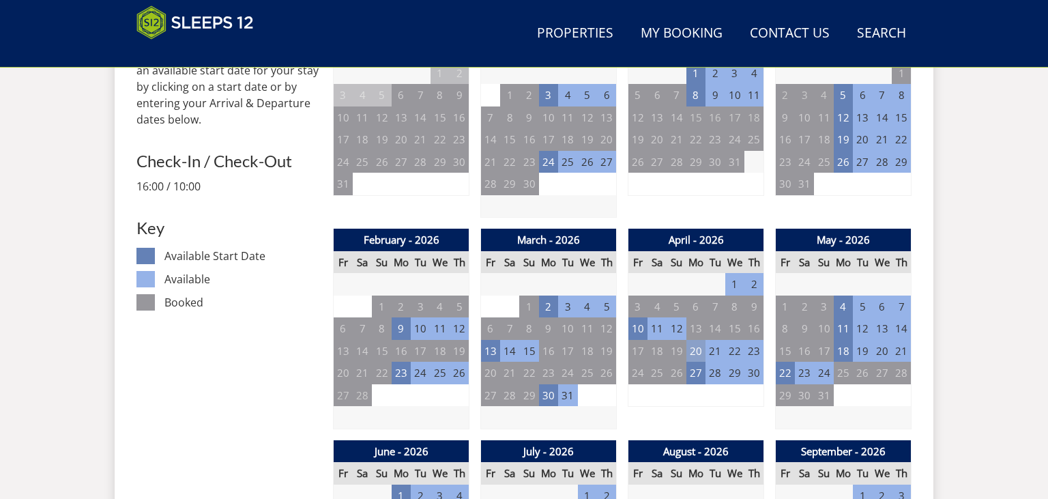
click at [693, 351] on td "20" at bounding box center [695, 351] width 19 height 23
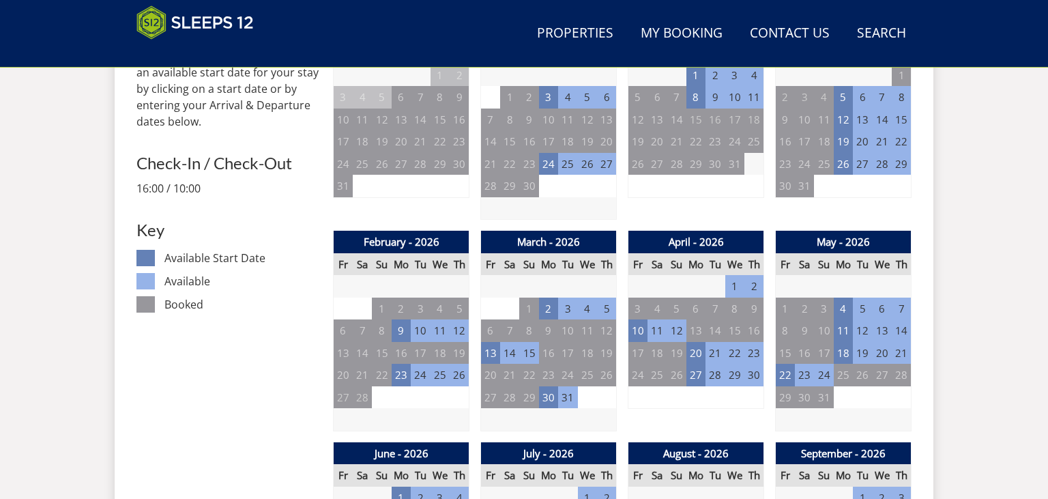
scroll to position [441, 0]
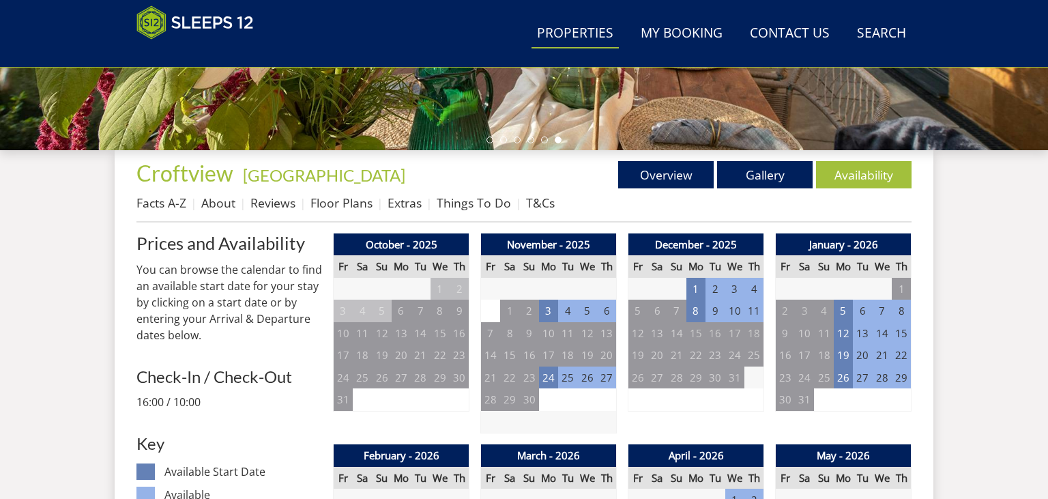
click at [548, 37] on link "Properties" at bounding box center [574, 33] width 87 height 31
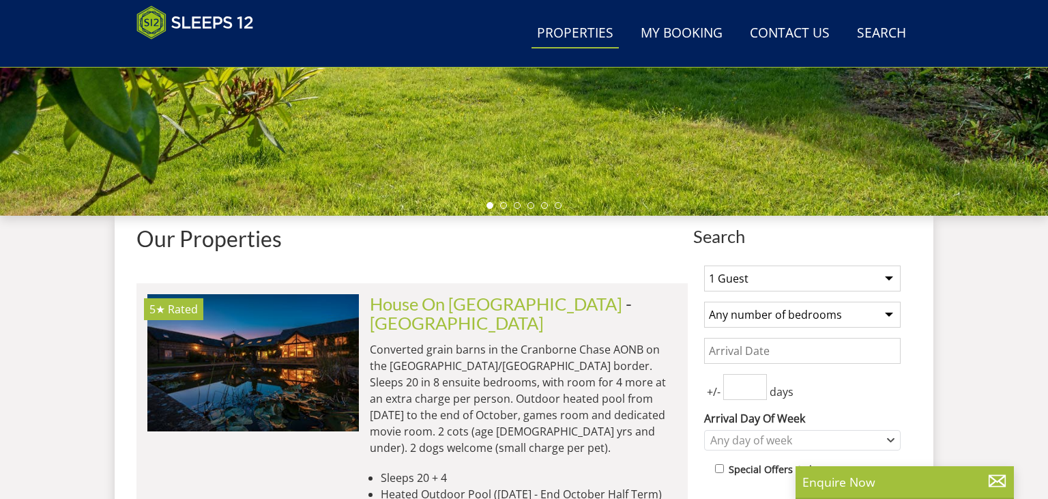
scroll to position [336, 0]
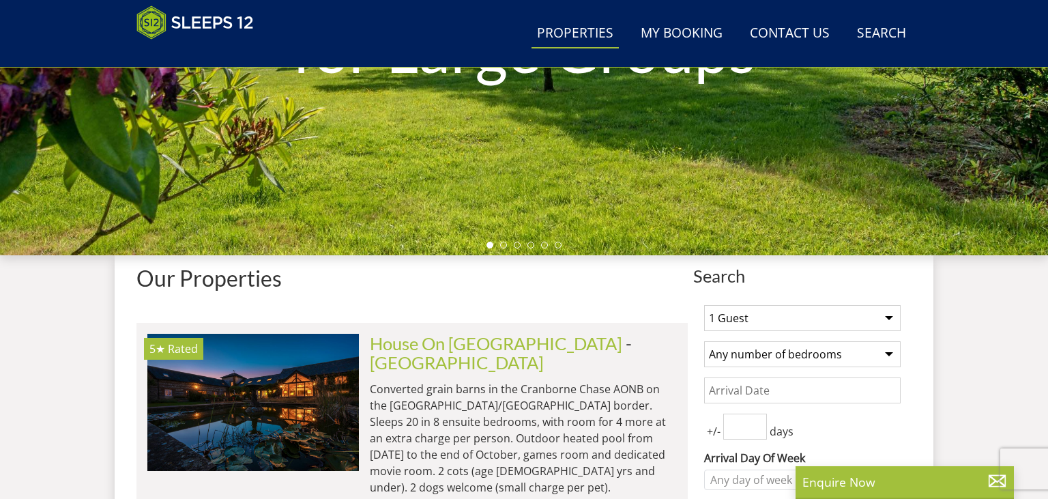
click at [704, 305] on select "1 Guest 2 Guests 3 Guests 4 Guests 5 Guests 6 Guests 7 Guests 8 Guests 9 Guests…" at bounding box center [802, 318] width 196 height 26
select select "8"
click option "8 Guests" at bounding box center [0, 0] width 0 height 0
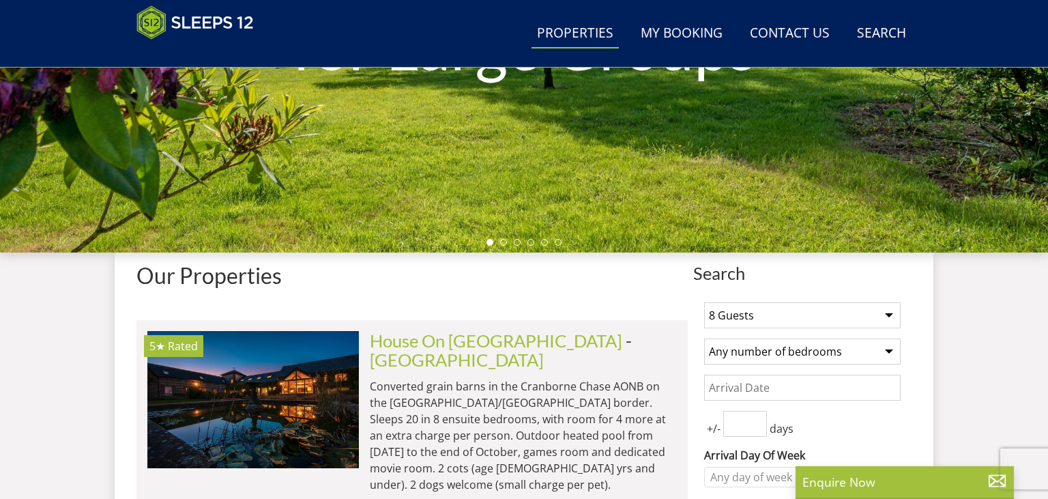
scroll to position [481, 0]
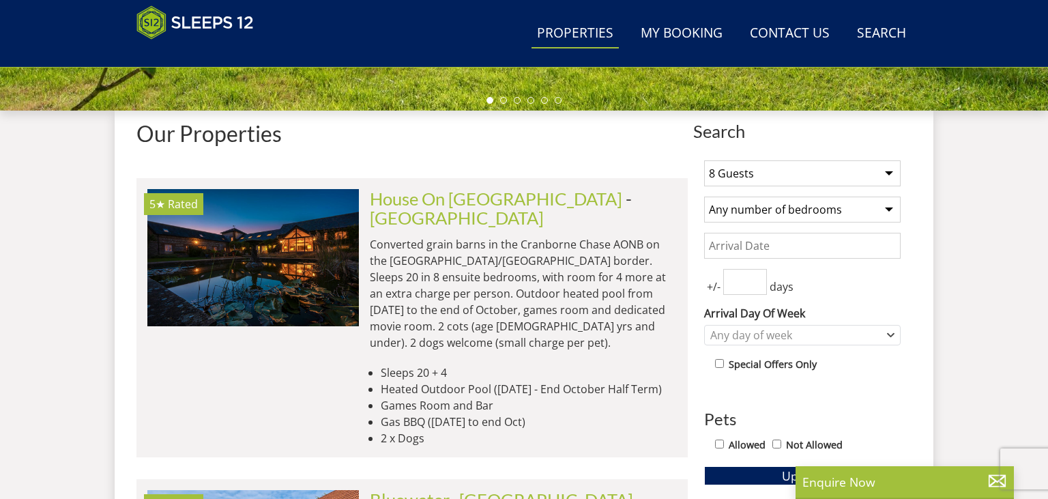
click at [794, 233] on input "Date" at bounding box center [802, 246] width 196 height 26
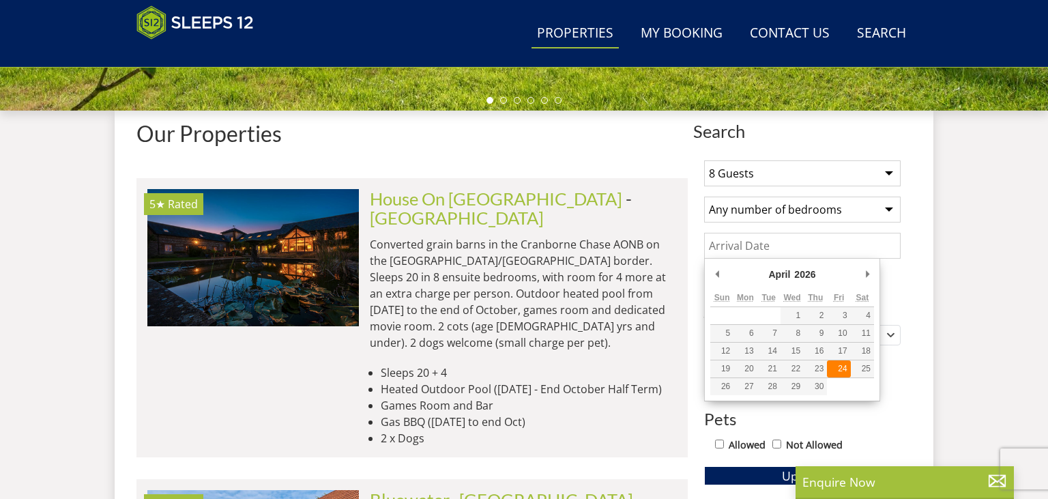
type input "24/04/2026"
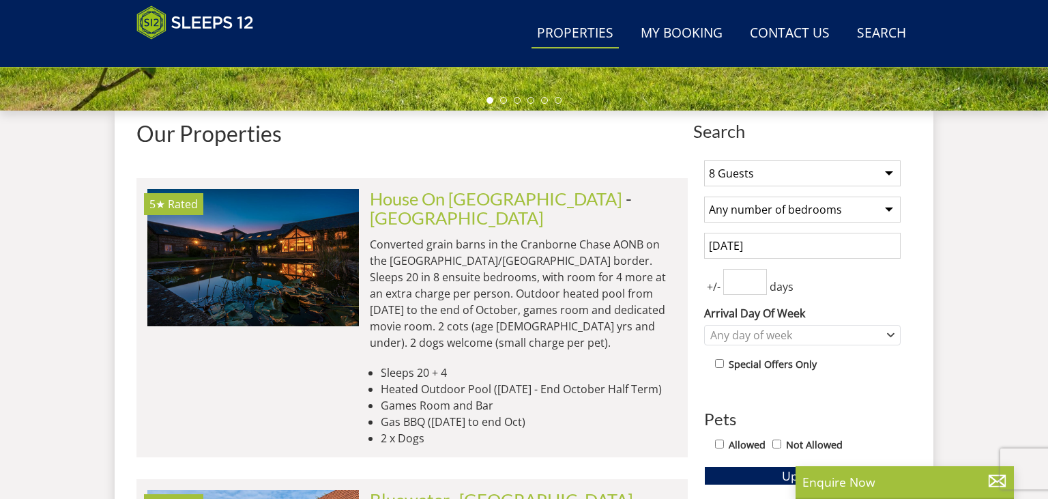
click at [894, 285] on div "+/- days" at bounding box center [802, 282] width 196 height 26
click at [817, 336] on div "Any day of week" at bounding box center [795, 334] width 177 height 15
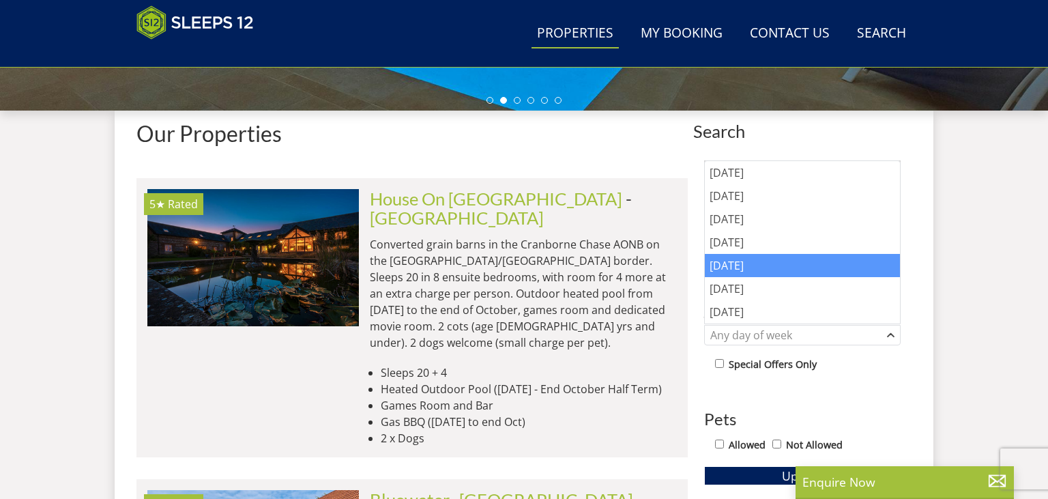
click at [768, 263] on div "[DATE]" at bounding box center [802, 265] width 195 height 23
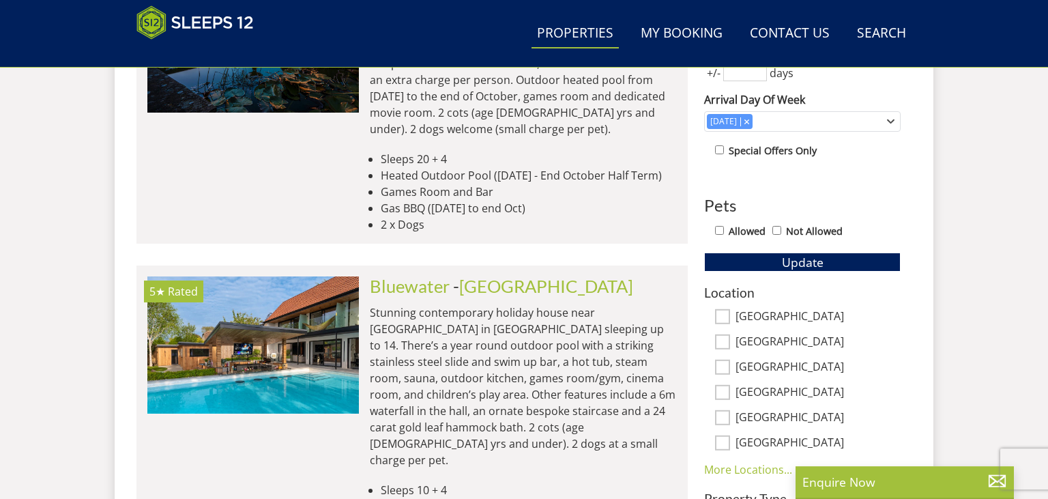
scroll to position [697, 0]
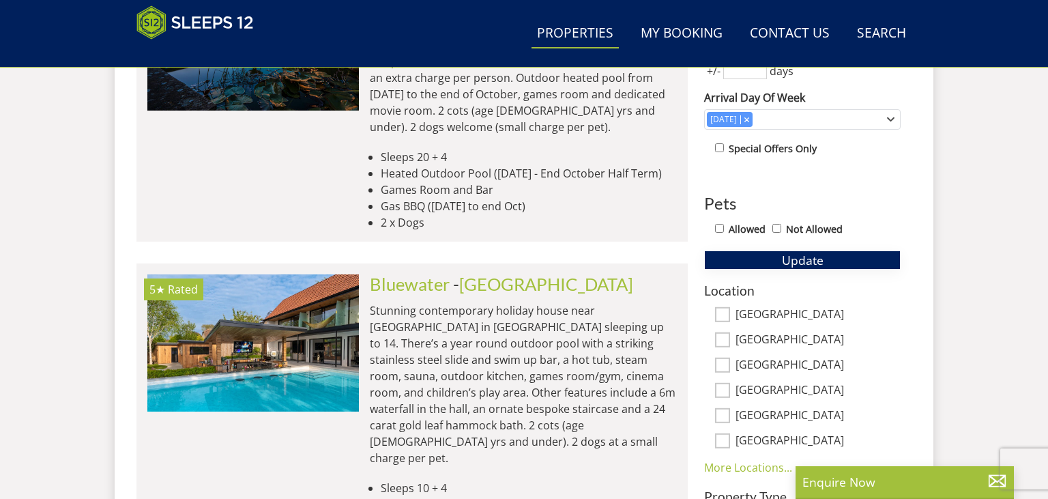
click at [793, 253] on span "Update" at bounding box center [803, 260] width 42 height 16
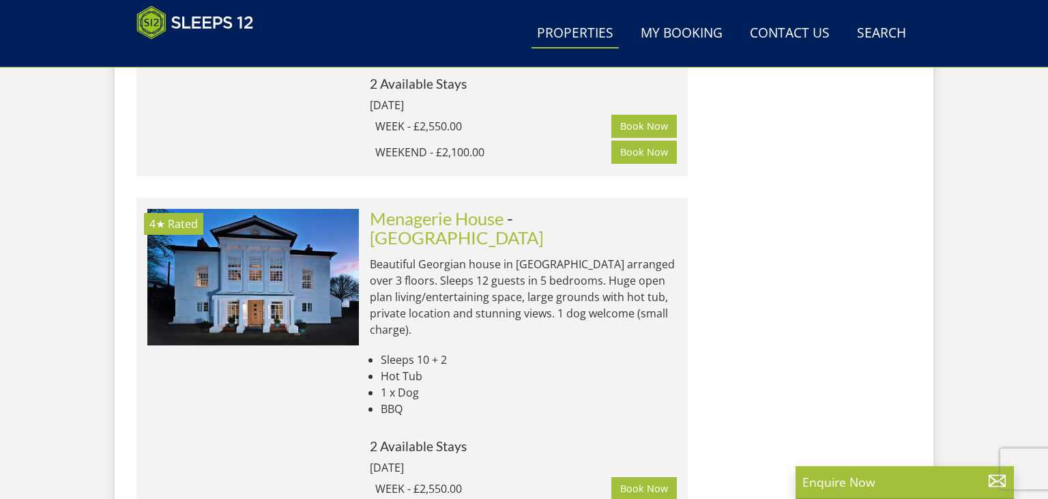
scroll to position [1562, 0]
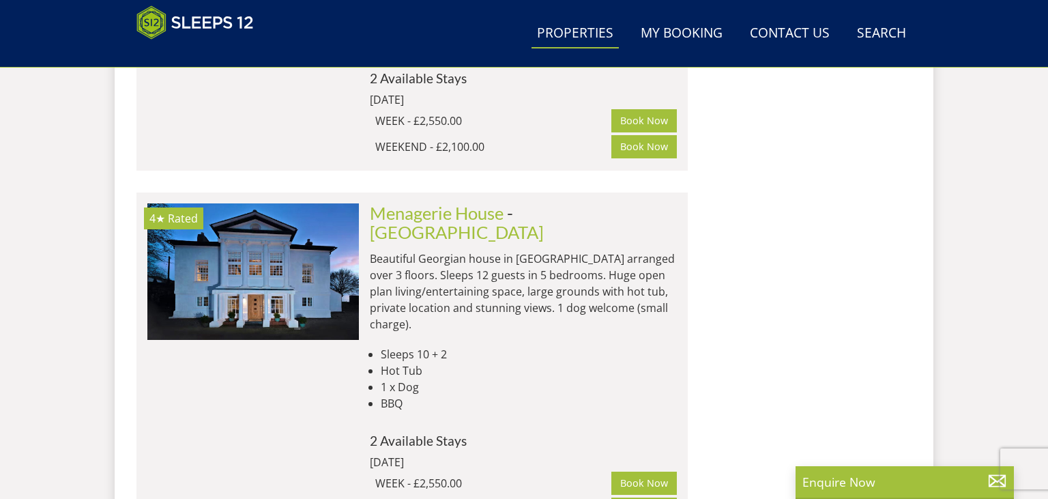
click at [504, 379] on li "1 x Dog" at bounding box center [529, 387] width 296 height 16
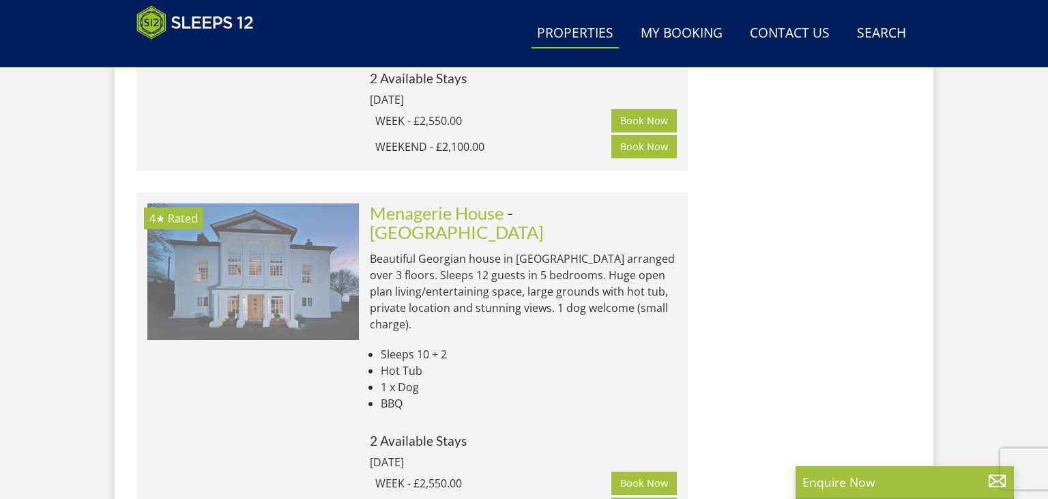
click at [254, 231] on img at bounding box center [253, 271] width 212 height 136
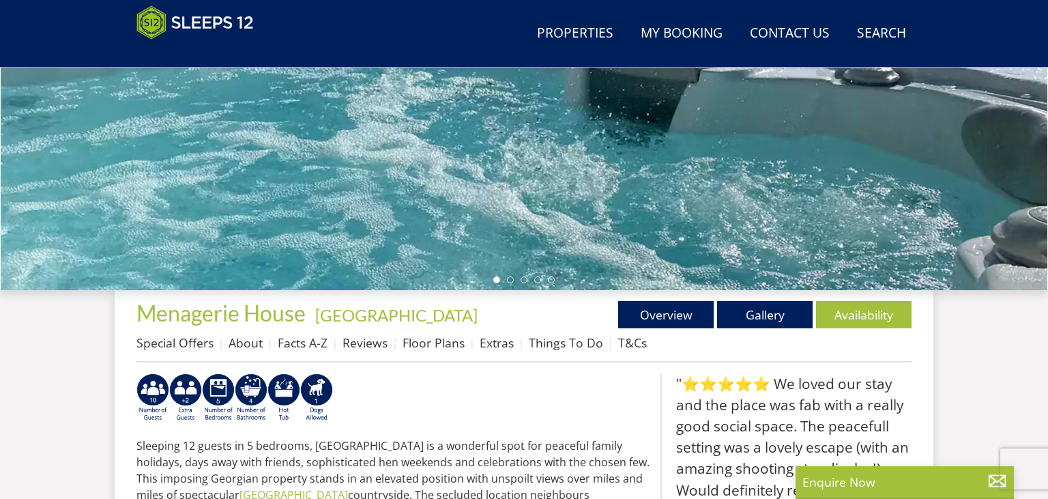
scroll to position [232, 0]
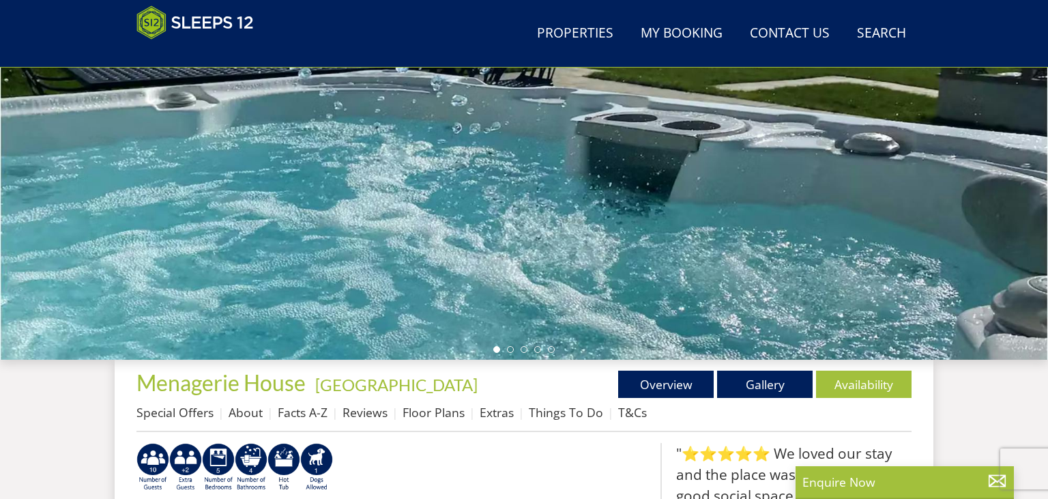
click at [518, 350] on ul at bounding box center [523, 349] width 61 height 7
click at [511, 349] on li at bounding box center [510, 349] width 7 height 7
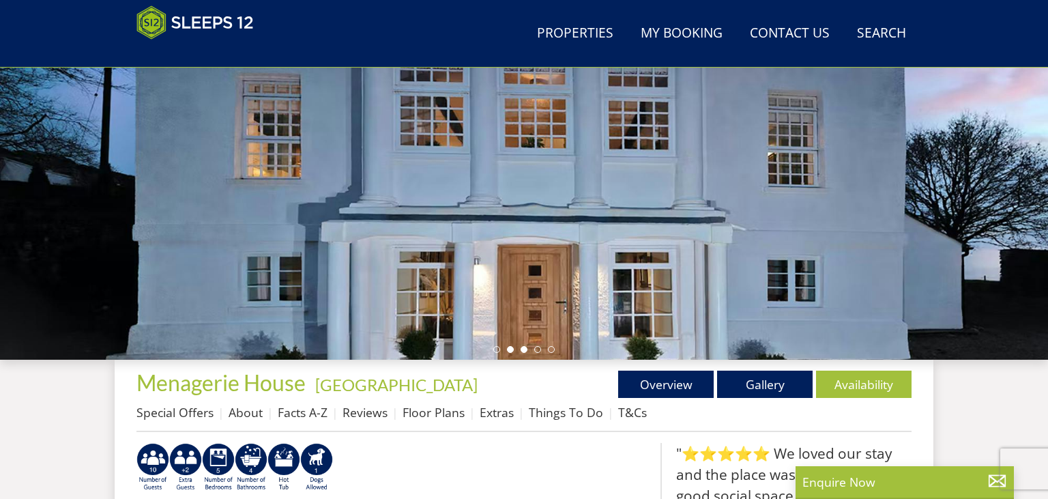
click at [526, 347] on li at bounding box center [524, 349] width 7 height 7
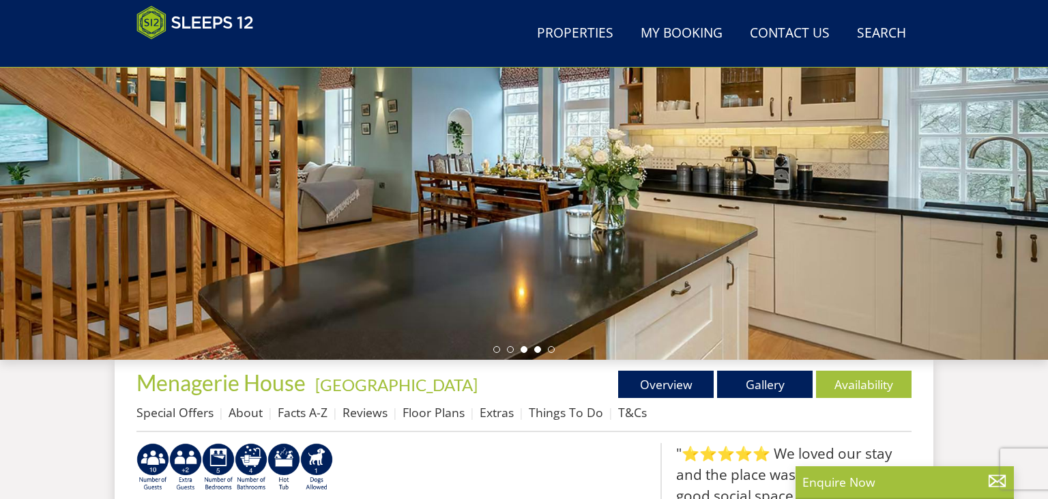
click at [539, 347] on li at bounding box center [537, 349] width 7 height 7
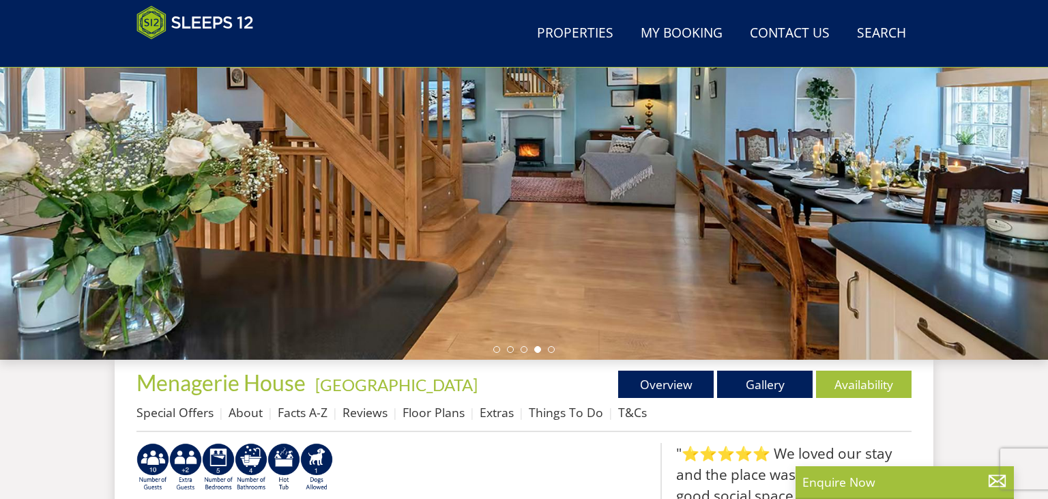
click at [552, 353] on div at bounding box center [524, 121] width 1048 height 478
click at [549, 352] on ul at bounding box center [523, 349] width 61 height 7
click at [550, 351] on li at bounding box center [551, 349] width 7 height 7
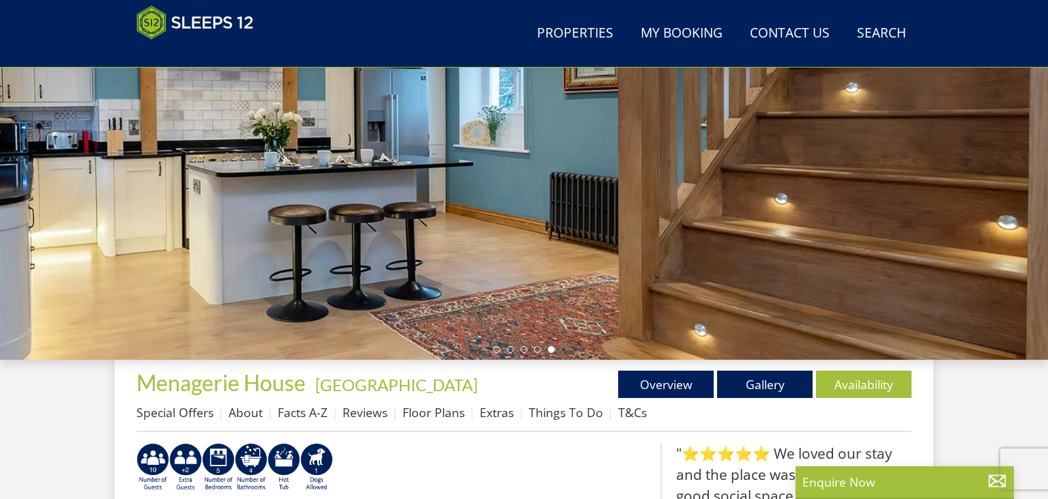
select select "8"
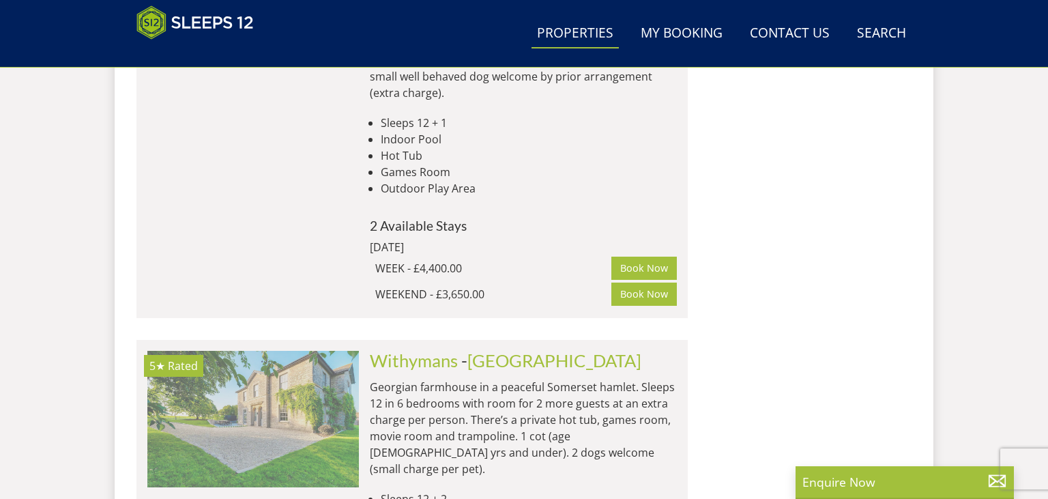
scroll to position [3795, 0]
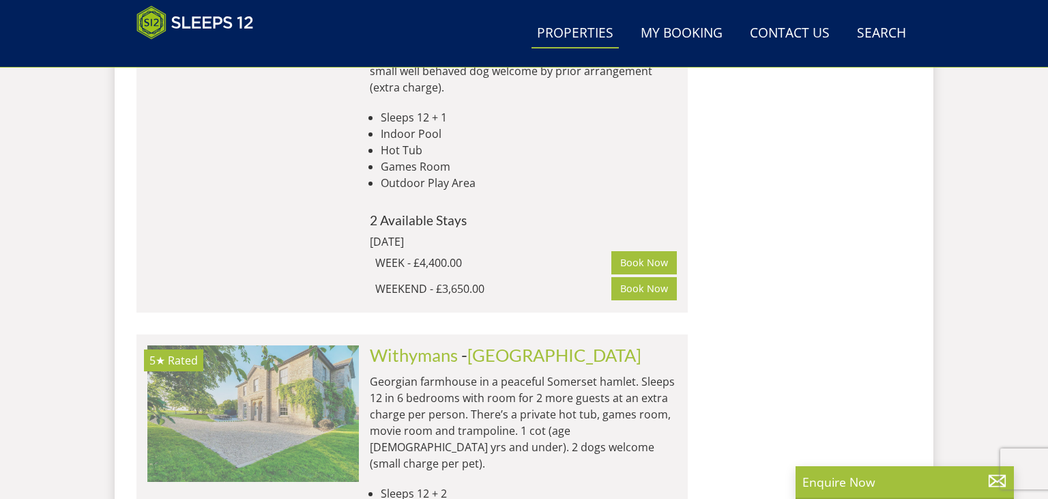
click at [288, 345] on img at bounding box center [253, 413] width 212 height 136
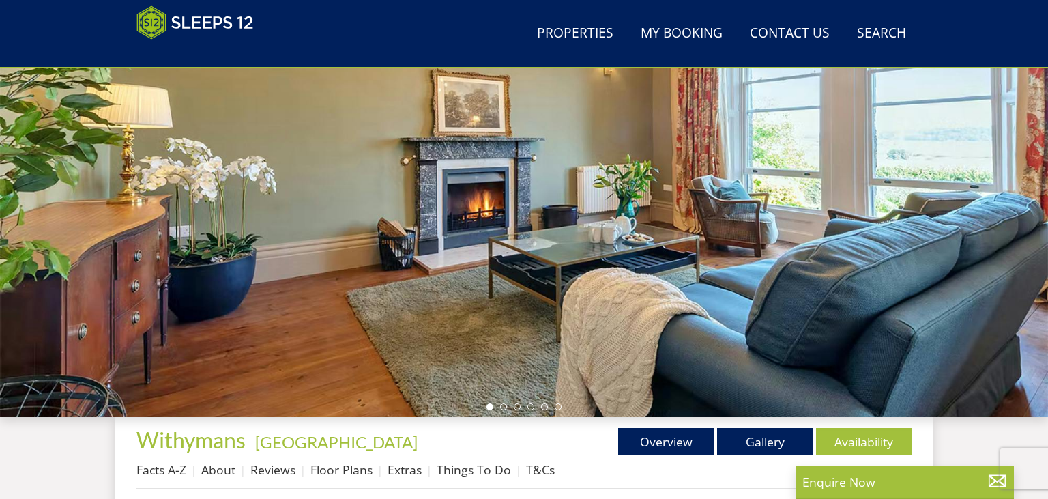
scroll to position [216, 0]
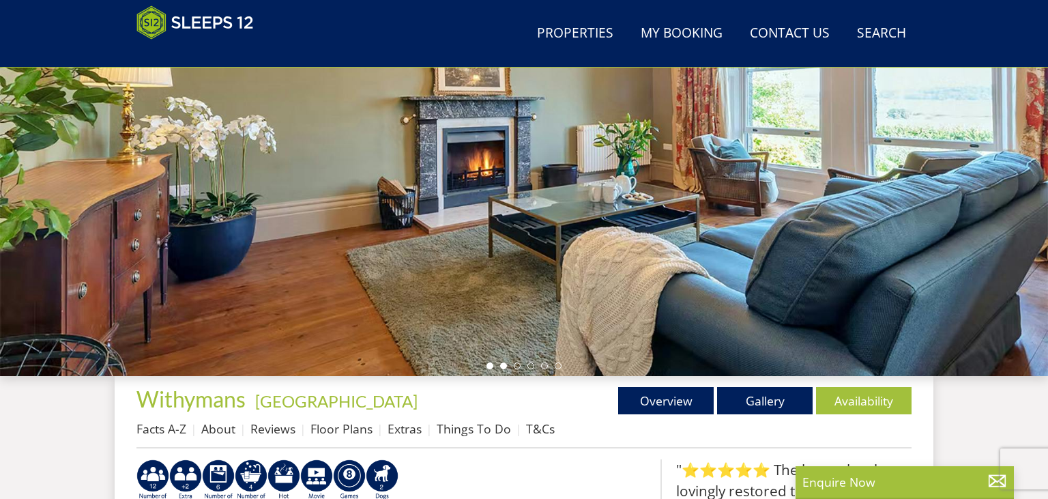
click at [503, 364] on li at bounding box center [503, 365] width 7 height 7
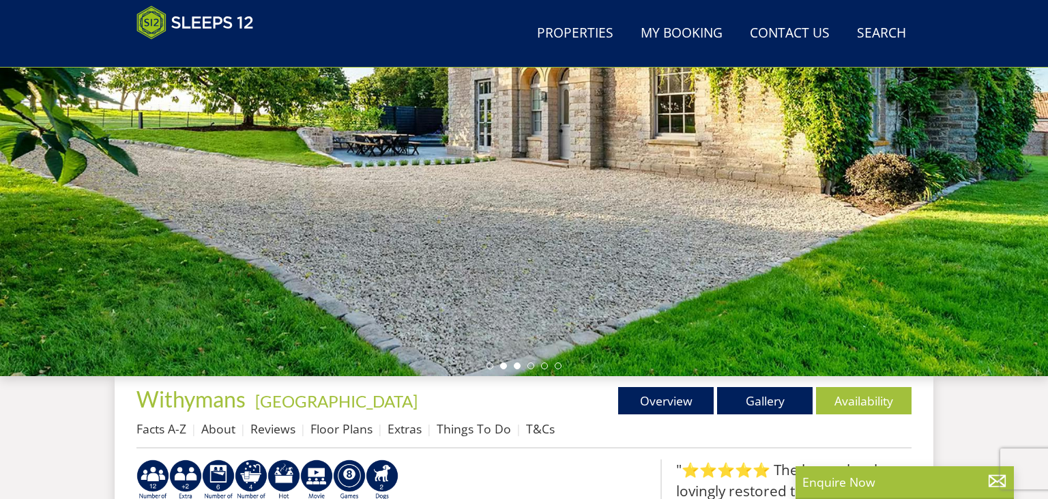
click at [519, 364] on li at bounding box center [517, 365] width 7 height 7
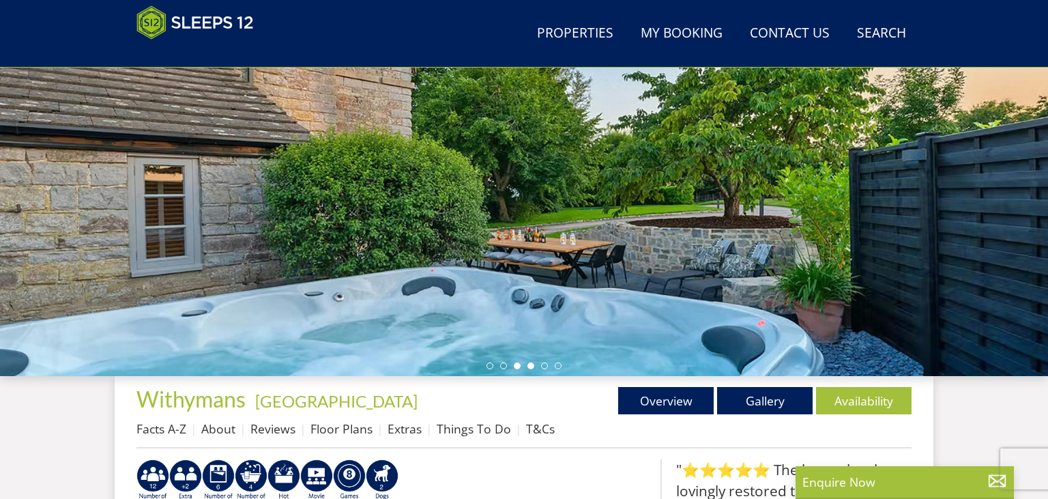
click at [528, 367] on li at bounding box center [530, 365] width 7 height 7
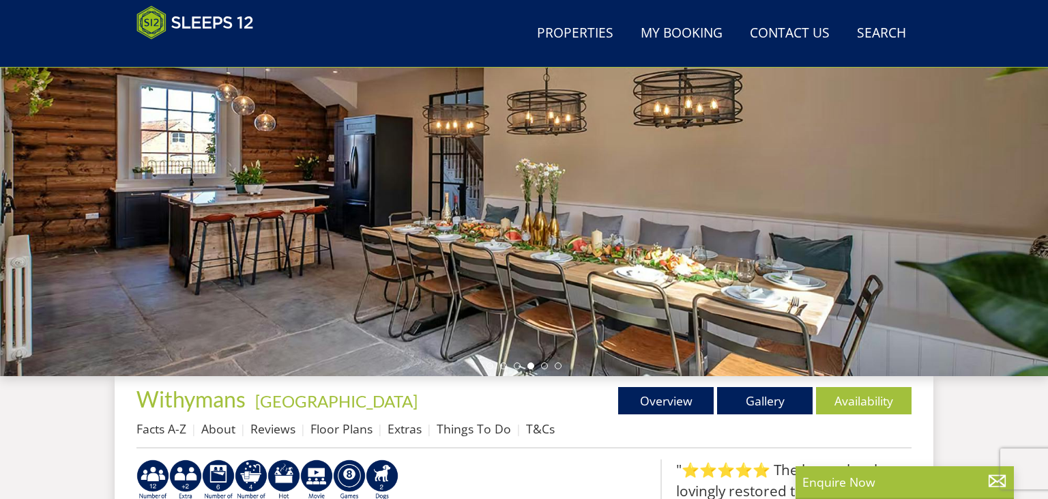
click at [544, 370] on div at bounding box center [524, 137] width 1048 height 478
select select "8"
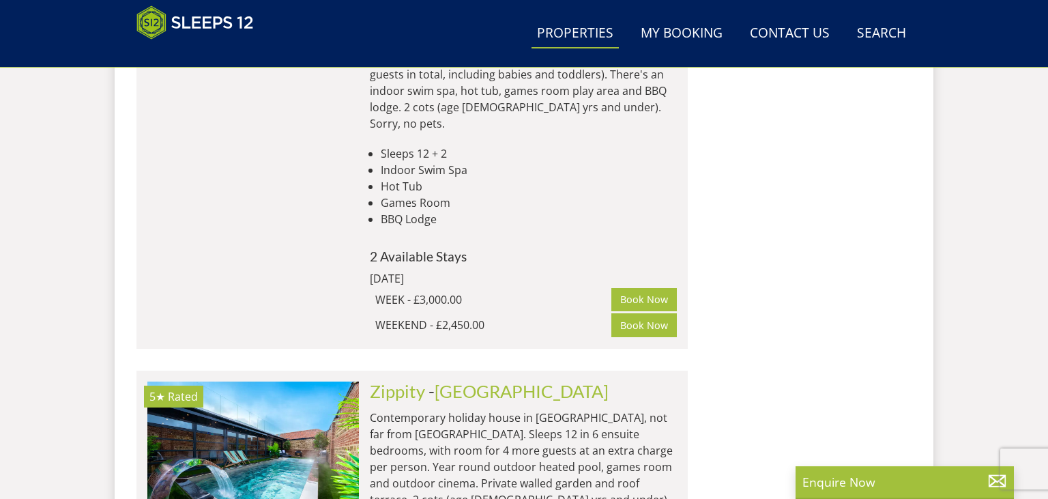
scroll to position [4948, 0]
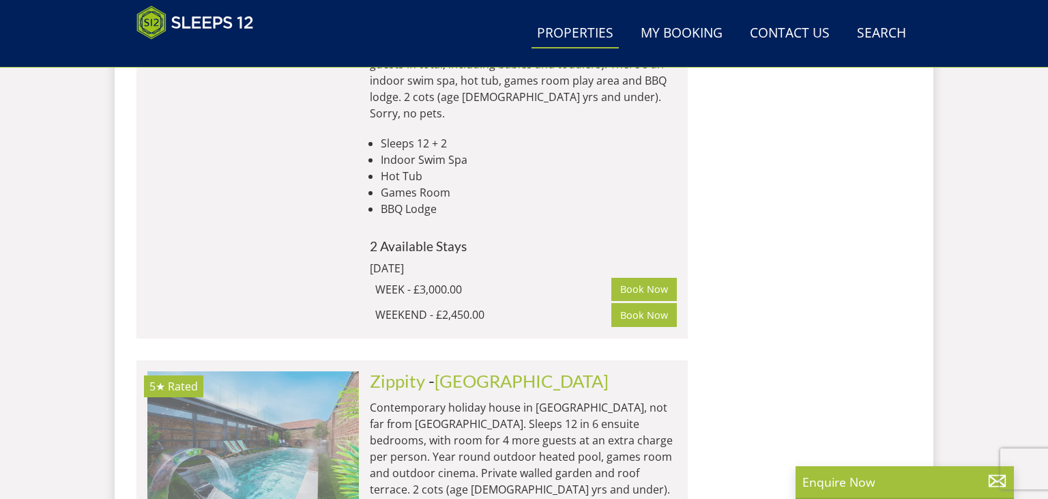
click at [312, 371] on img at bounding box center [253, 439] width 212 height 136
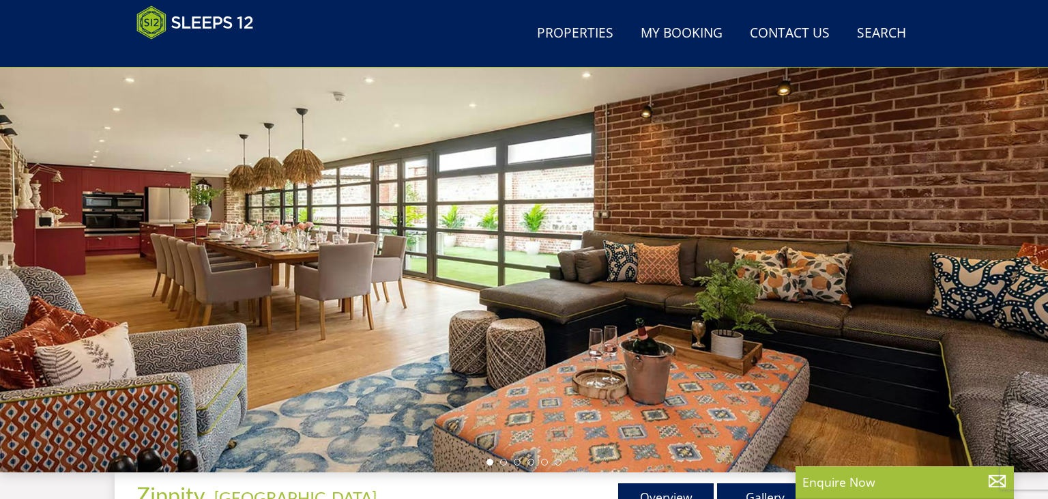
scroll to position [144, 0]
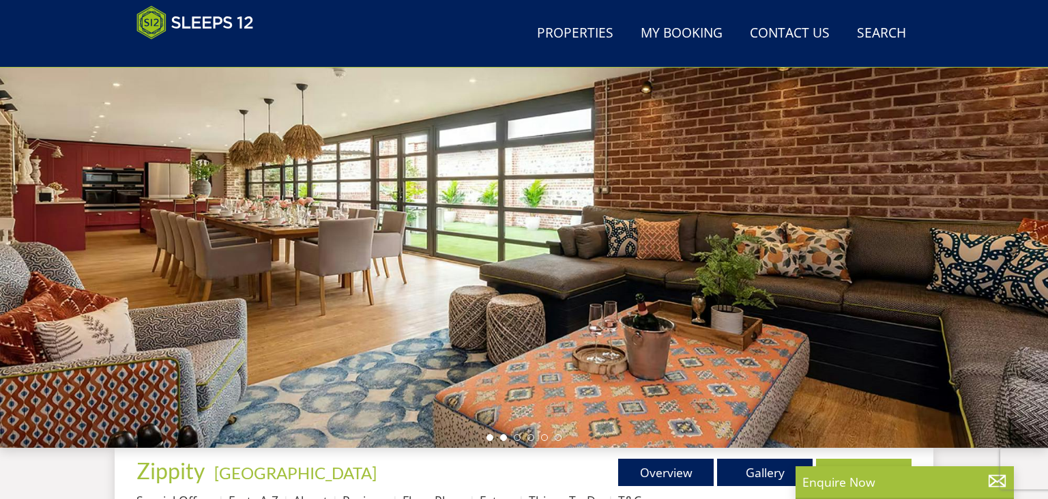
click at [505, 437] on li at bounding box center [503, 437] width 7 height 7
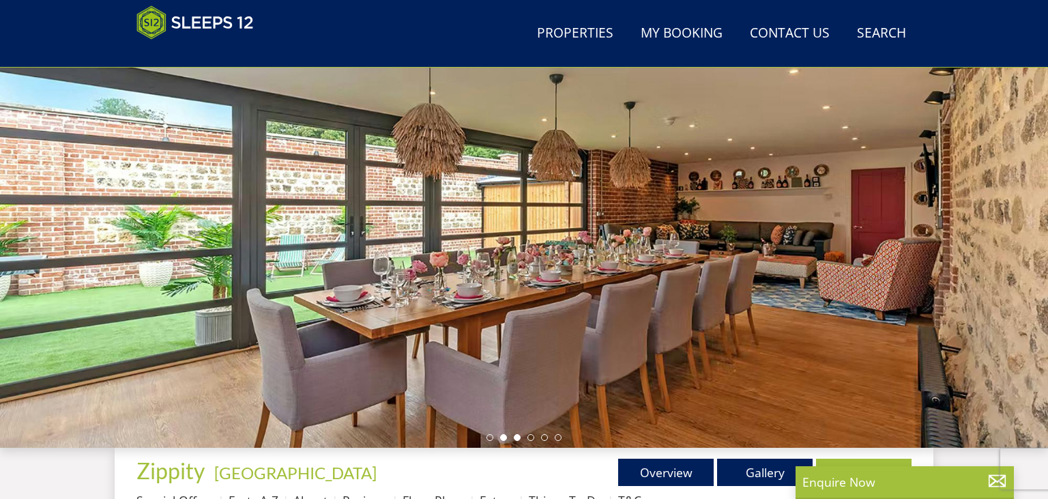
click at [517, 437] on li at bounding box center [517, 437] width 7 height 7
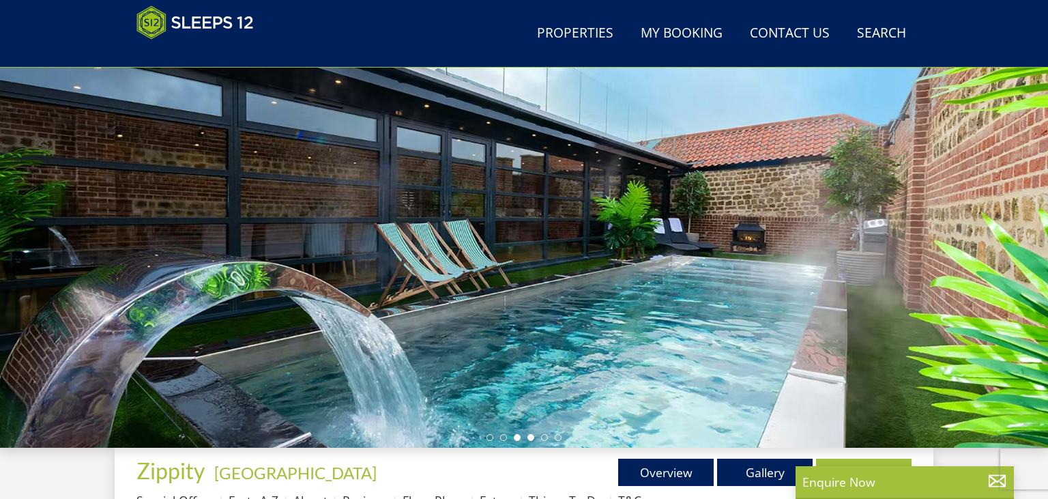
click at [533, 439] on li at bounding box center [530, 437] width 7 height 7
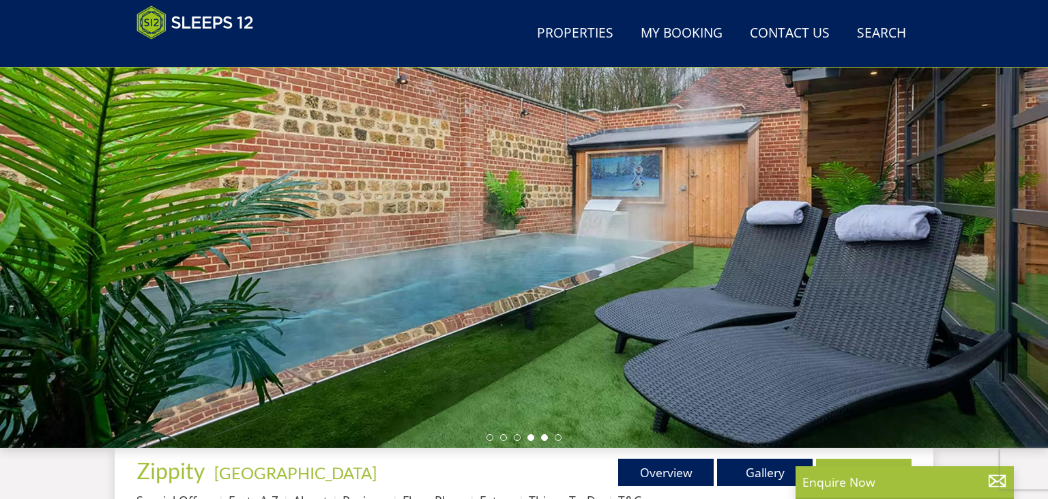
click at [528, 438] on li at bounding box center [530, 437] width 7 height 7
click at [558, 435] on li at bounding box center [558, 437] width 7 height 7
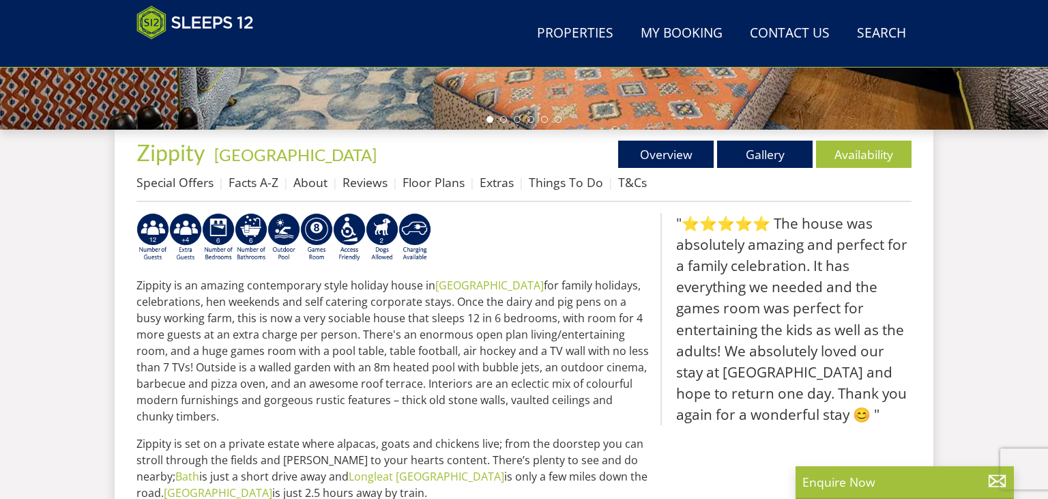
scroll to position [432, 0]
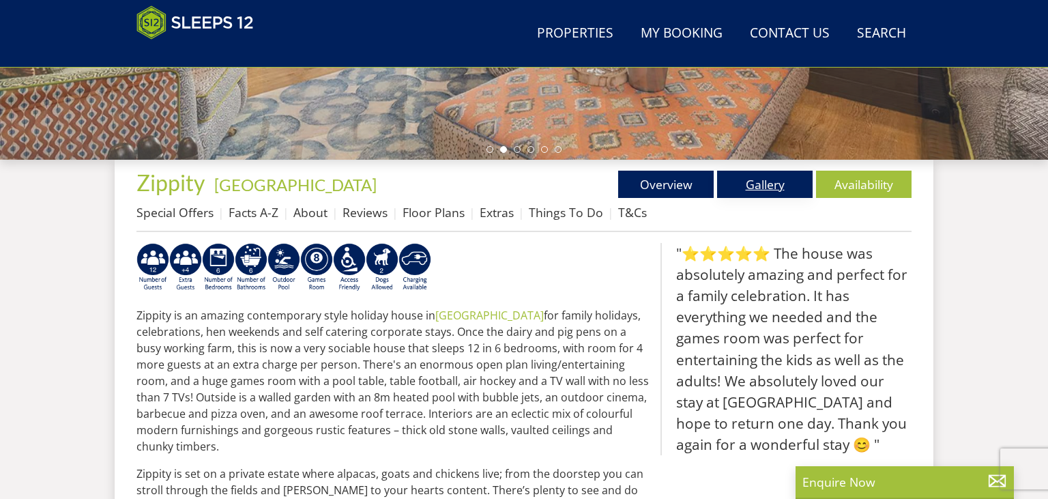
click at [750, 190] on link "Gallery" at bounding box center [765, 184] width 96 height 27
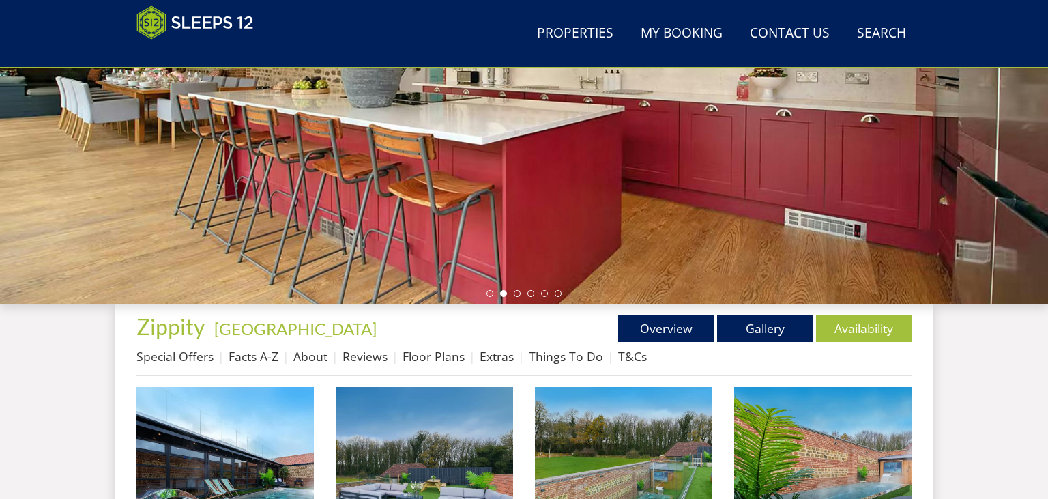
scroll to position [432, 0]
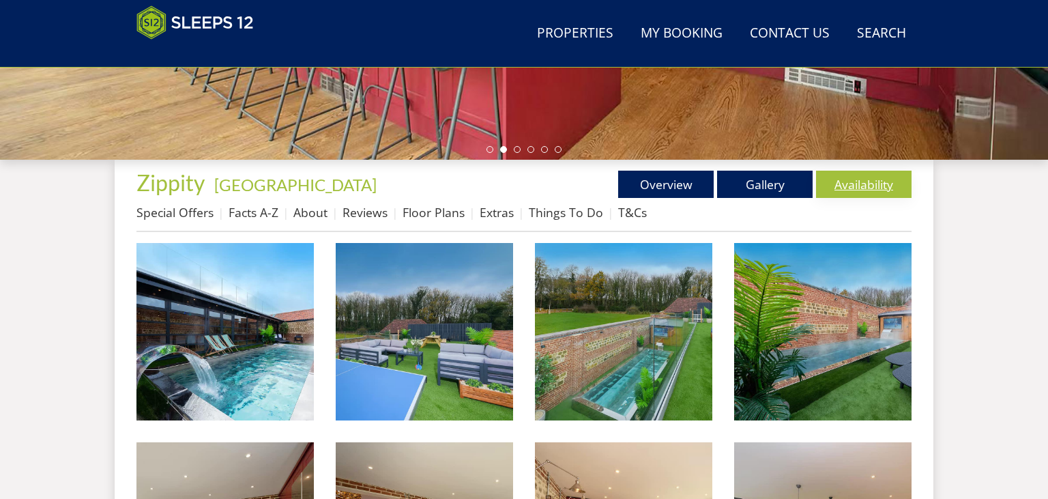
click at [839, 183] on link "Availability" at bounding box center [864, 184] width 96 height 27
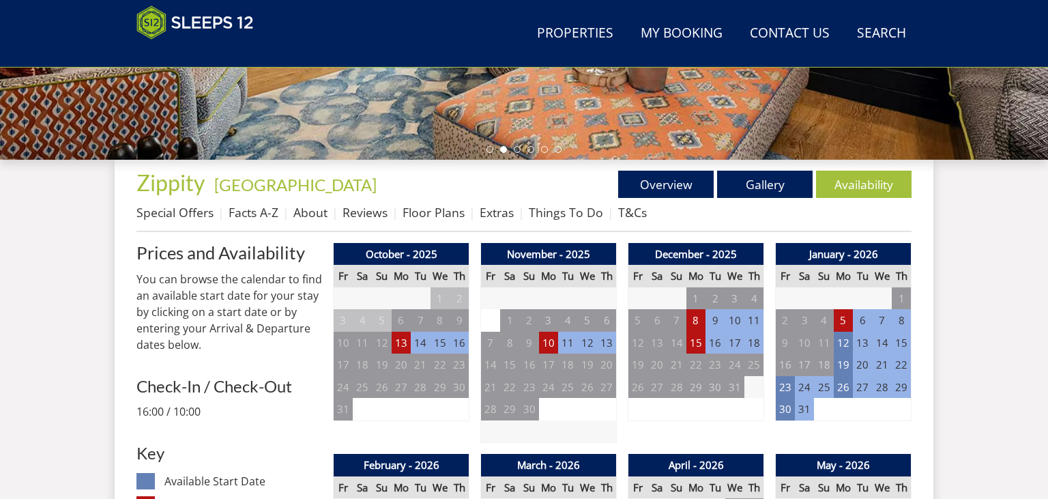
scroll to position [648, 0]
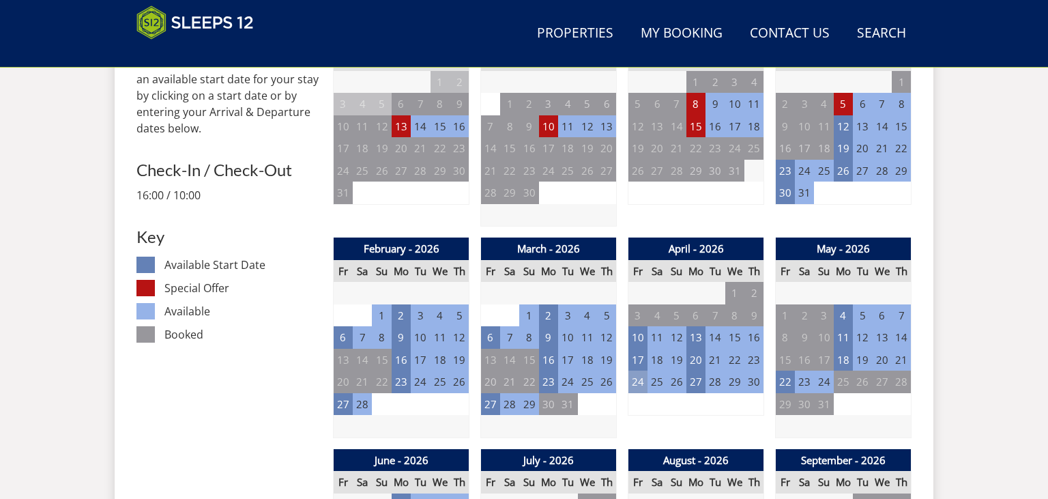
click at [635, 389] on td "24" at bounding box center [637, 381] width 19 height 23
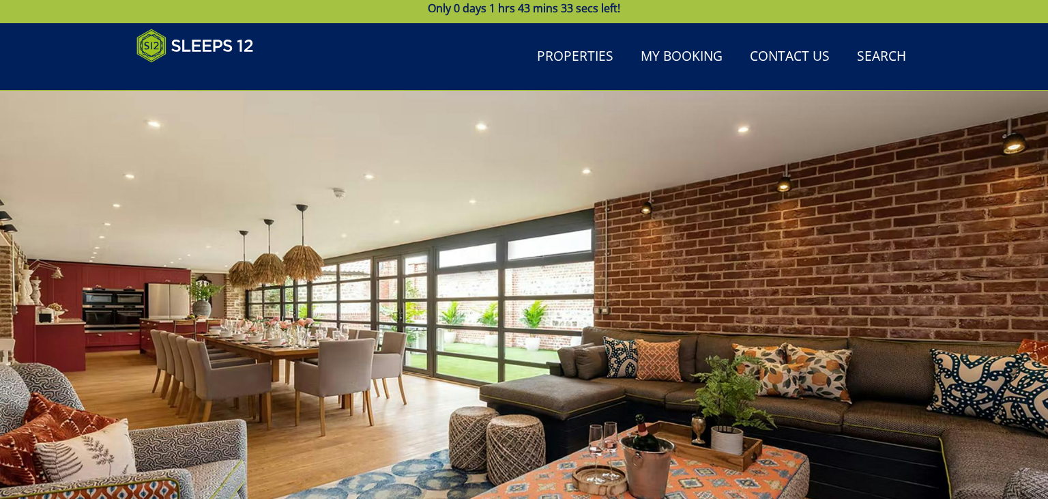
scroll to position [0, 0]
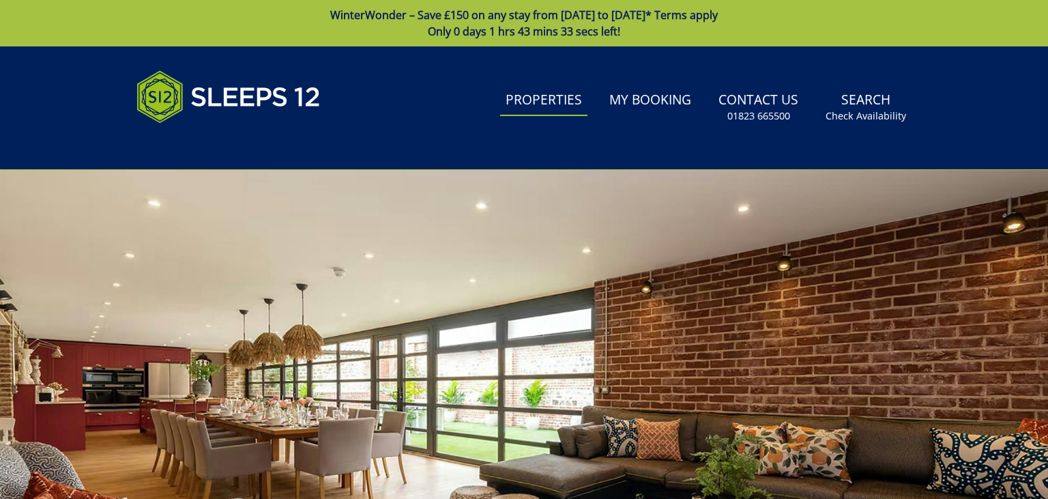
click at [547, 101] on link "Properties" at bounding box center [543, 100] width 87 height 31
select select "8"
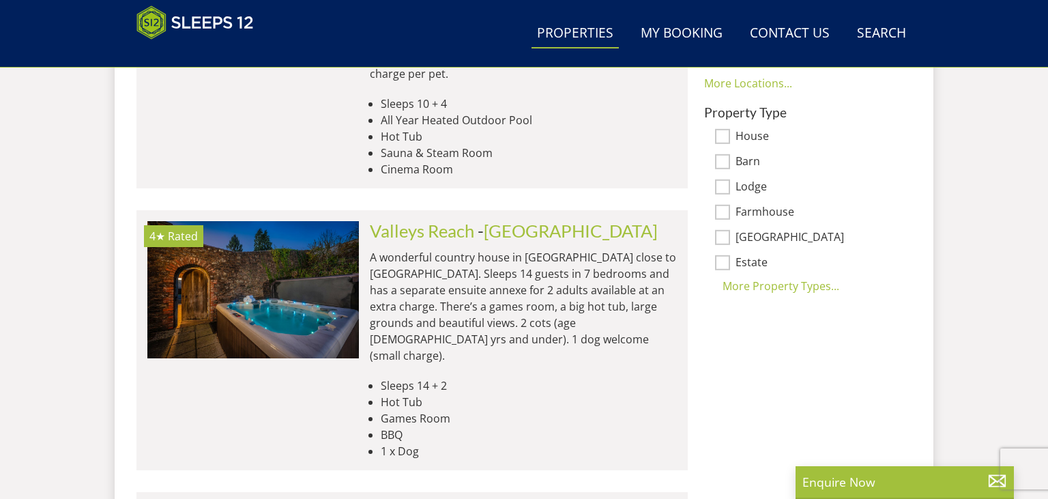
scroll to position [792, 0]
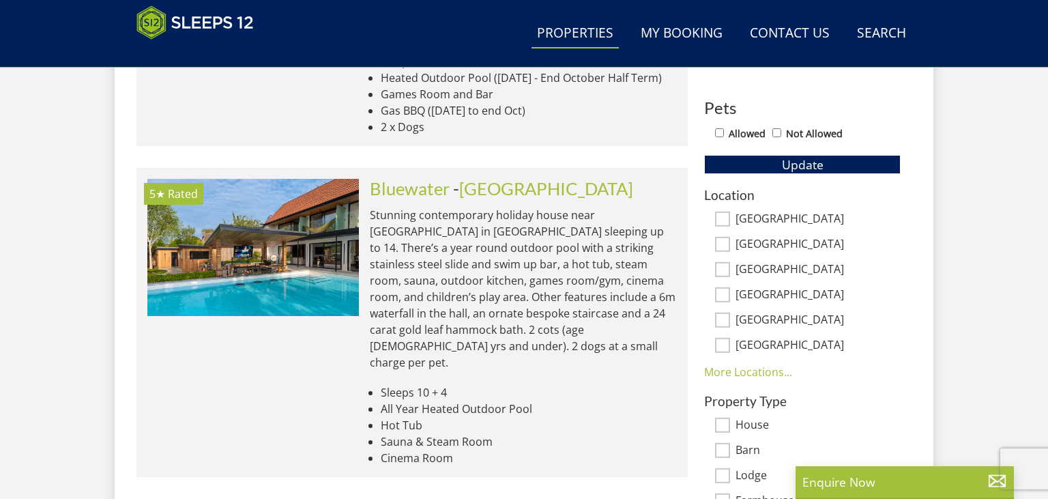
click at [755, 217] on label "[GEOGRAPHIC_DATA]" at bounding box center [817, 219] width 165 height 15
click at [730, 217] on input "[GEOGRAPHIC_DATA]" at bounding box center [722, 219] width 15 height 15
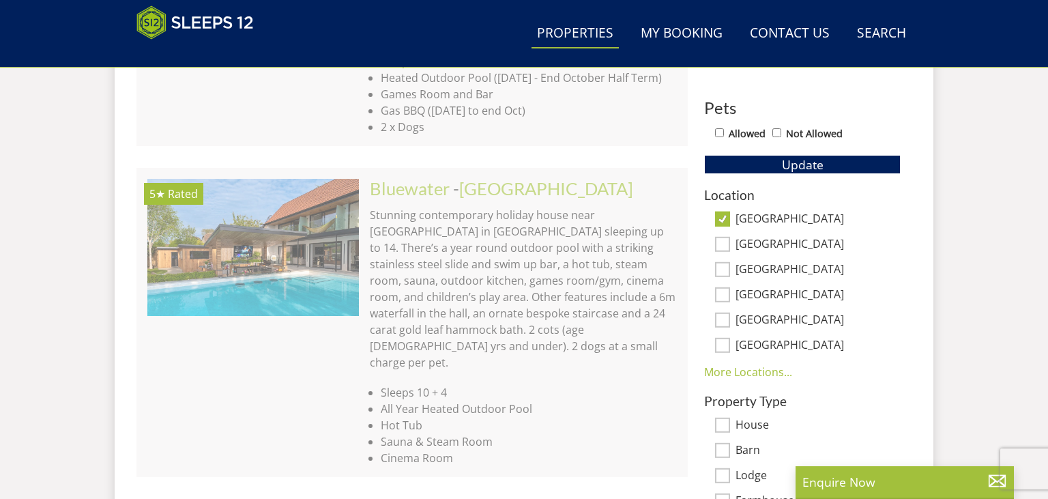
click at [744, 214] on label "[GEOGRAPHIC_DATA]" at bounding box center [817, 219] width 165 height 15
click at [730, 214] on input "[GEOGRAPHIC_DATA]" at bounding box center [722, 219] width 15 height 15
checkbox input "false"
click at [733, 320] on div "[GEOGRAPHIC_DATA]" at bounding box center [802, 320] width 196 height 15
click at [717, 316] on input "[GEOGRAPHIC_DATA]" at bounding box center [722, 319] width 15 height 15
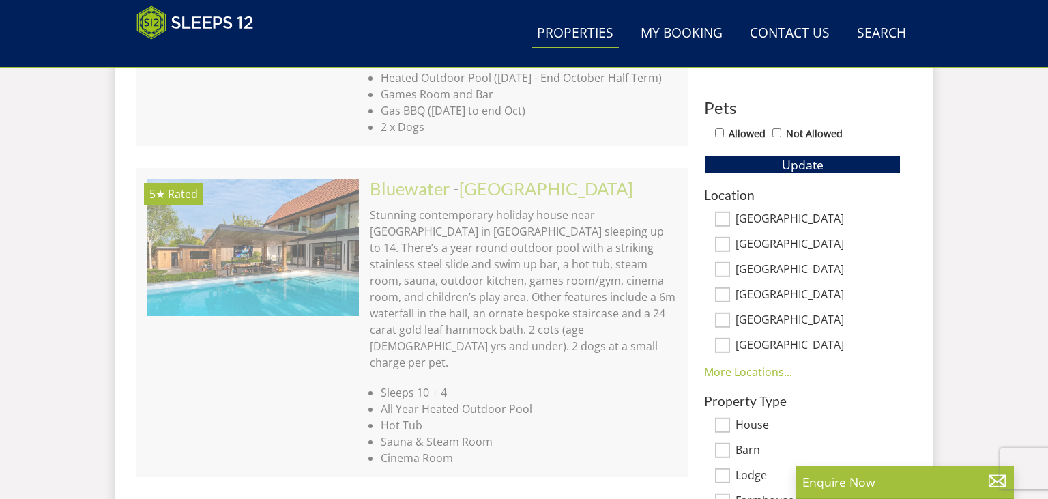
checkbox input "true"
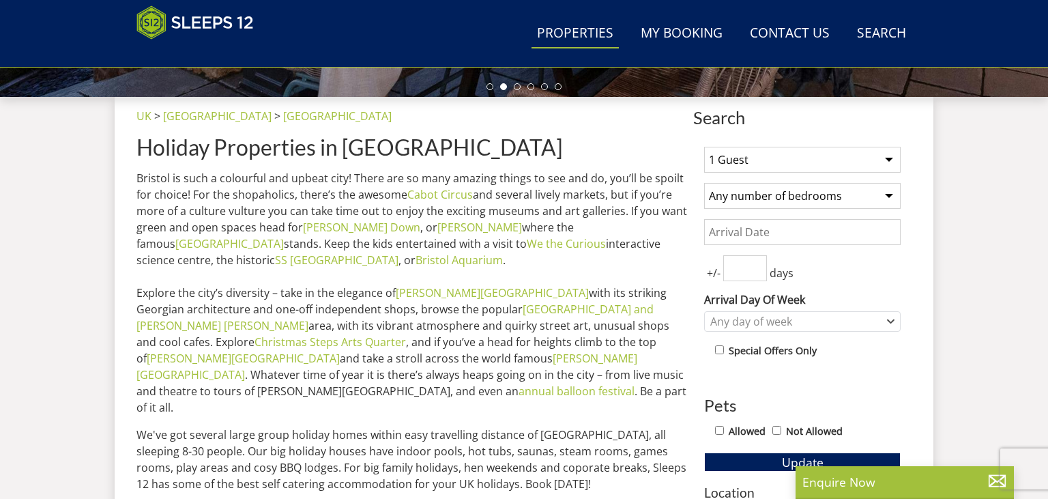
scroll to position [783, 0]
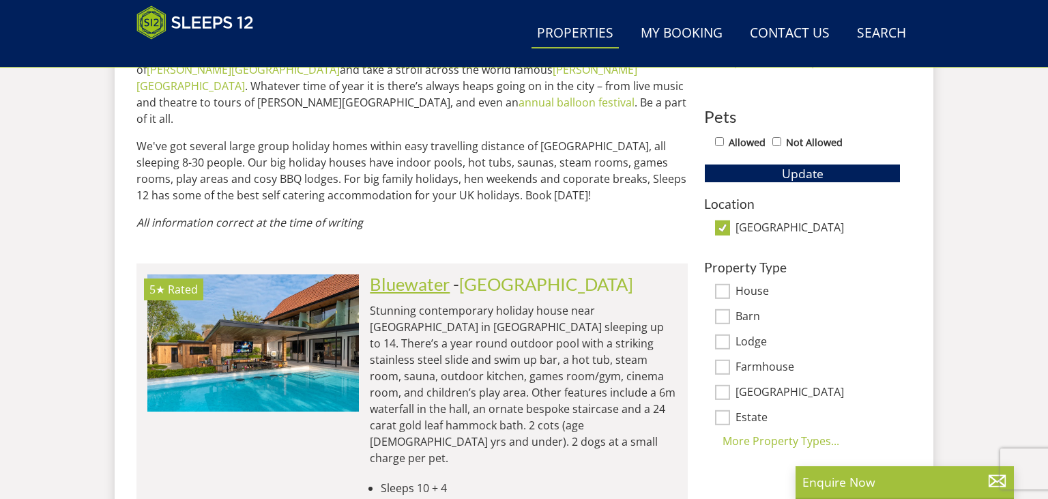
click at [409, 274] on link "Bluewater" at bounding box center [410, 284] width 80 height 20
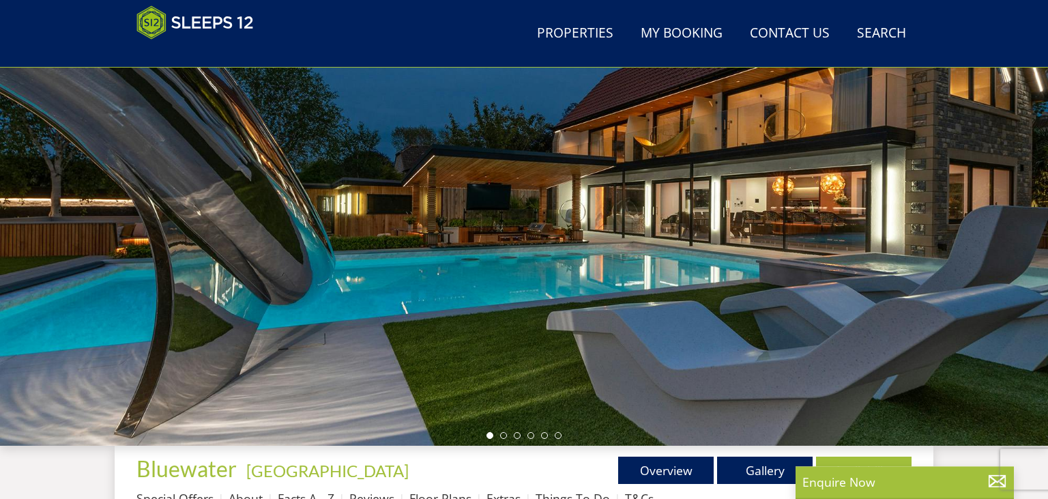
scroll to position [144, 0]
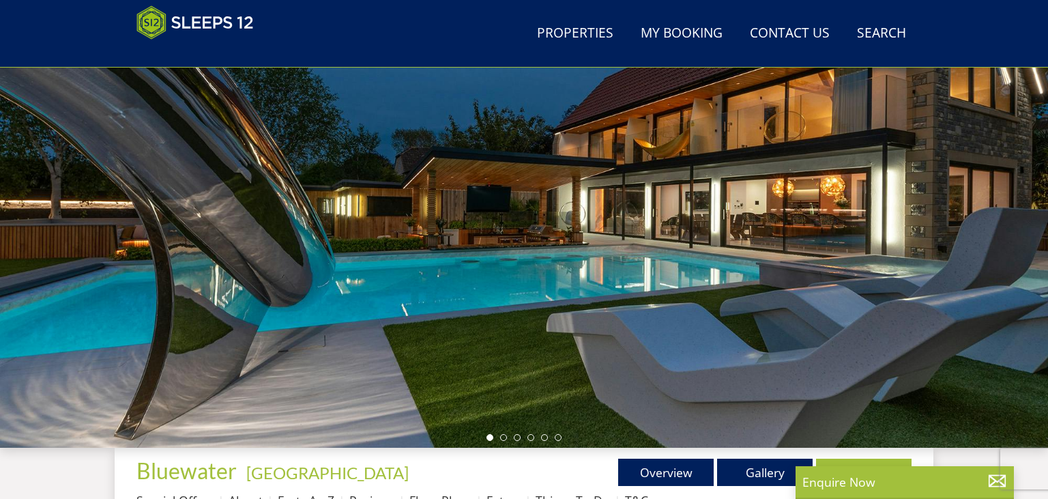
click at [1031, 227] on div at bounding box center [524, 209] width 1048 height 478
click at [501, 435] on ul at bounding box center [523, 437] width 75 height 7
click at [501, 438] on li at bounding box center [503, 437] width 7 height 7
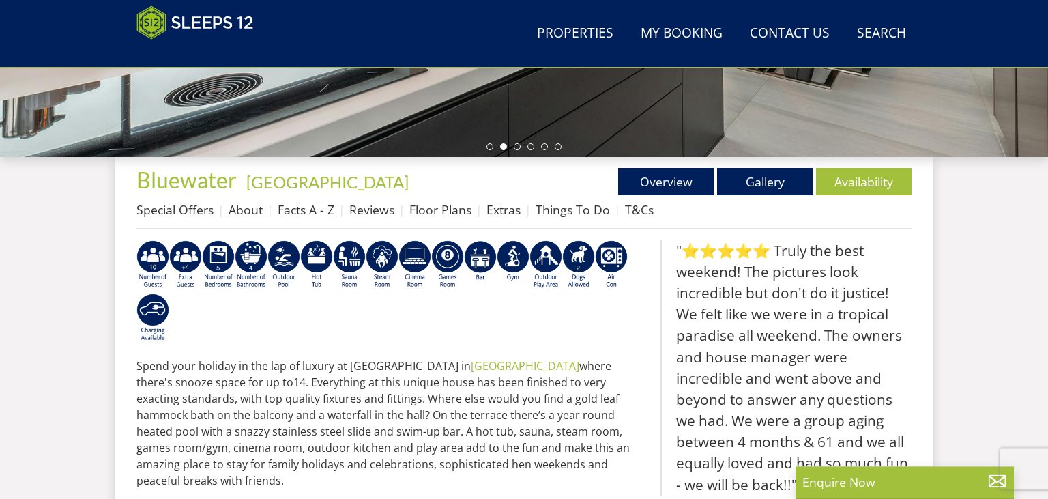
scroll to position [432, 0]
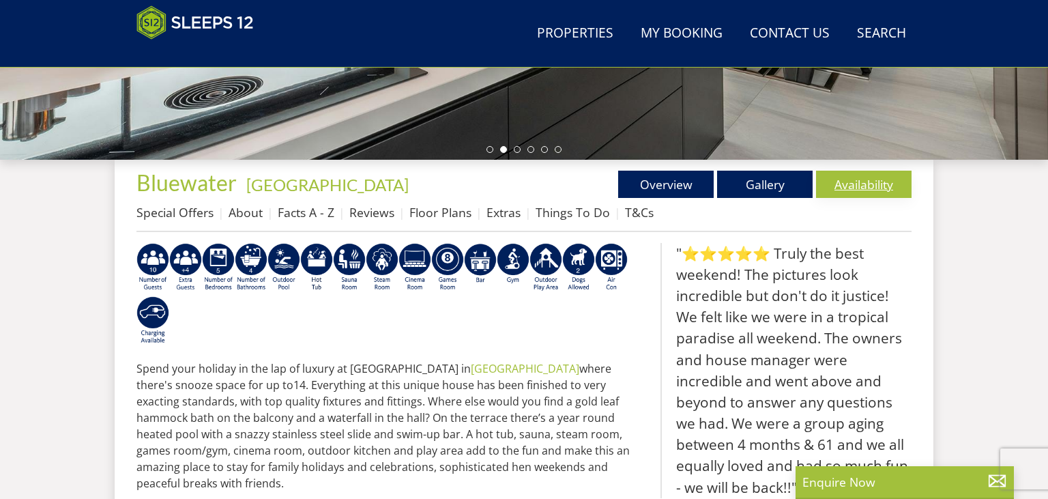
click at [866, 181] on link "Availability" at bounding box center [864, 184] width 96 height 27
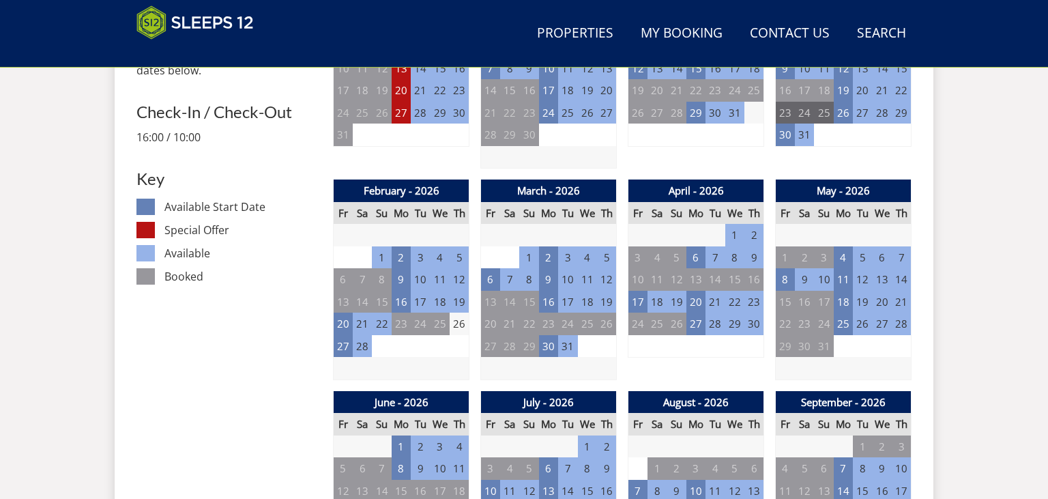
scroll to position [720, 0]
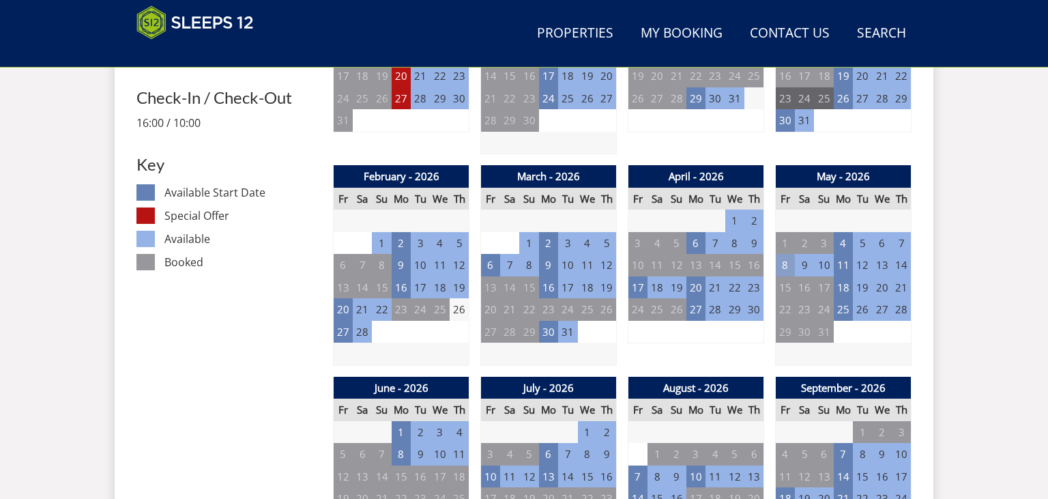
click at [782, 265] on td "8" at bounding box center [785, 265] width 19 height 23
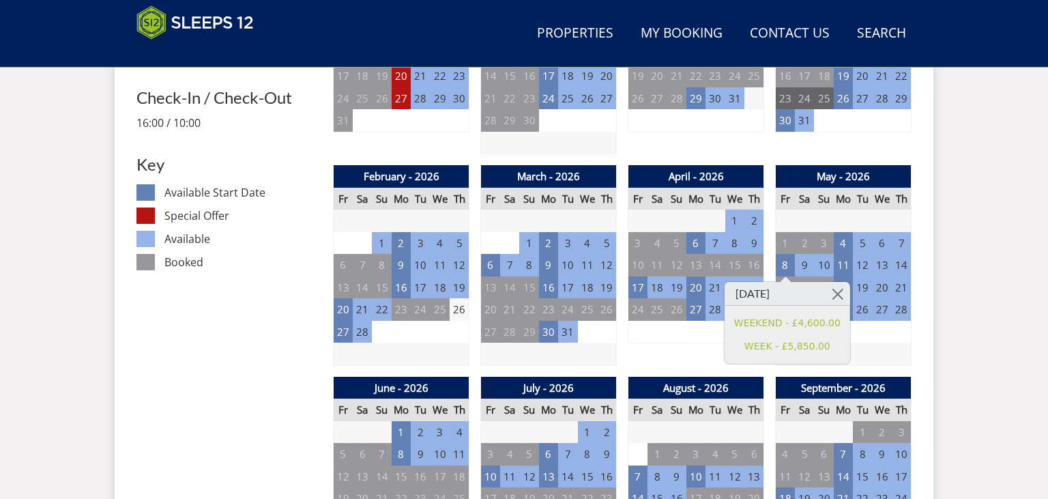
click at [658, 351] on div "April - 2026 Fr Sa Su Mo Tu We Th 27 28 29 30 31 1 2 3 4 5 6 7 8 9 10 11" at bounding box center [696, 265] width 136 height 201
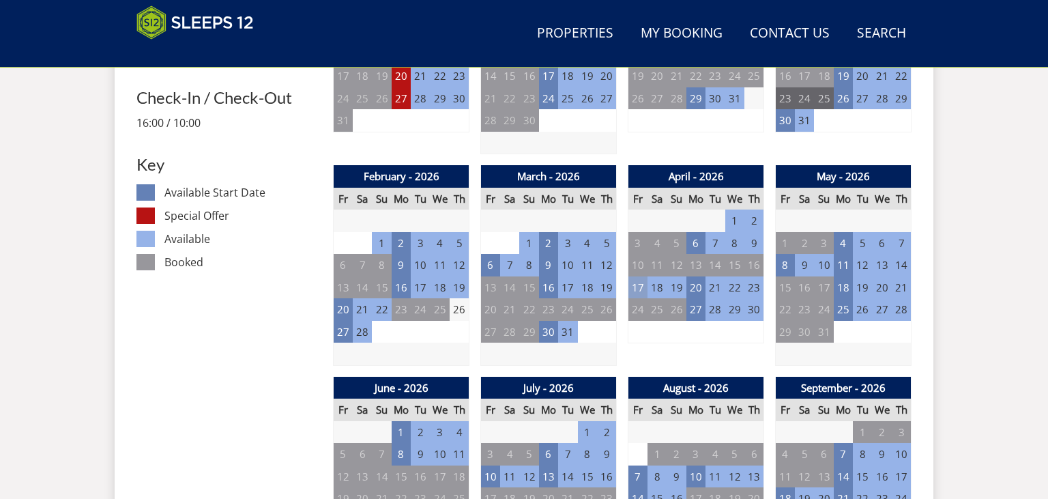
click at [639, 286] on td "17" at bounding box center [637, 287] width 19 height 23
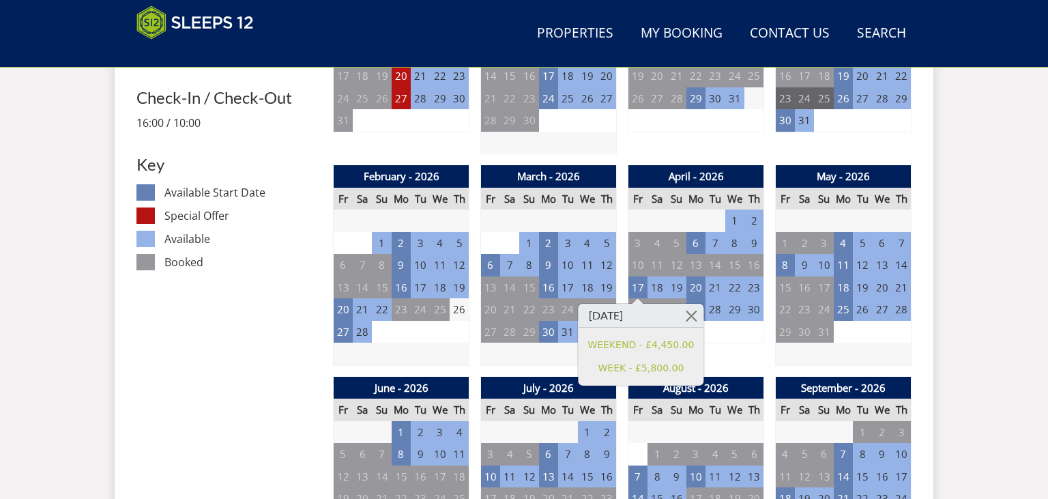
drag, startPoint x: 968, startPoint y: 269, endPoint x: 954, endPoint y: 233, distance: 38.3
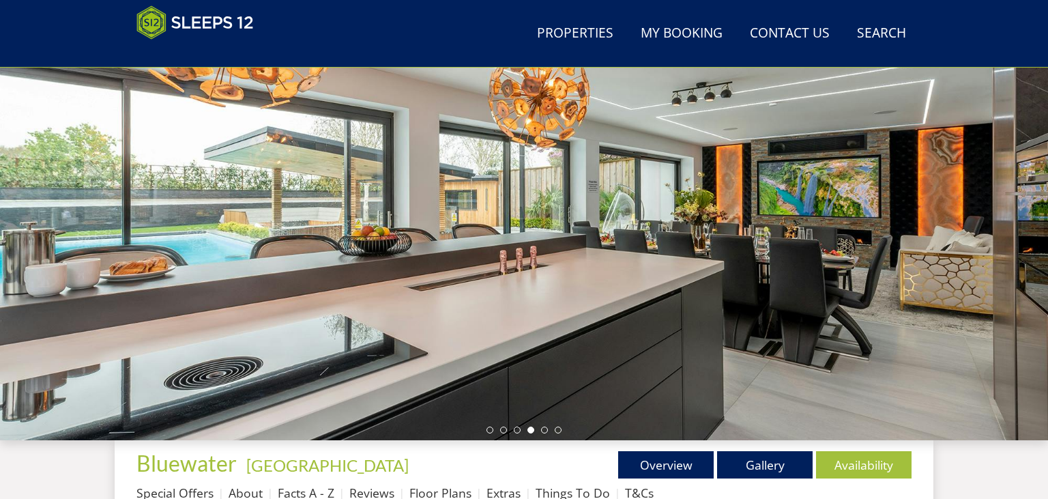
scroll to position [144, 0]
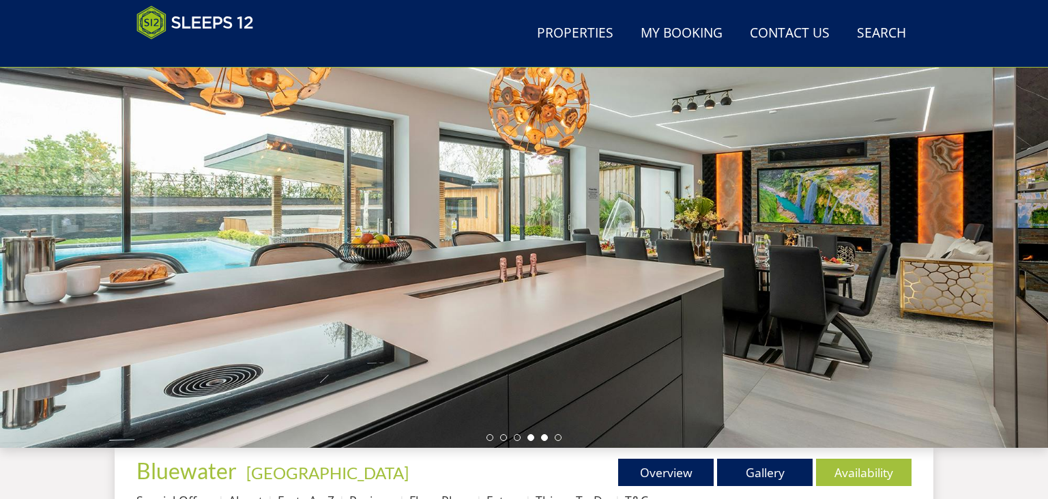
click at [544, 439] on li at bounding box center [544, 437] width 7 height 7
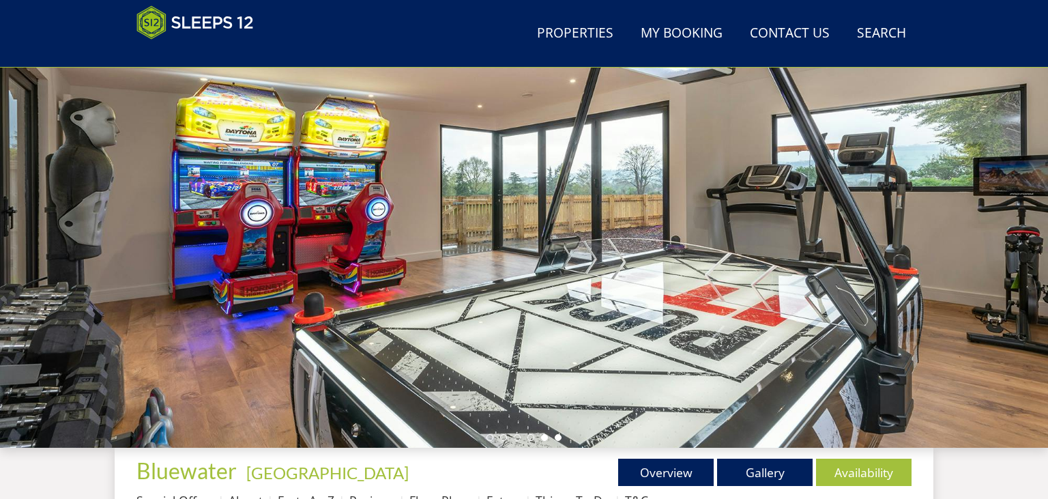
click at [557, 439] on li at bounding box center [558, 437] width 7 height 7
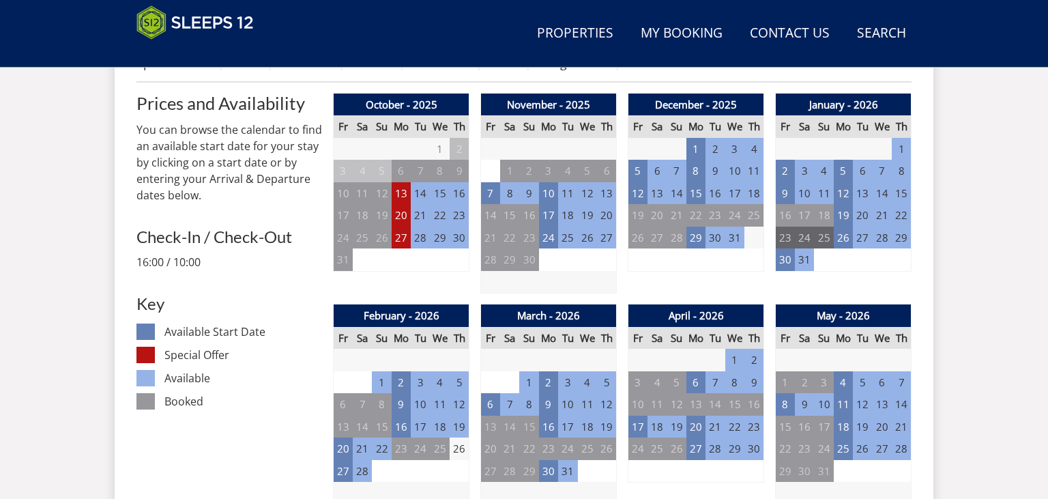
scroll to position [576, 0]
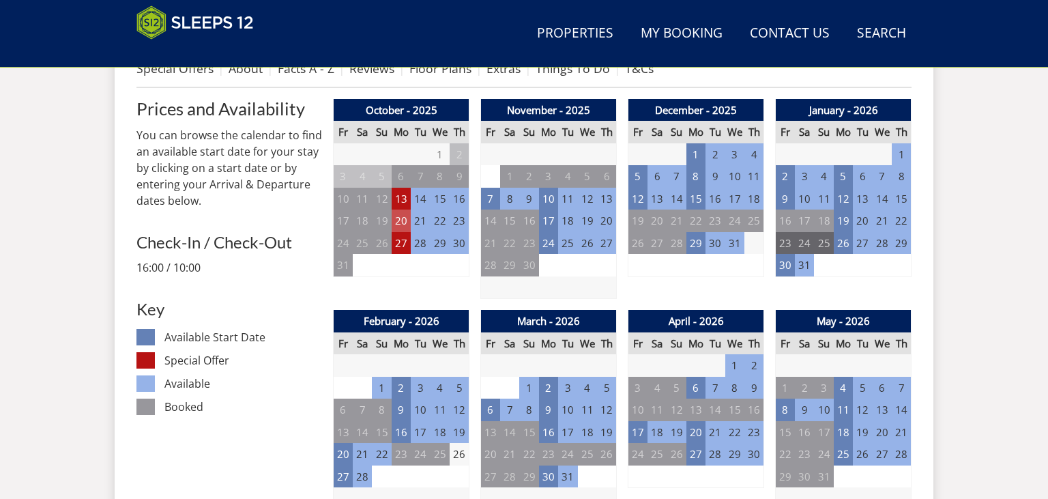
click at [405, 221] on td "20" at bounding box center [401, 220] width 19 height 23
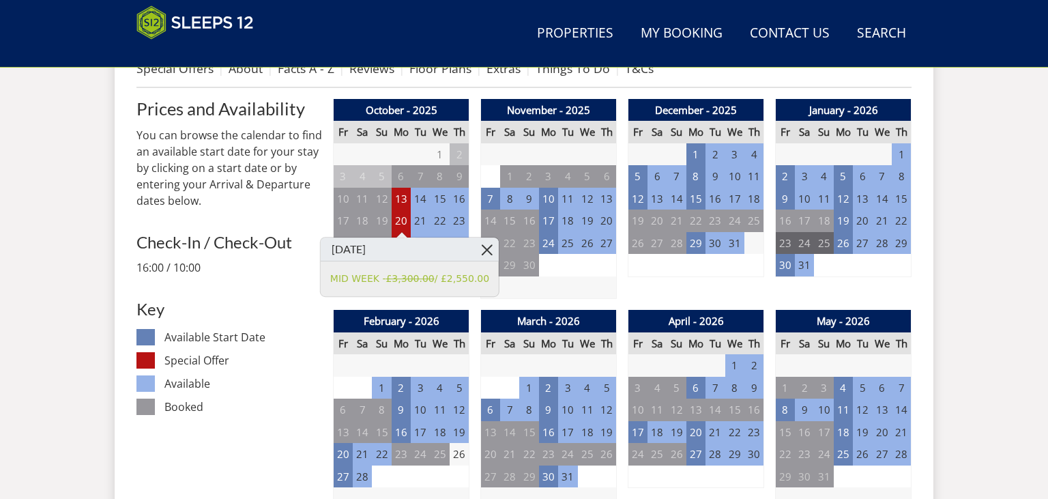
click at [475, 248] on link at bounding box center [487, 249] width 24 height 24
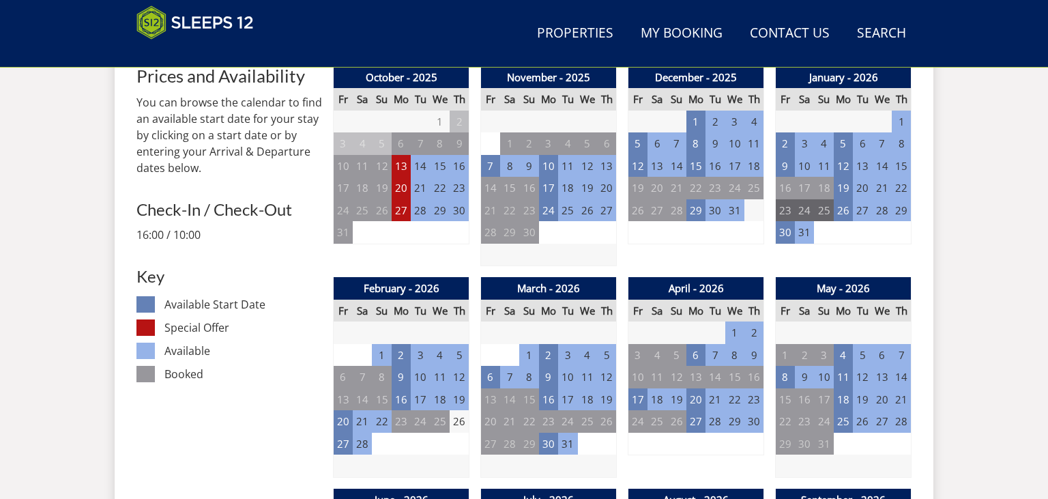
scroll to position [648, 0]
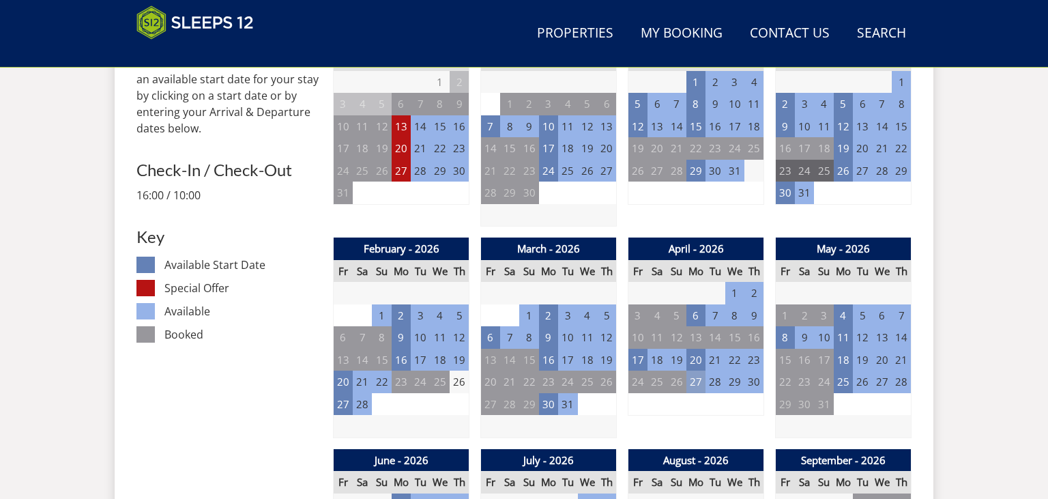
click at [697, 379] on td "27" at bounding box center [695, 381] width 19 height 23
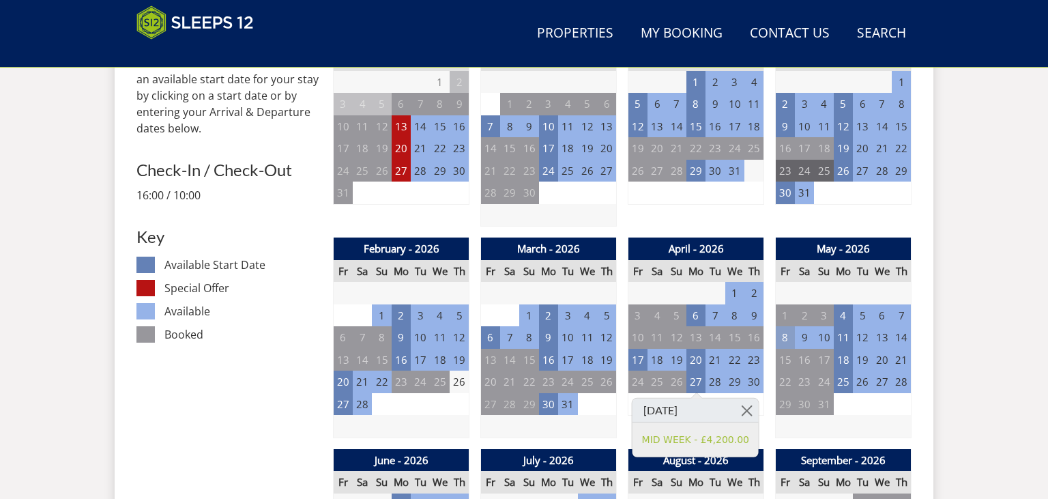
click at [785, 340] on td "8" at bounding box center [785, 337] width 19 height 23
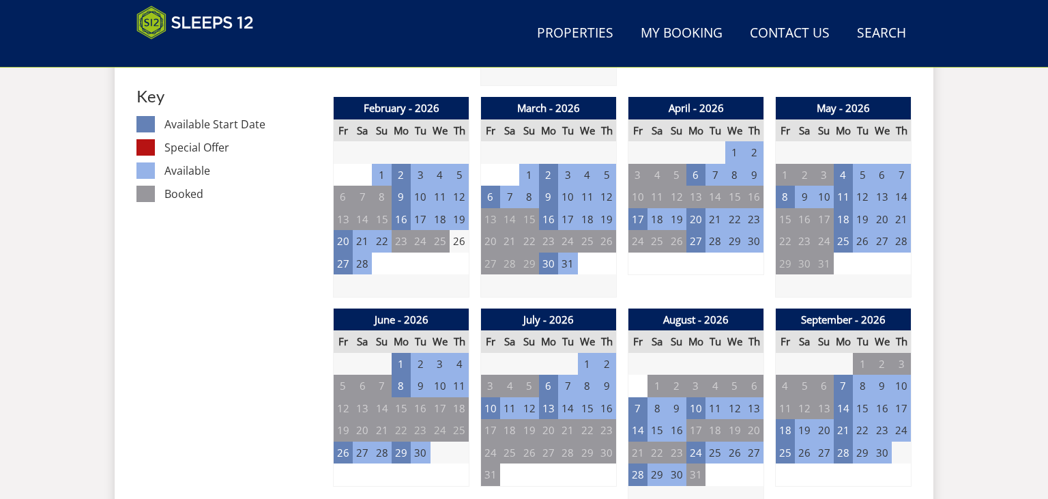
scroll to position [792, 0]
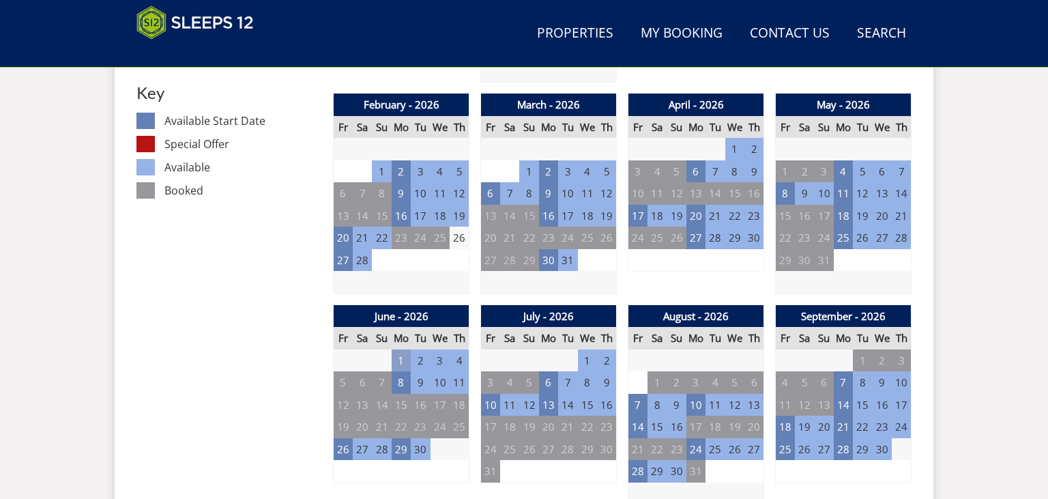
click at [403, 357] on td "1" at bounding box center [401, 360] width 19 height 23
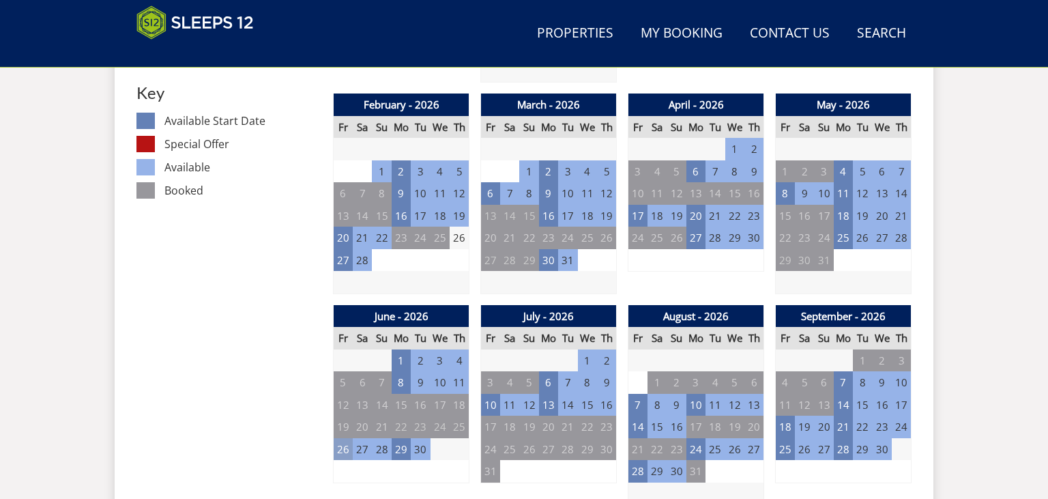
click at [342, 452] on td "26" at bounding box center [343, 449] width 19 height 23
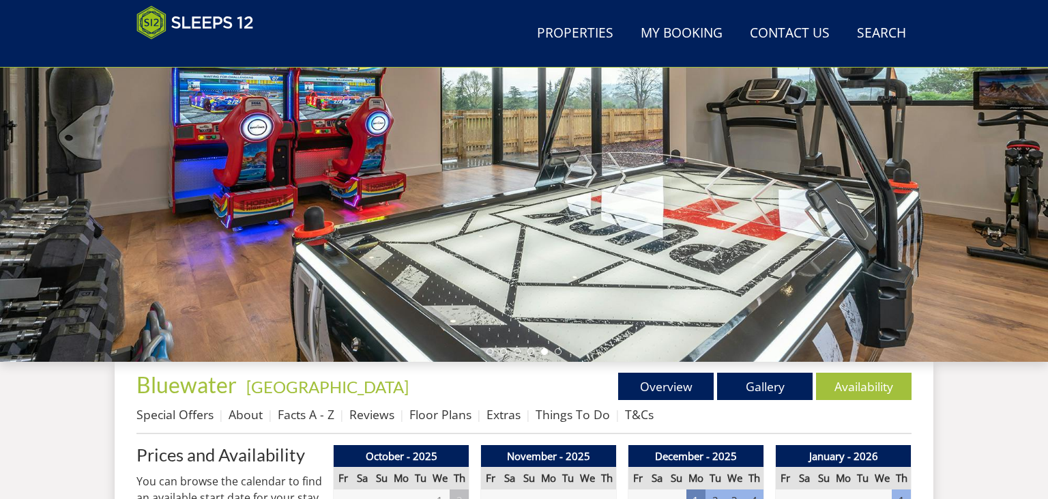
scroll to position [216, 0]
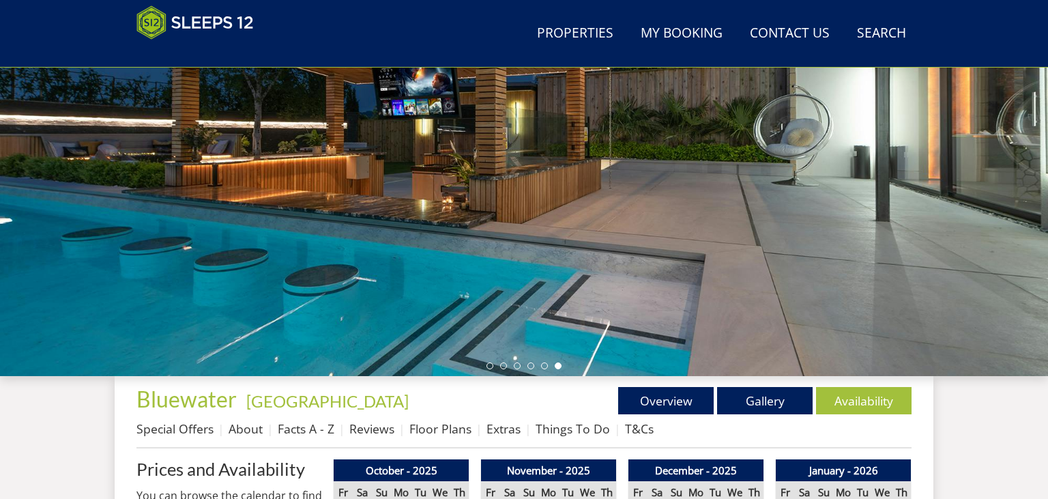
click at [541, 370] on div at bounding box center [524, 137] width 1048 height 478
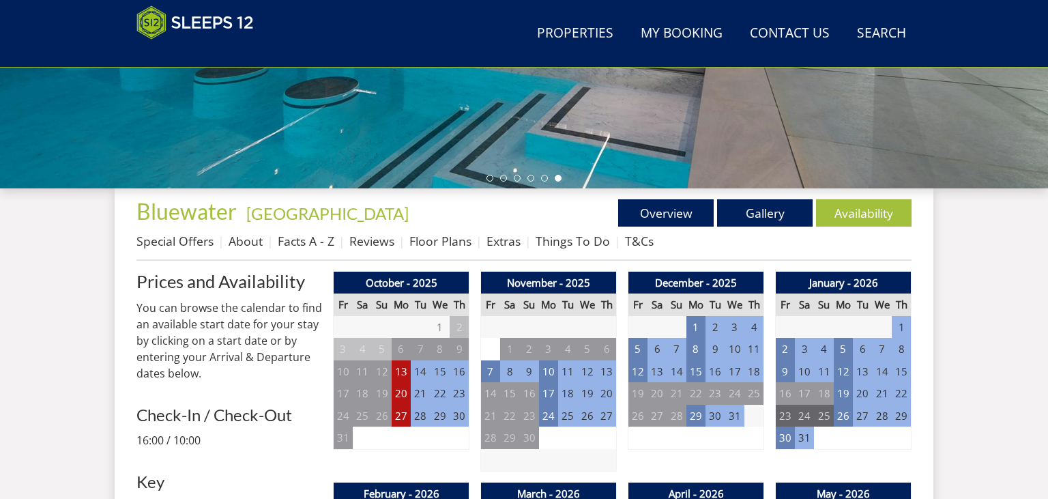
scroll to position [432, 0]
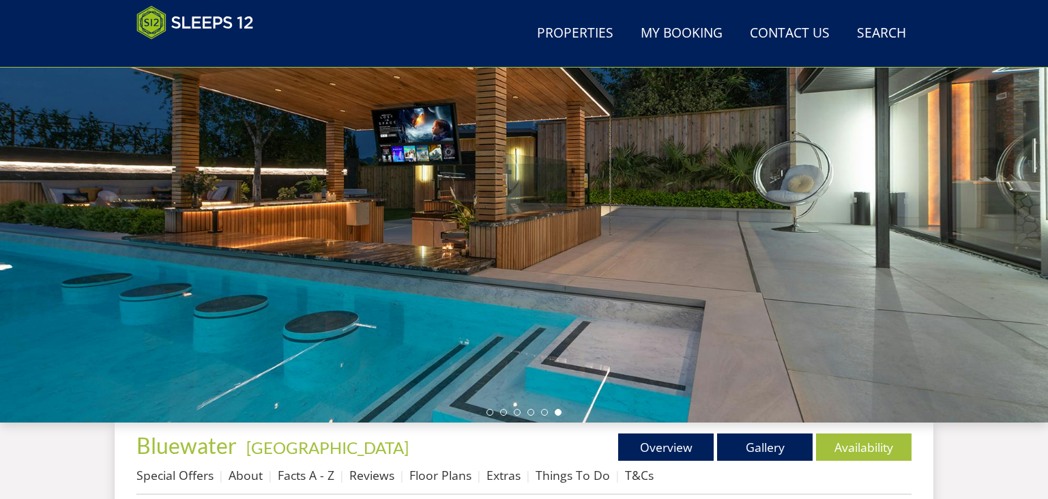
scroll to position [144, 0]
